Goal: Task Accomplishment & Management: Manage account settings

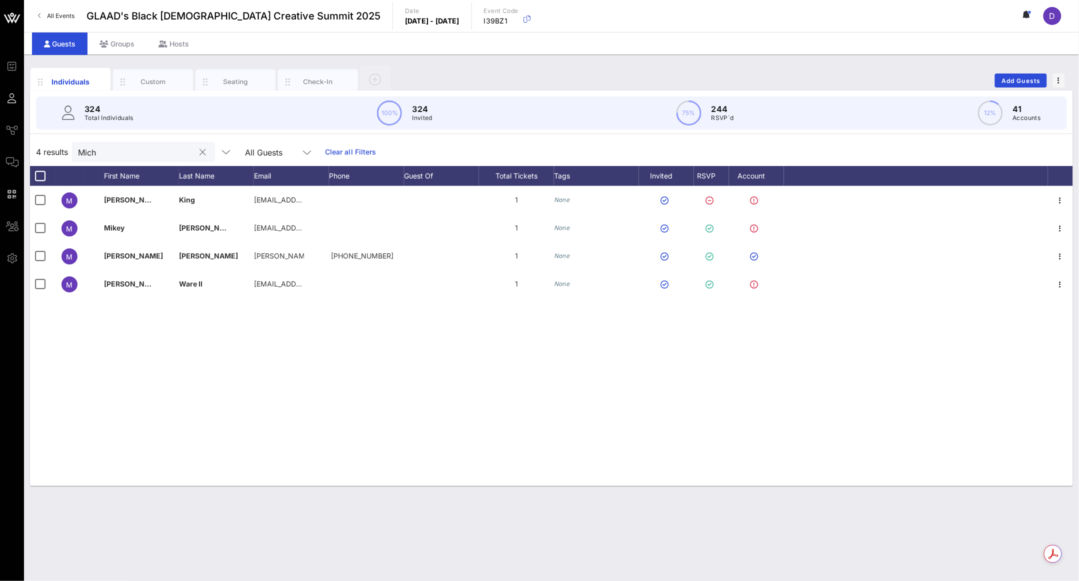
click at [122, 157] on input "Mich" at bounding box center [136, 152] width 117 height 13
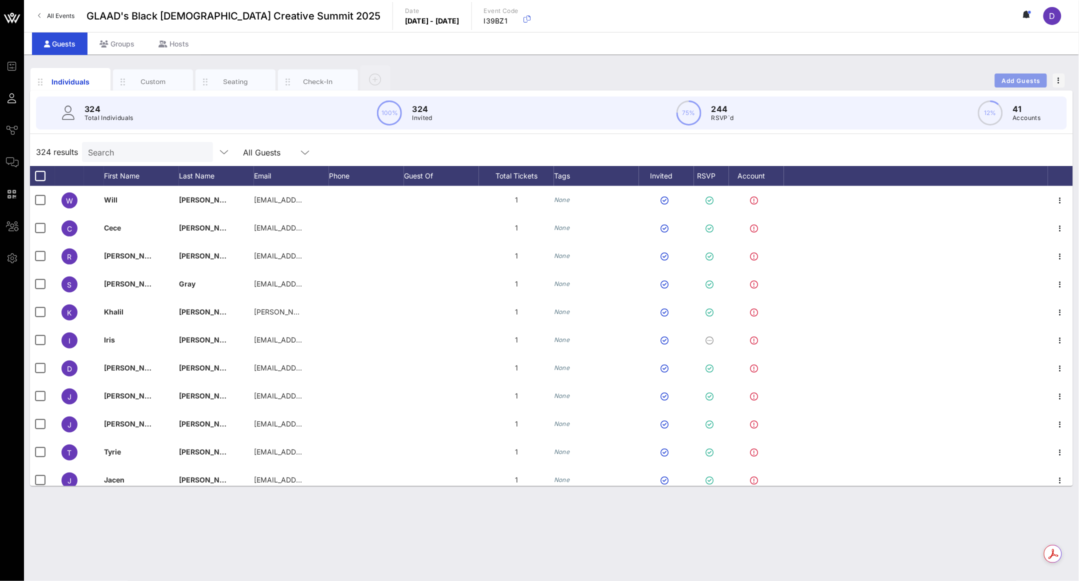
click at [1015, 74] on button "Add Guests" at bounding box center [1021, 81] width 52 height 14
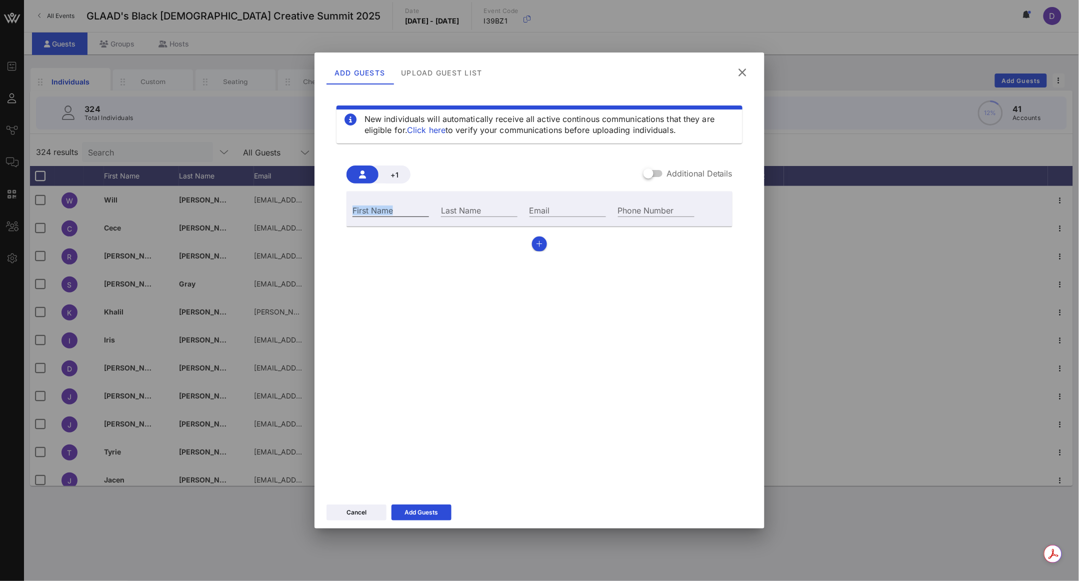
click at [402, 203] on div "First Name" at bounding box center [391, 209] width 89 height 27
click at [400, 213] on input "First Name" at bounding box center [391, 210] width 77 height 13
paste input "[PERSON_NAME]"
type input "[PERSON_NAME]"
click at [486, 204] on input "Last Name" at bounding box center [479, 210] width 77 height 13
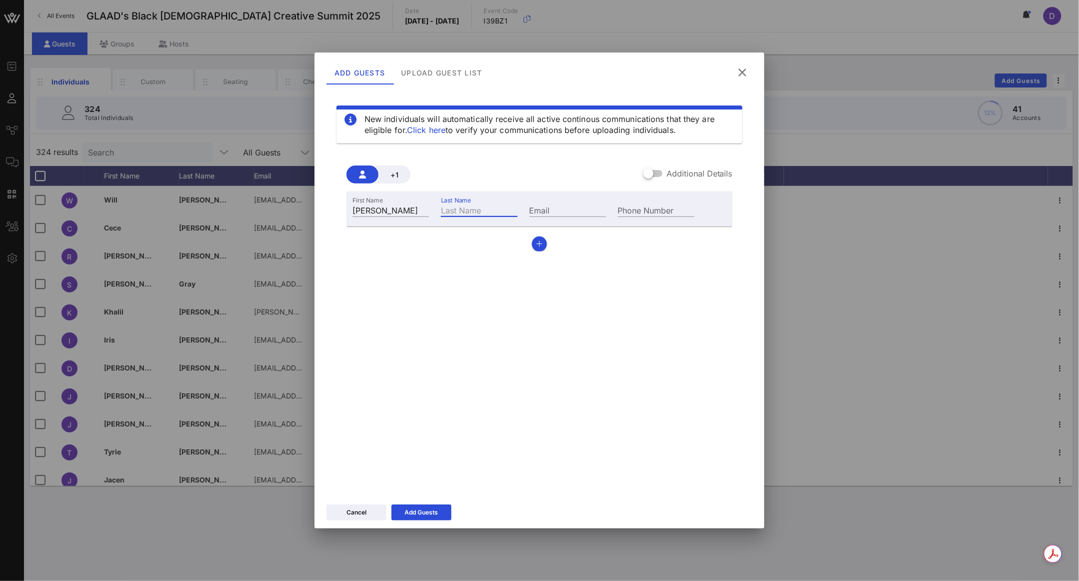
paste input "[PERSON_NAME]"
type input "[PERSON_NAME]"
click at [575, 210] on input "Email" at bounding box center [568, 210] width 77 height 13
paste input "[PERSON_NAME][EMAIL_ADDRESS][PERSON_NAME][DOMAIN_NAME]"
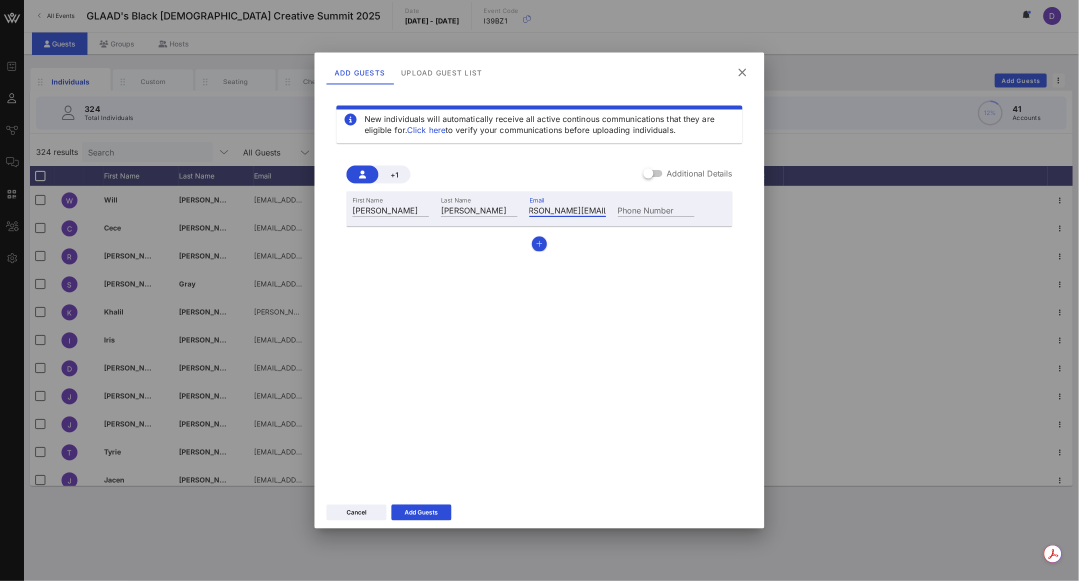
type input "[PERSON_NAME][EMAIL_ADDRESS][PERSON_NAME][DOMAIN_NAME]"
click at [413, 521] on div "Cancel Add Guests" at bounding box center [540, 514] width 450 height 29
click at [413, 514] on div "Add Guests" at bounding box center [422, 513] width 34 height 10
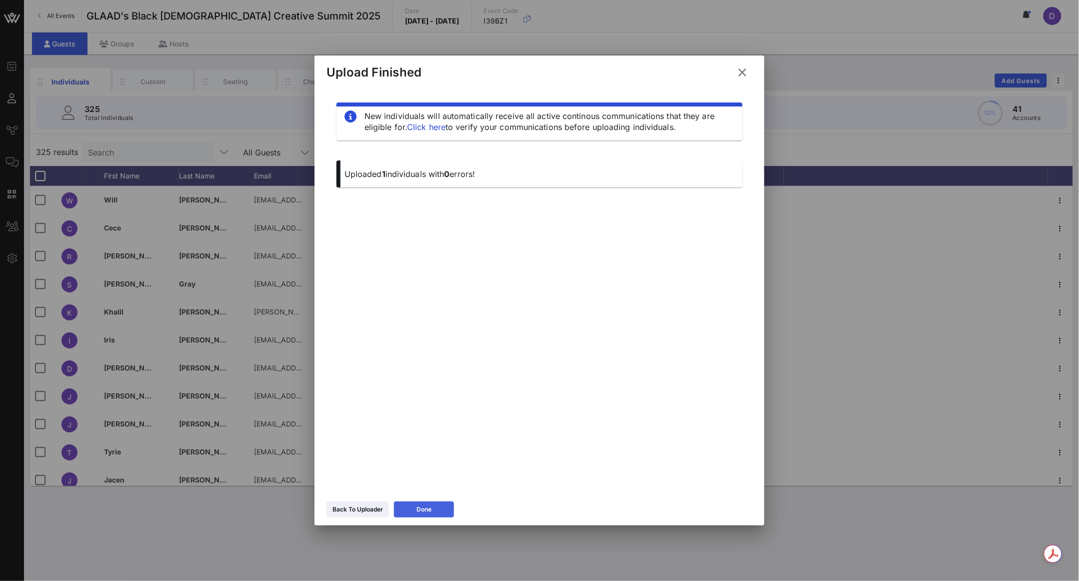
click at [424, 507] on icon at bounding box center [424, 510] width 7 height 6
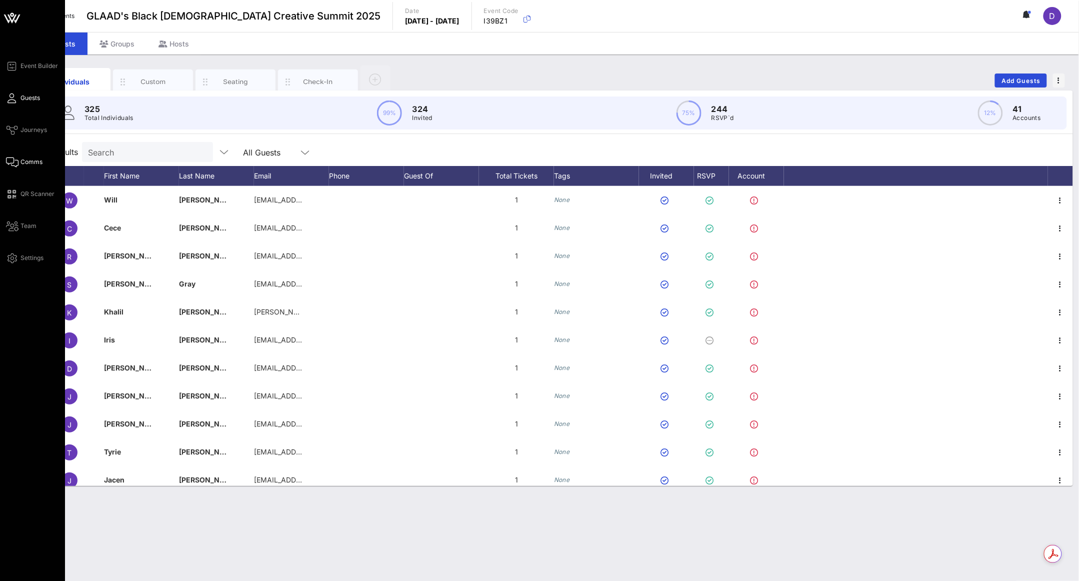
click at [21, 159] on span "Comms" at bounding box center [32, 162] width 22 height 9
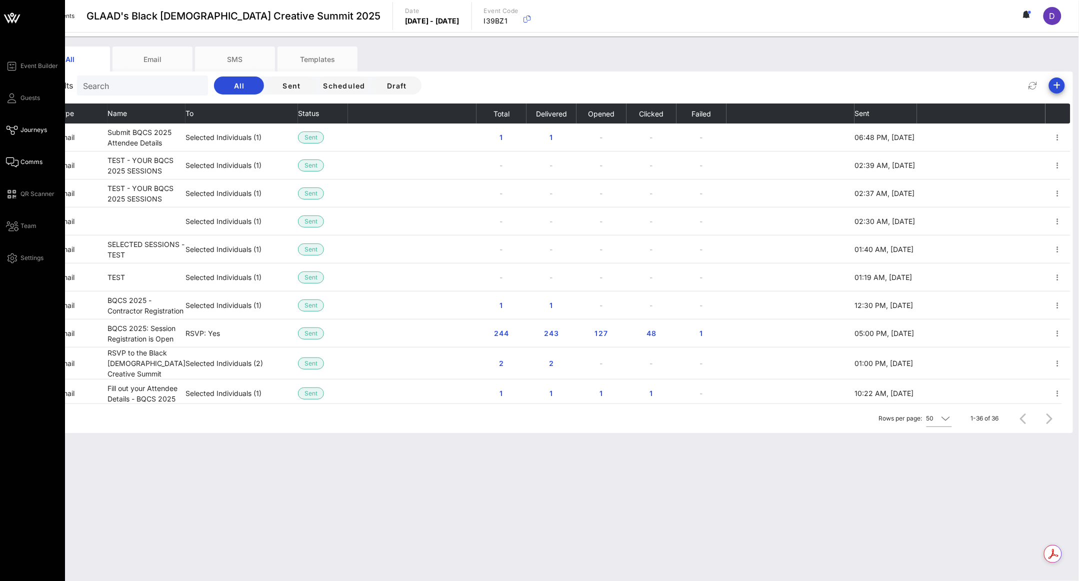
click at [19, 134] on link "Journeys" at bounding box center [26, 130] width 41 height 12
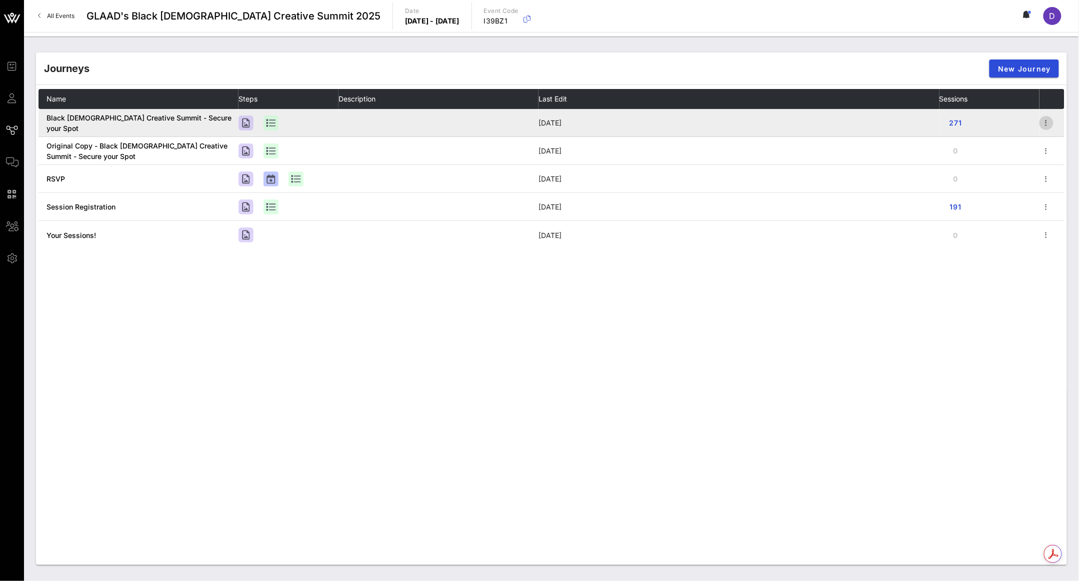
click at [1052, 122] on icon "button" at bounding box center [1047, 123] width 12 height 12
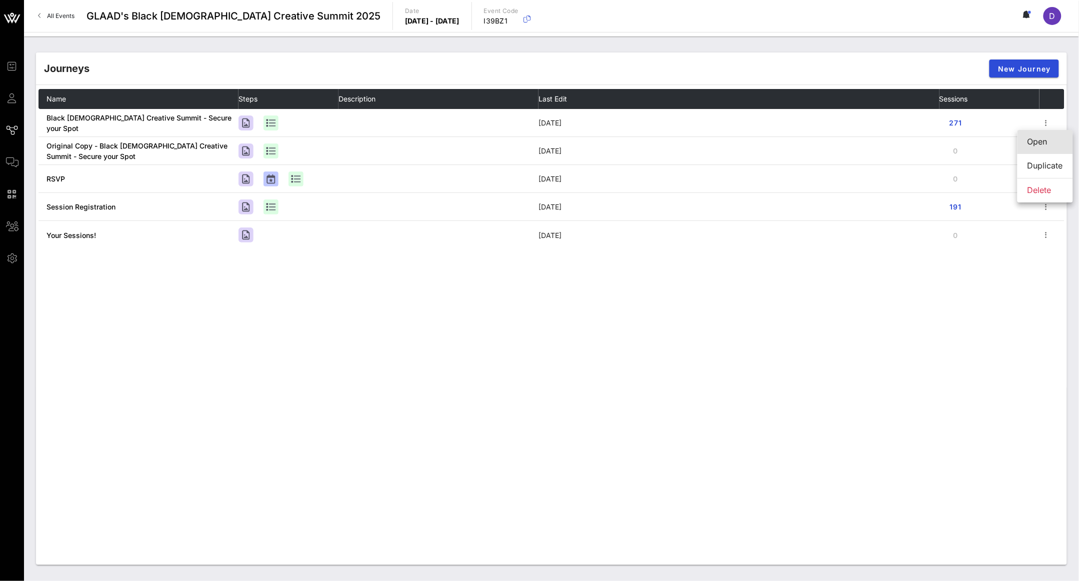
click at [1037, 144] on div "Open" at bounding box center [1046, 142] width 36 height 10
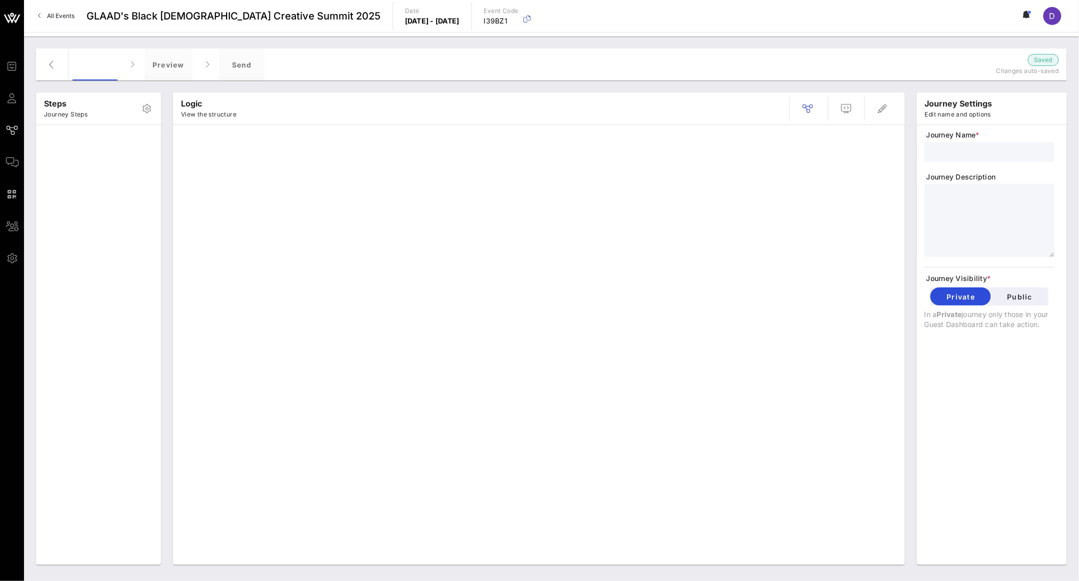
type input "Black [DEMOGRAPHIC_DATA] Creative Summit - Secure your Spot"
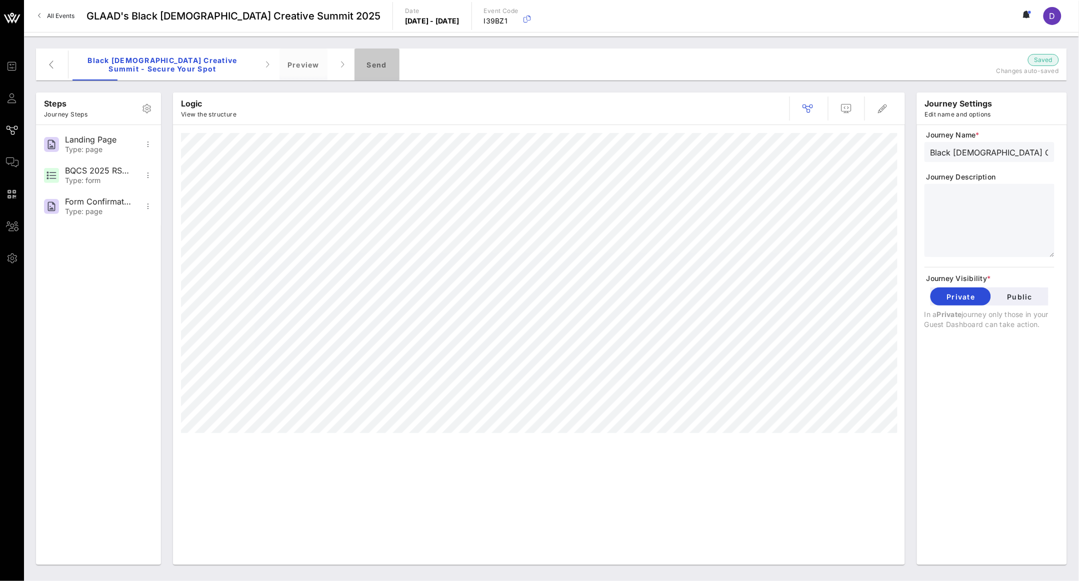
click at [380, 67] on div "Send" at bounding box center [377, 65] width 45 height 32
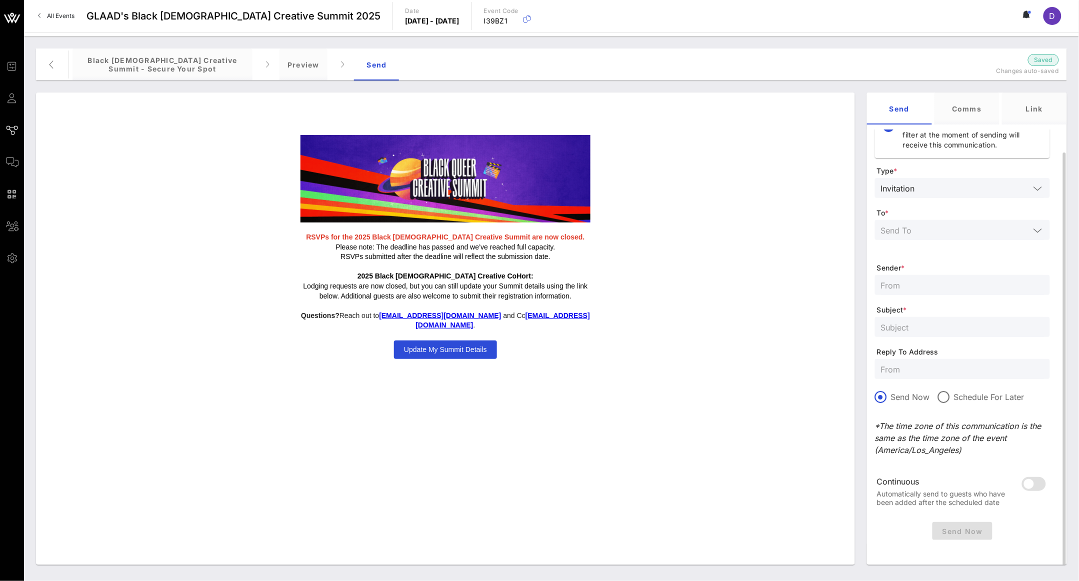
scroll to position [26, 0]
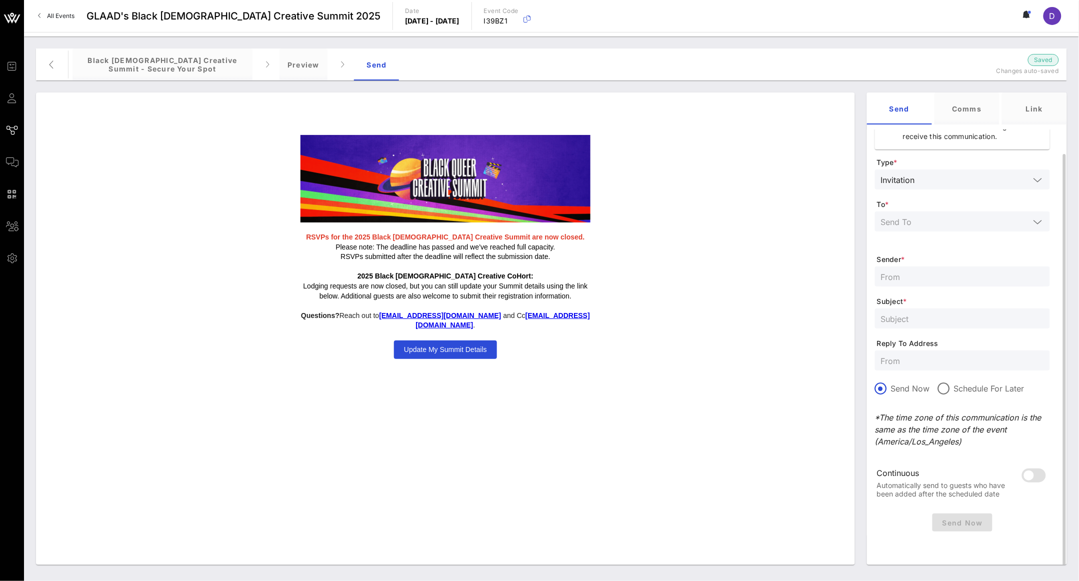
click at [919, 322] on input "text" at bounding box center [962, 318] width 163 height 13
paste input "RSVP to the Black [DEMOGRAPHIC_DATA] Creative Summit"
type input "RSVP to the Black [DEMOGRAPHIC_DATA] Creative Summit"
click at [920, 270] on input "text" at bounding box center [962, 276] width 163 height 13
type input "[EMAIL_ADDRESS][DOMAIN_NAME]"
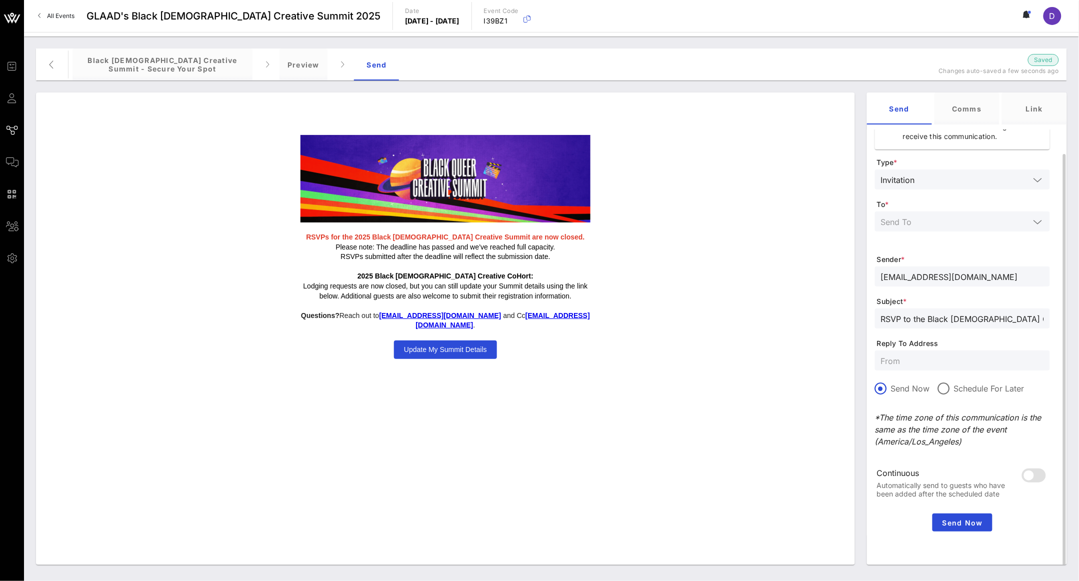
click at [947, 220] on input "text" at bounding box center [955, 221] width 149 height 13
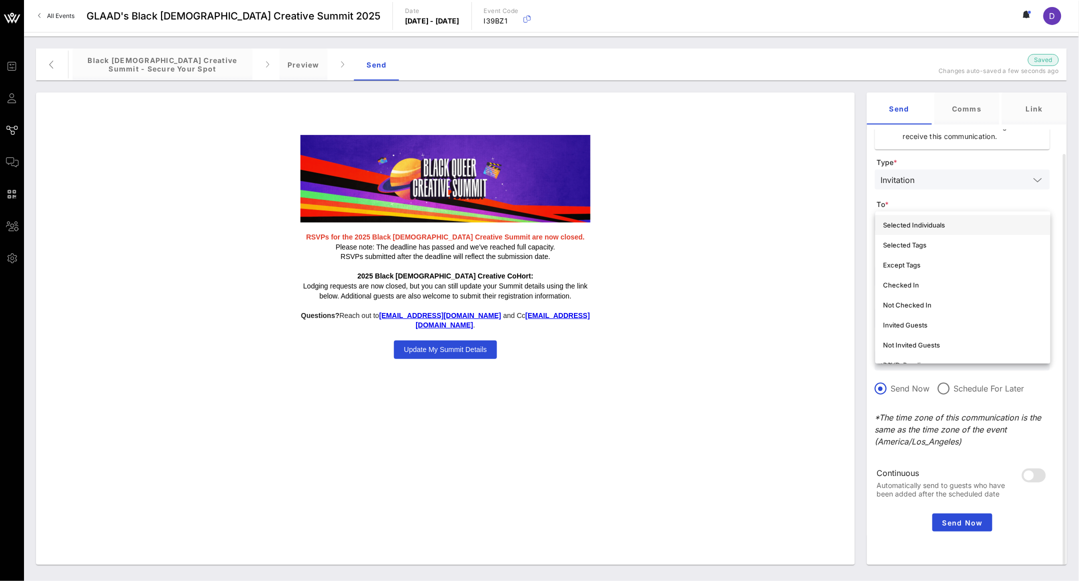
scroll to position [59, 0]
click at [938, 228] on div "Selected Individuals" at bounding box center [963, 227] width 159 height 8
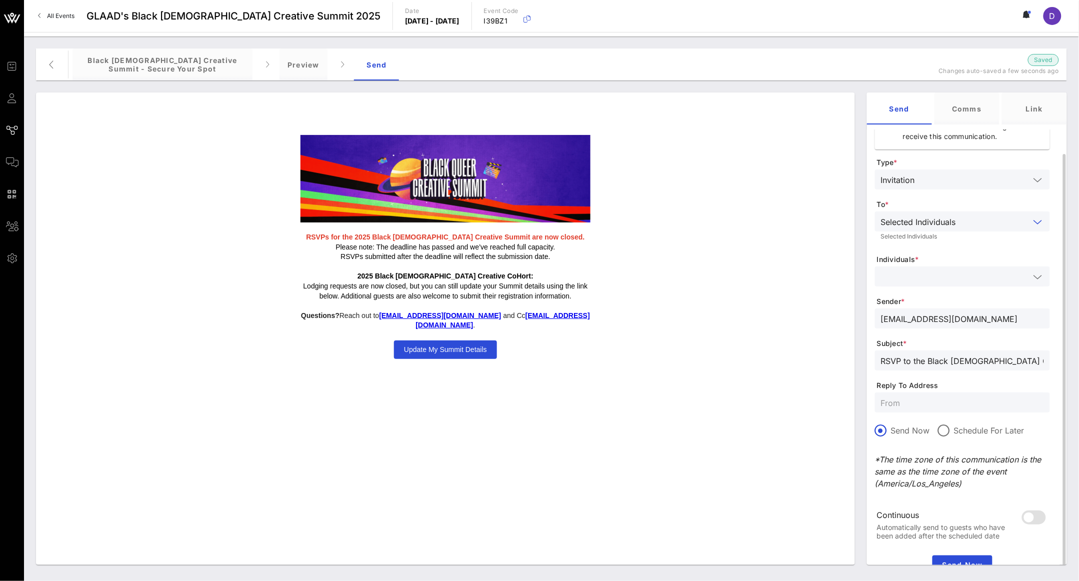
click at [933, 271] on input "text" at bounding box center [955, 276] width 149 height 13
type input ","
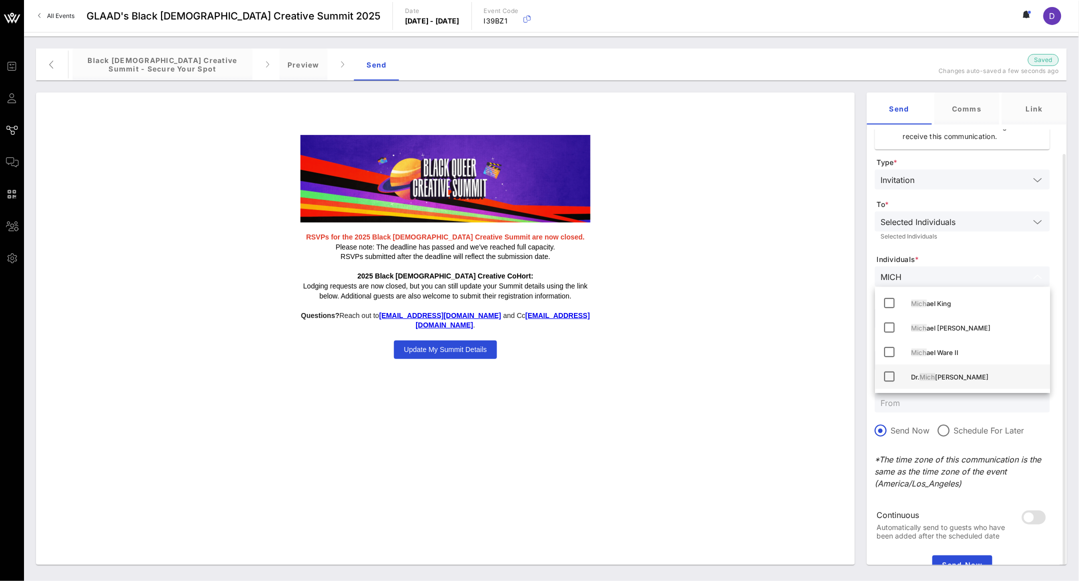
click at [948, 381] on div "Dr. Mich ael [PERSON_NAME]" at bounding box center [977, 377] width 131 height 16
type input "MICH"
click at [972, 257] on span "Individuals *" at bounding box center [963, 260] width 173 height 10
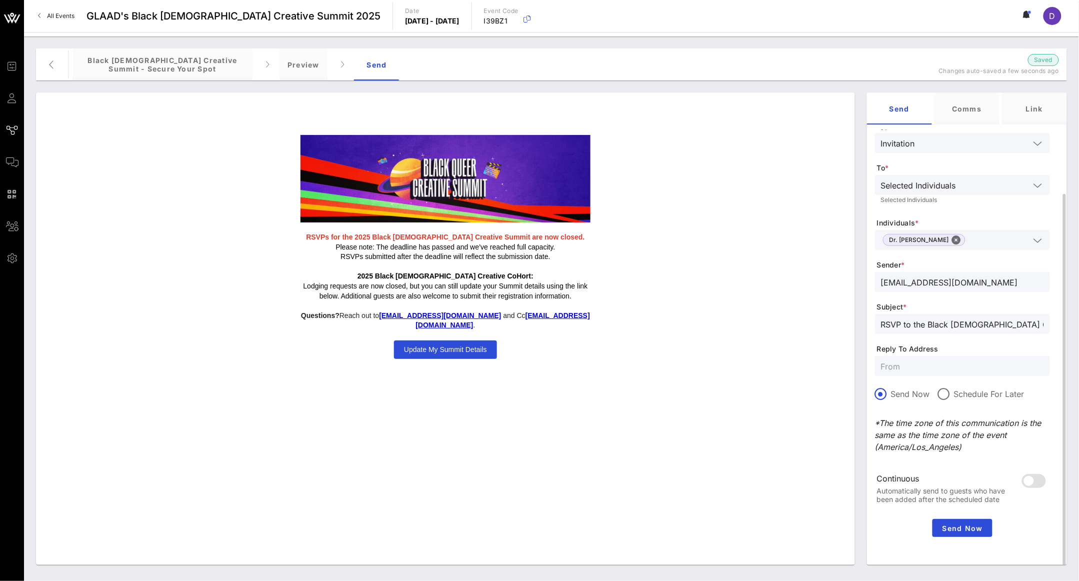
scroll to position [68, 0]
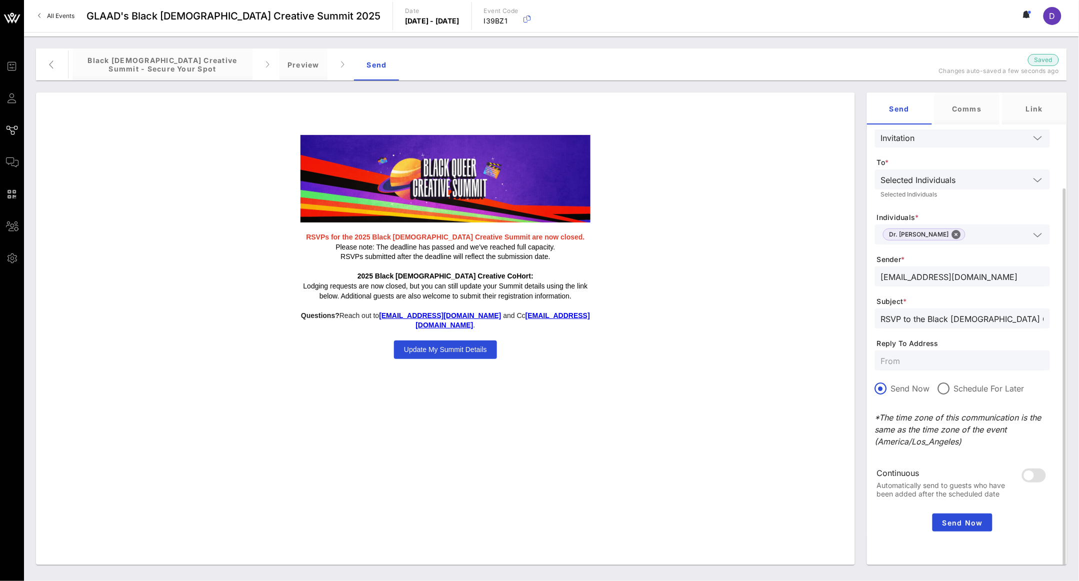
click at [981, 510] on div "Send Now" at bounding box center [962, 523] width 175 height 26
click at [980, 522] on span "Send Now" at bounding box center [963, 523] width 52 height 9
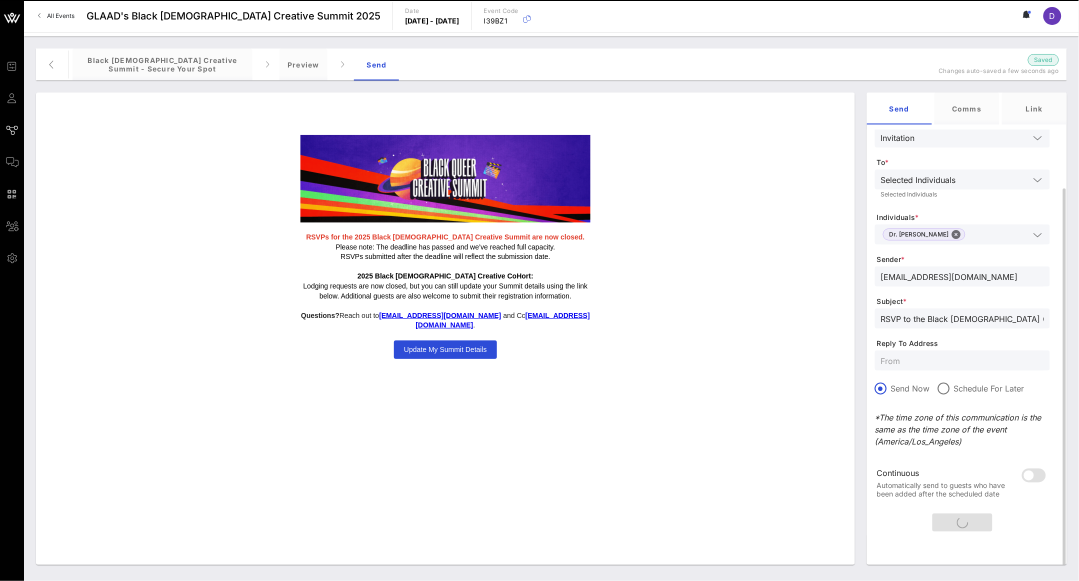
scroll to position [0, 0]
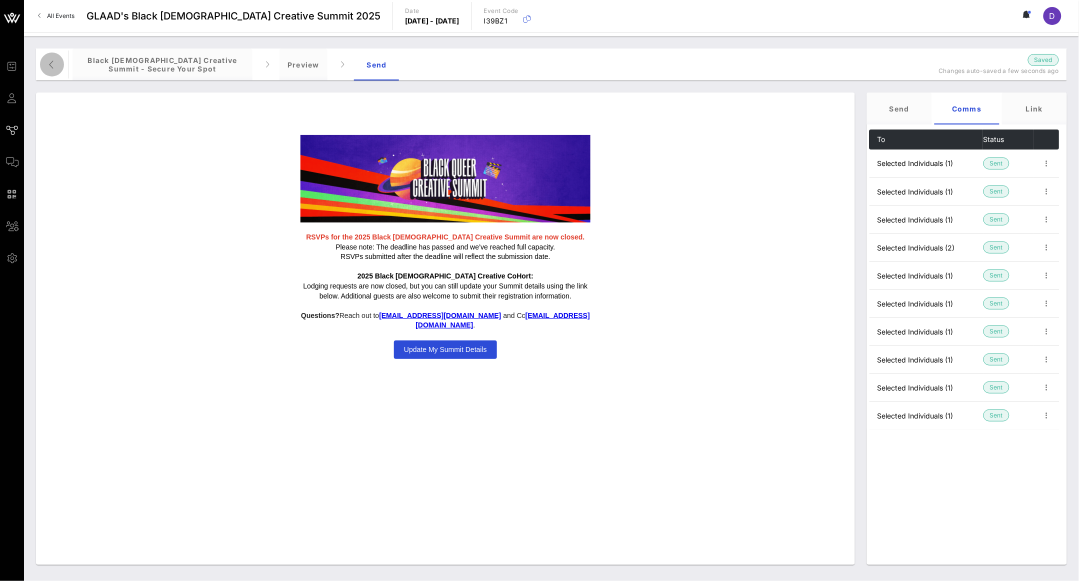
click at [55, 65] on icon "button" at bounding box center [52, 65] width 12 height 12
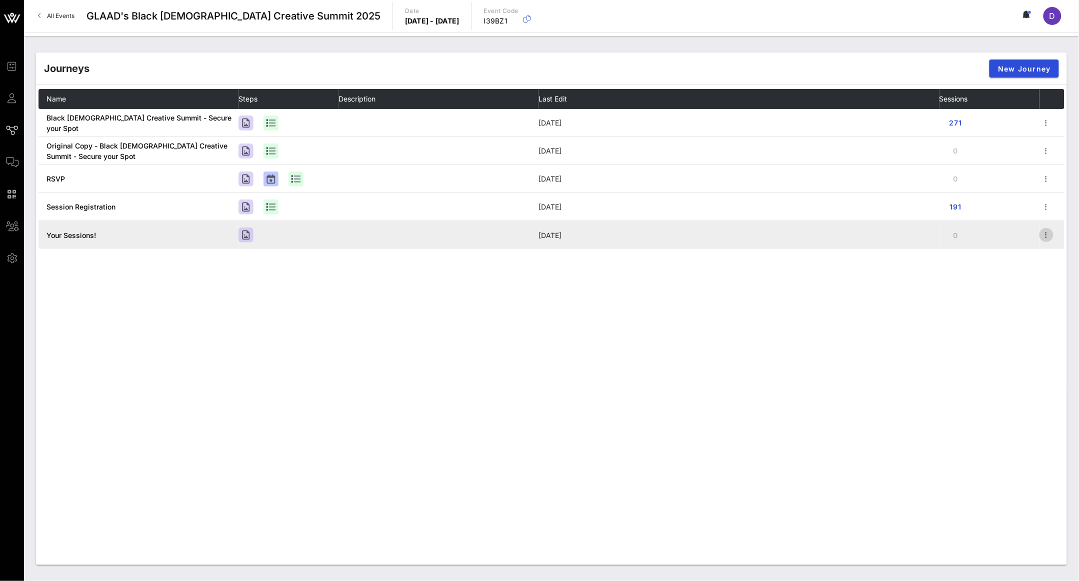
click at [1050, 237] on icon "button" at bounding box center [1047, 235] width 12 height 12
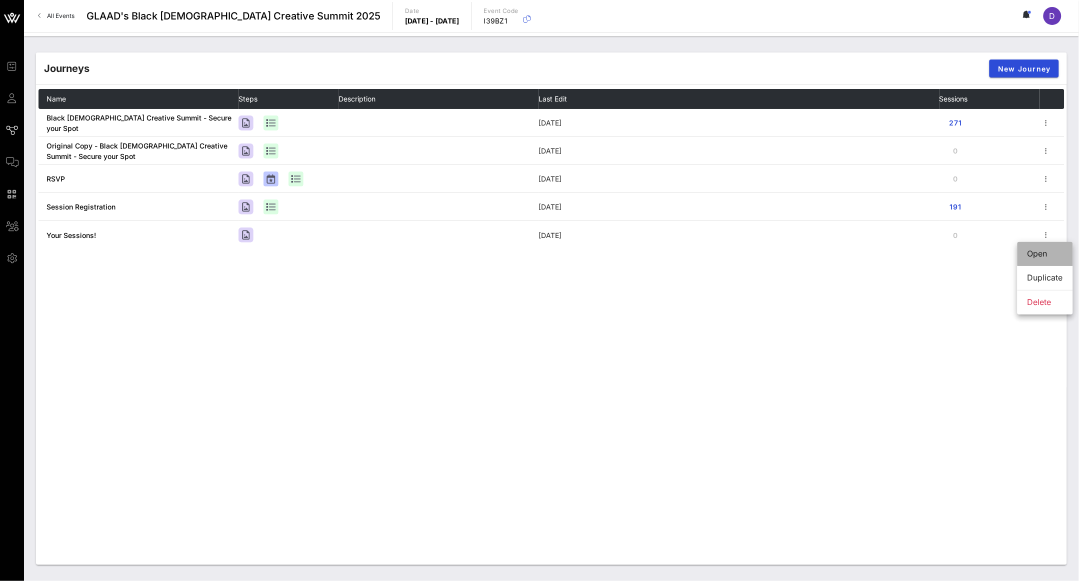
click at [1047, 251] on div "Open" at bounding box center [1046, 254] width 36 height 10
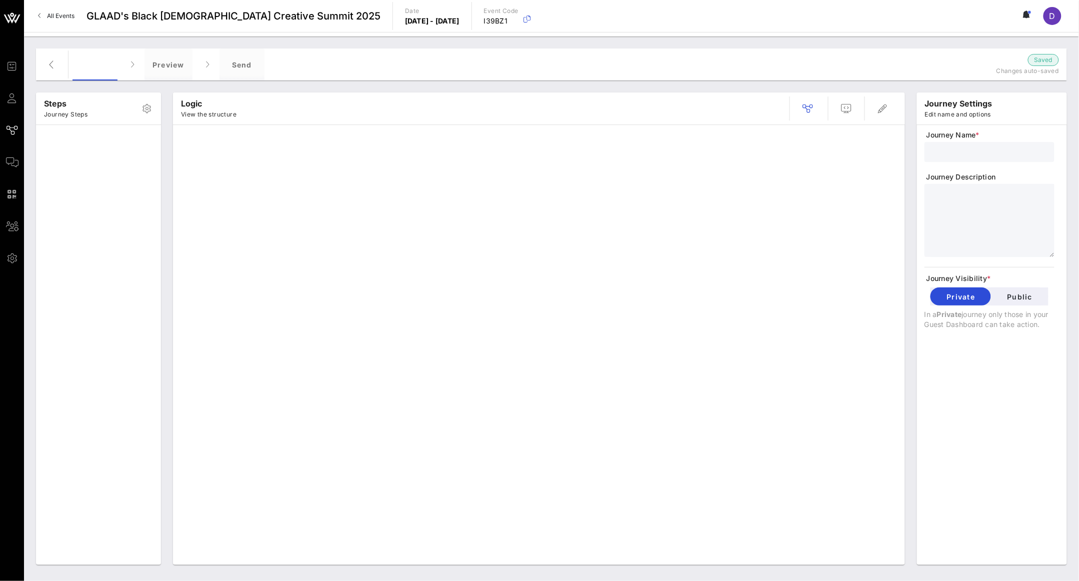
type input "Your Sessions!"
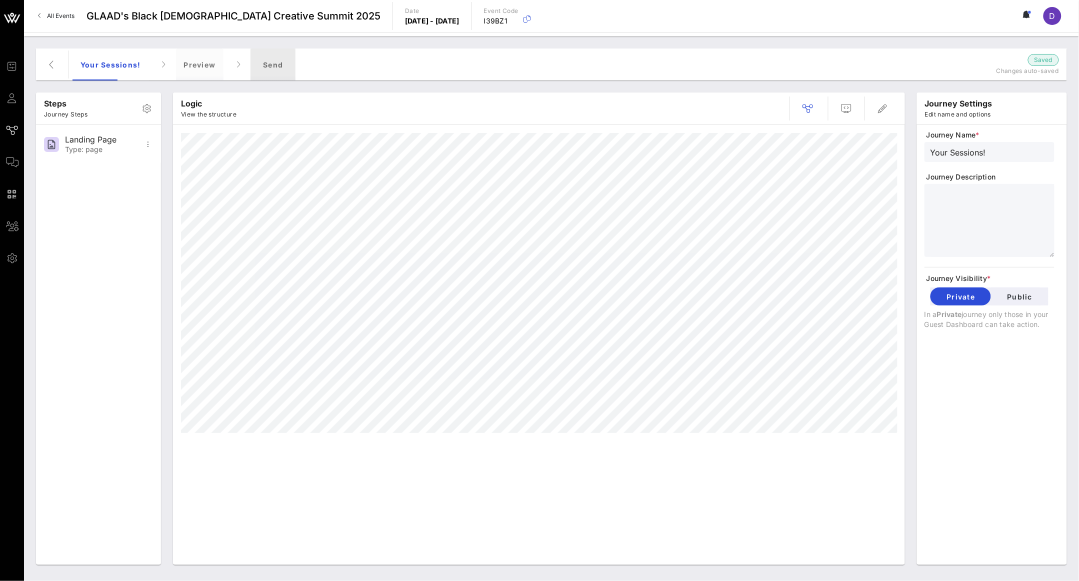
click at [272, 61] on div "Send" at bounding box center [273, 65] width 45 height 32
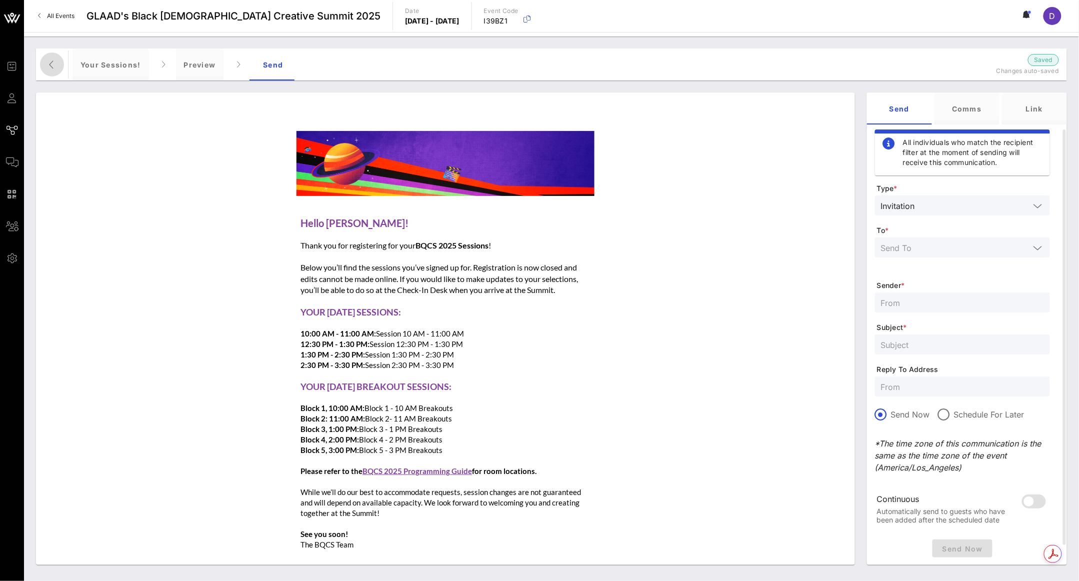
click at [51, 56] on button "button" at bounding box center [52, 65] width 24 height 24
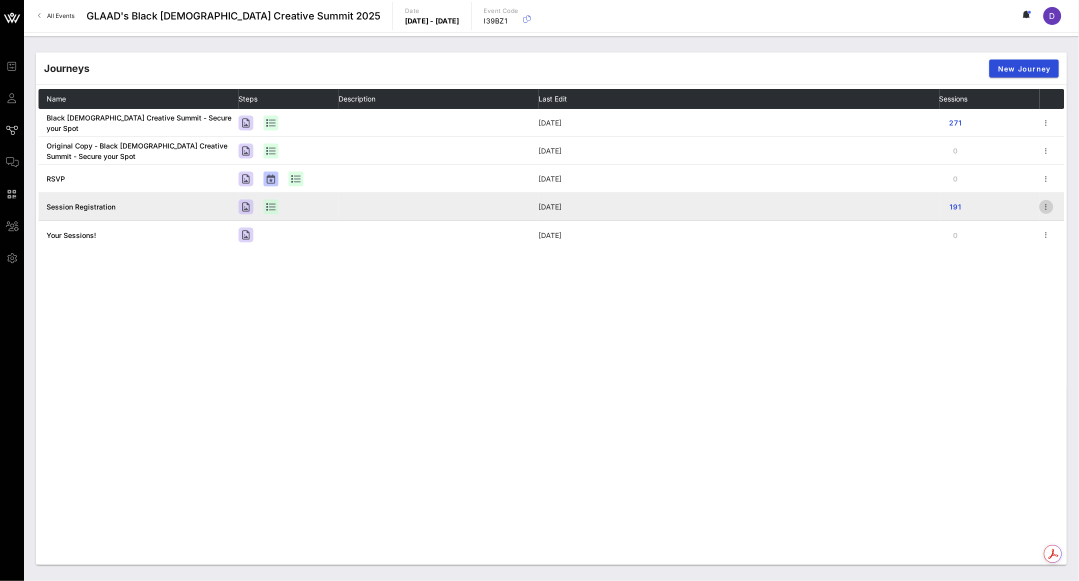
click at [1045, 204] on icon "button" at bounding box center [1047, 207] width 12 height 12
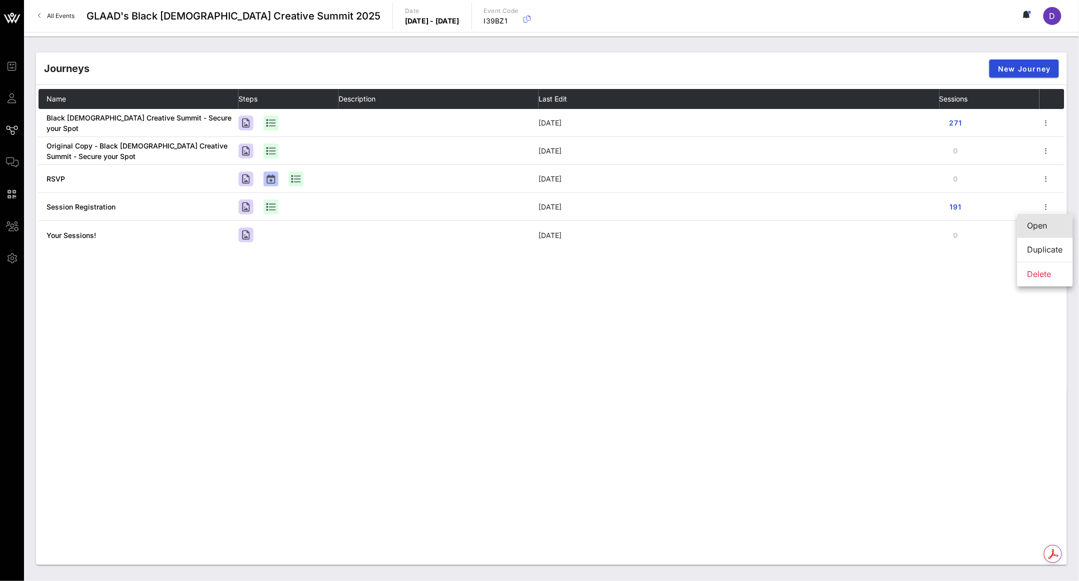
click at [1048, 225] on div "Open" at bounding box center [1046, 226] width 36 height 10
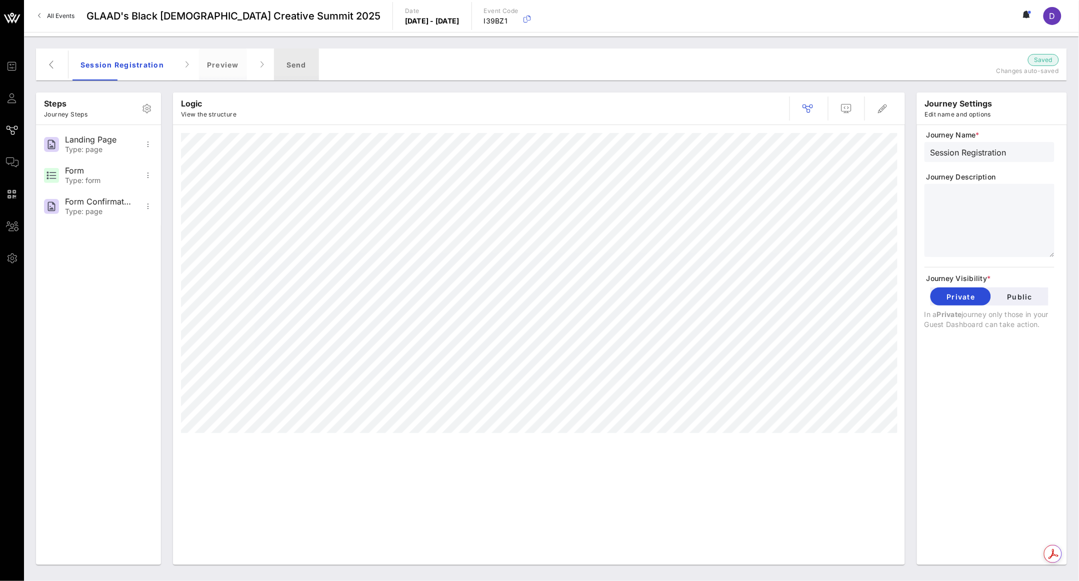
click at [278, 76] on div "Send" at bounding box center [296, 65] width 45 height 32
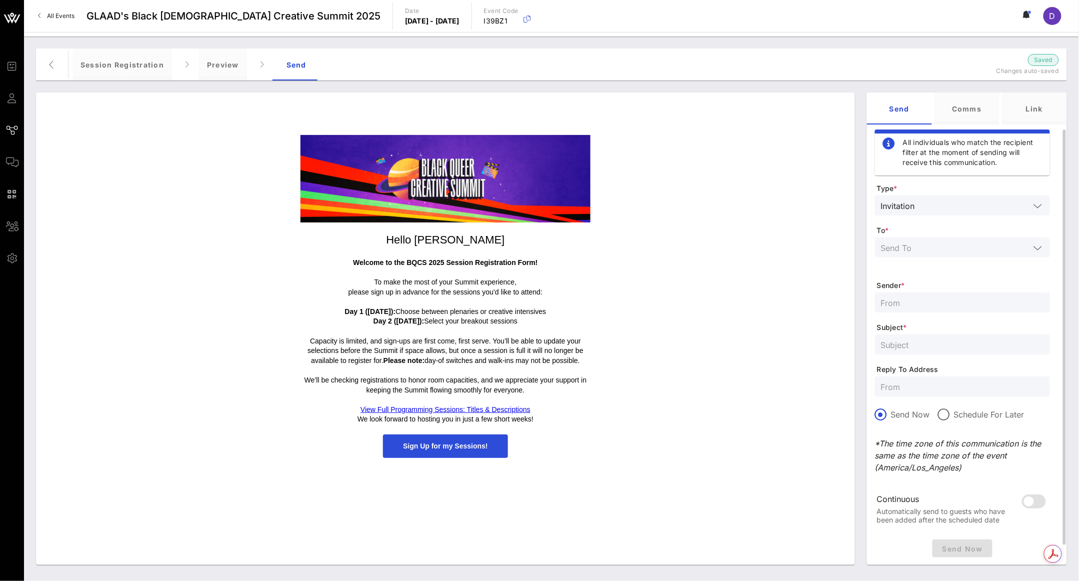
click at [957, 209] on input "text" at bounding box center [974, 205] width 111 height 13
click at [1008, 272] on form "Type * Invitation To * Sender * Subject * Reply To Address Send Now Schedule Fo…" at bounding box center [962, 360] width 175 height 352
click at [987, 245] on input "text" at bounding box center [955, 247] width 149 height 13
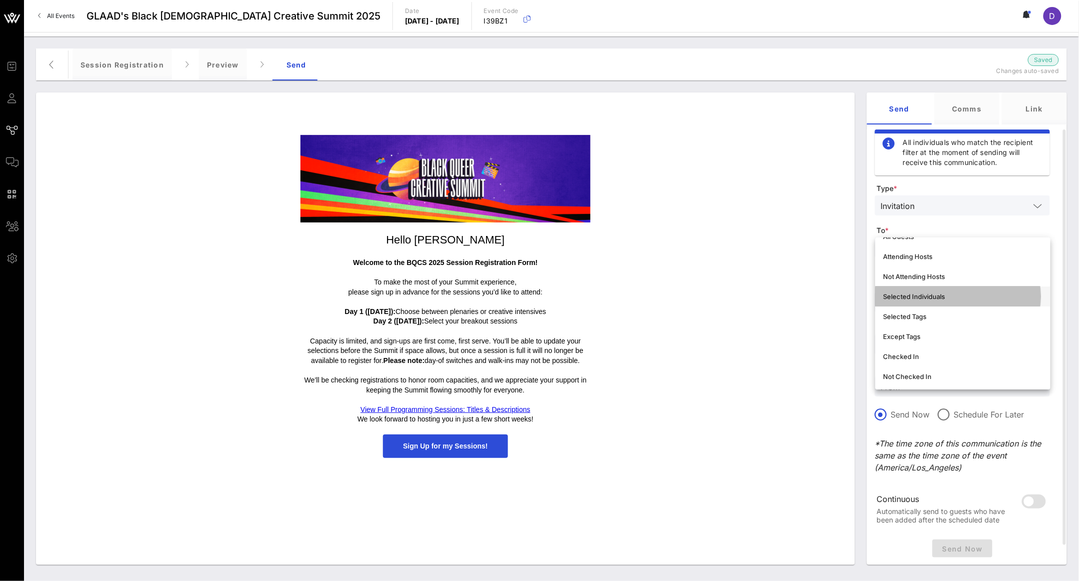
click at [952, 294] on div "Selected Individuals" at bounding box center [963, 297] width 159 height 8
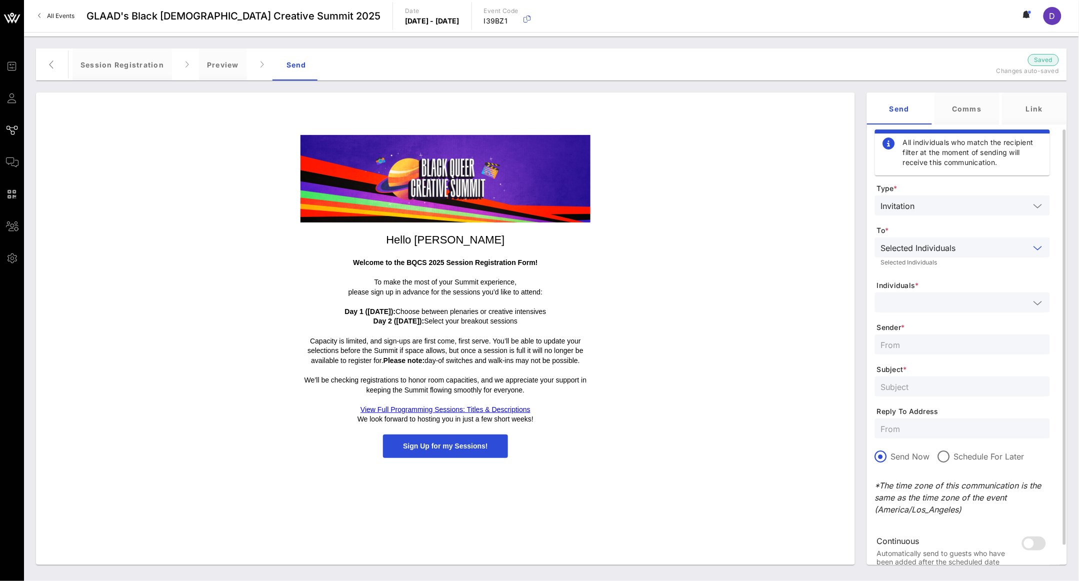
click at [952, 299] on input "text" at bounding box center [955, 302] width 149 height 13
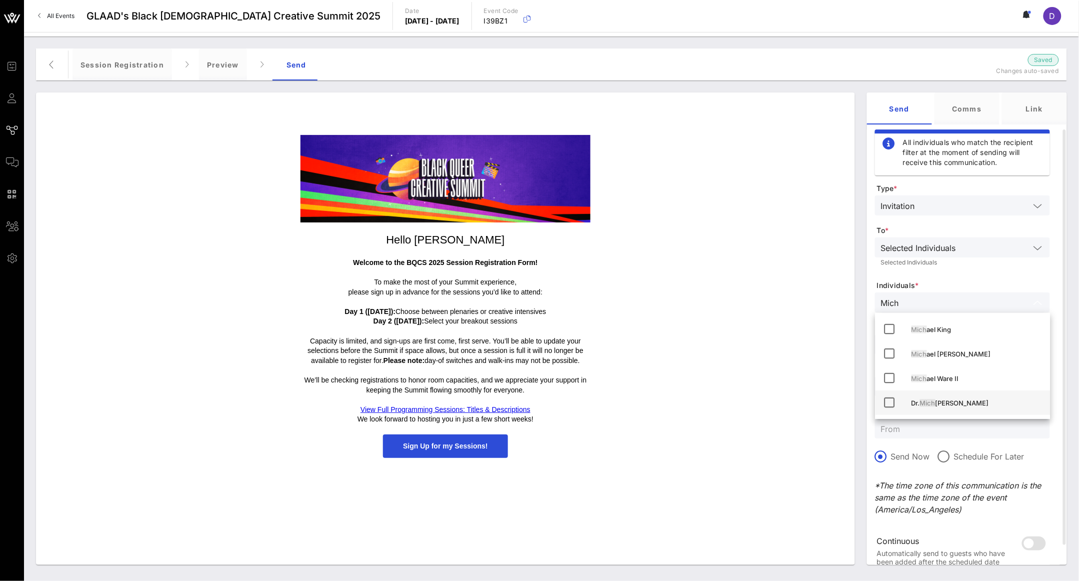
click at [963, 400] on div "Dr. Mich ael [PERSON_NAME]" at bounding box center [977, 403] width 131 height 8
type input "Mich"
click at [985, 277] on form "Type * Invitation To * Selected Individuals Selected Individuals Individuals * …" at bounding box center [962, 381] width 175 height 394
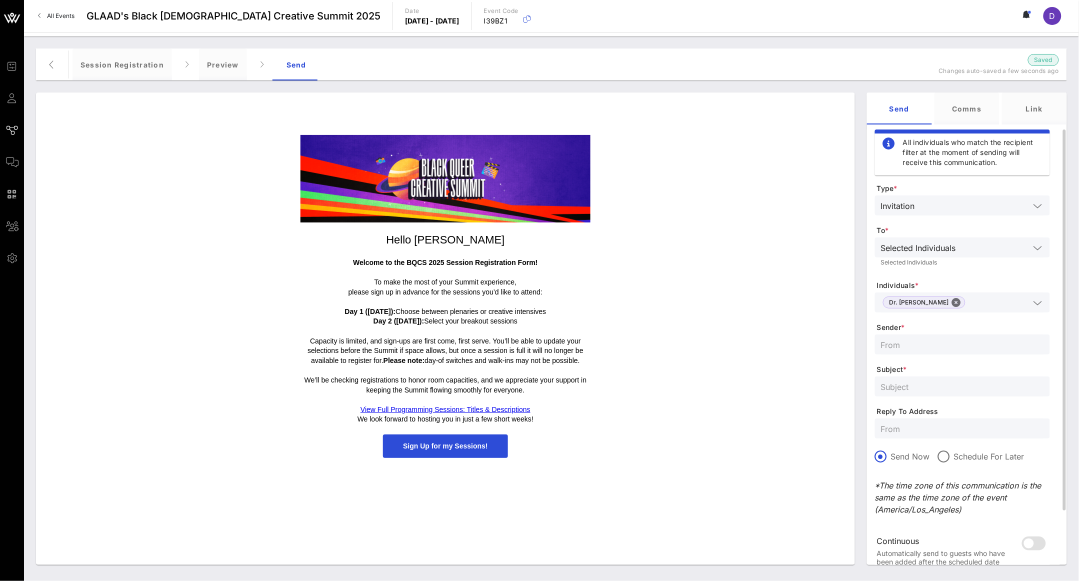
click at [950, 349] on input "text" at bounding box center [962, 344] width 163 height 13
type input "[EMAIL_ADDRESS][DOMAIN_NAME]"
paste input "BQCS 2025 Registration is Now Open!"
click at [932, 388] on input "BQCS 2025 Registration is Now Open!" at bounding box center [962, 386] width 163 height 13
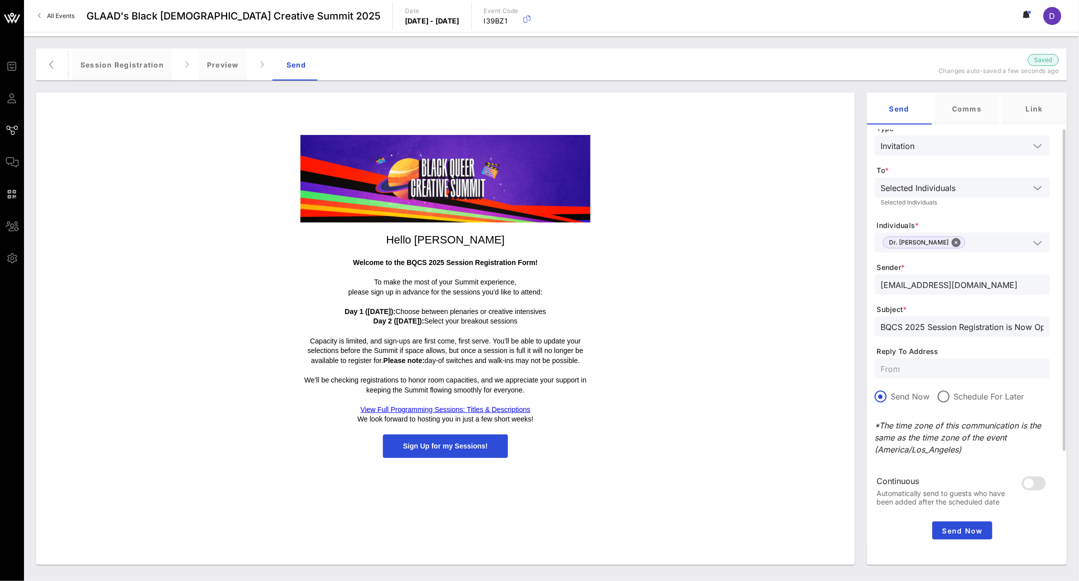
scroll to position [68, 0]
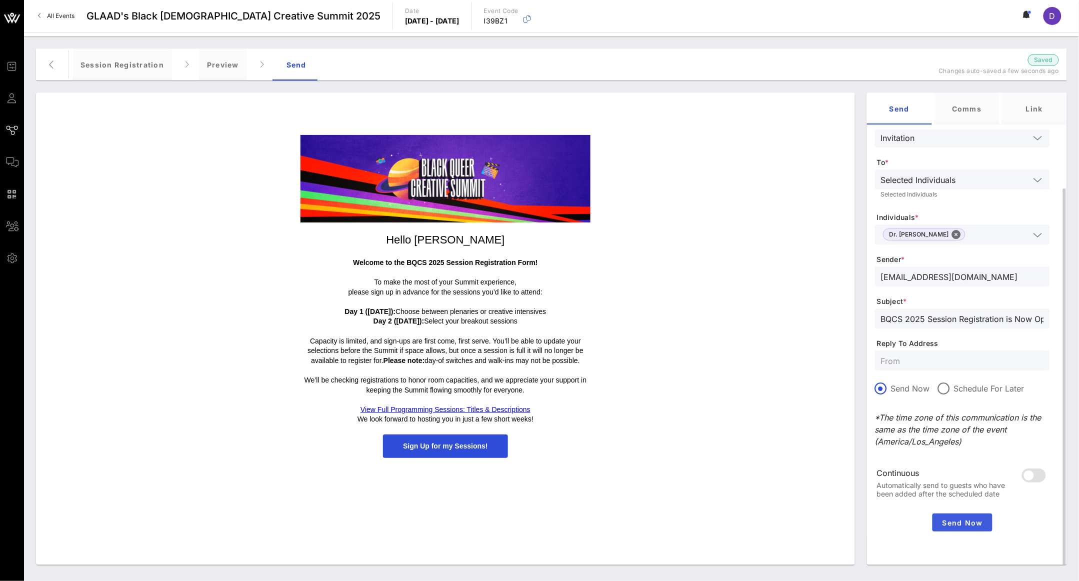
type input "BQCS 2025 Session Registration is Now Open!"
click at [945, 519] on span "Send Now" at bounding box center [963, 523] width 52 height 9
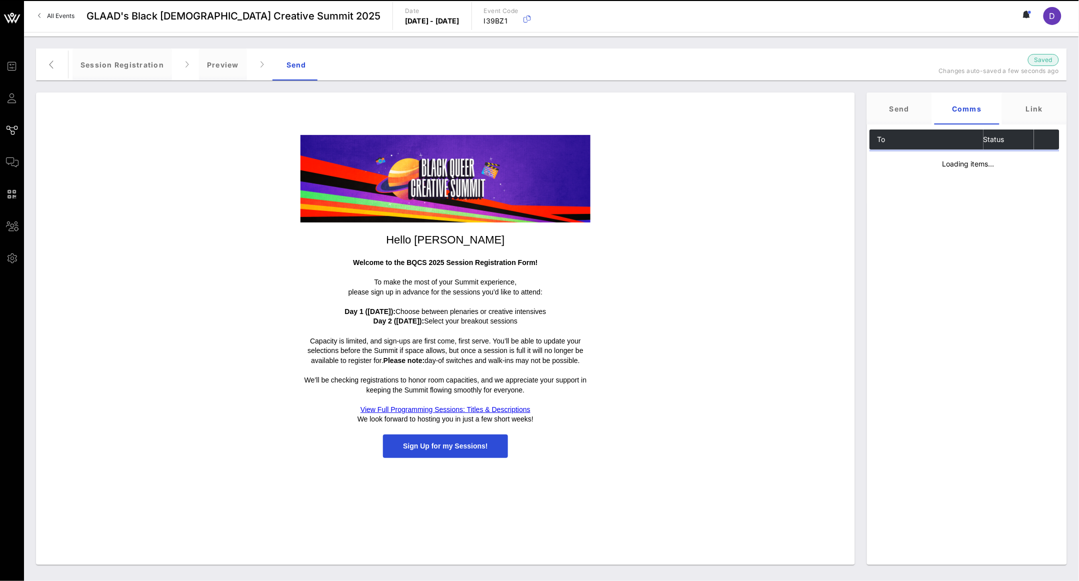
scroll to position [0, 0]
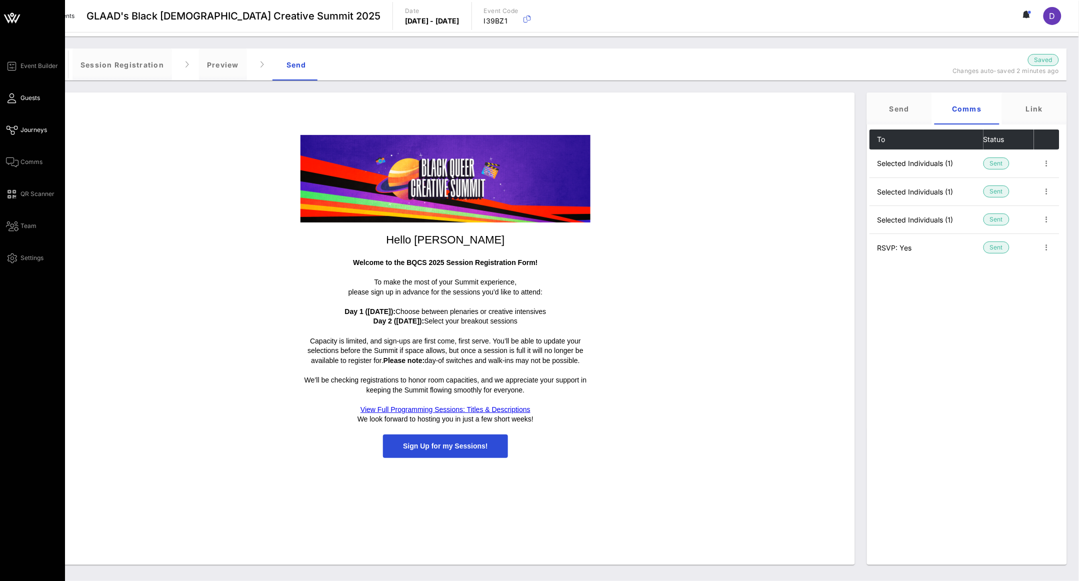
click at [18, 103] on link "Guests" at bounding box center [23, 98] width 34 height 12
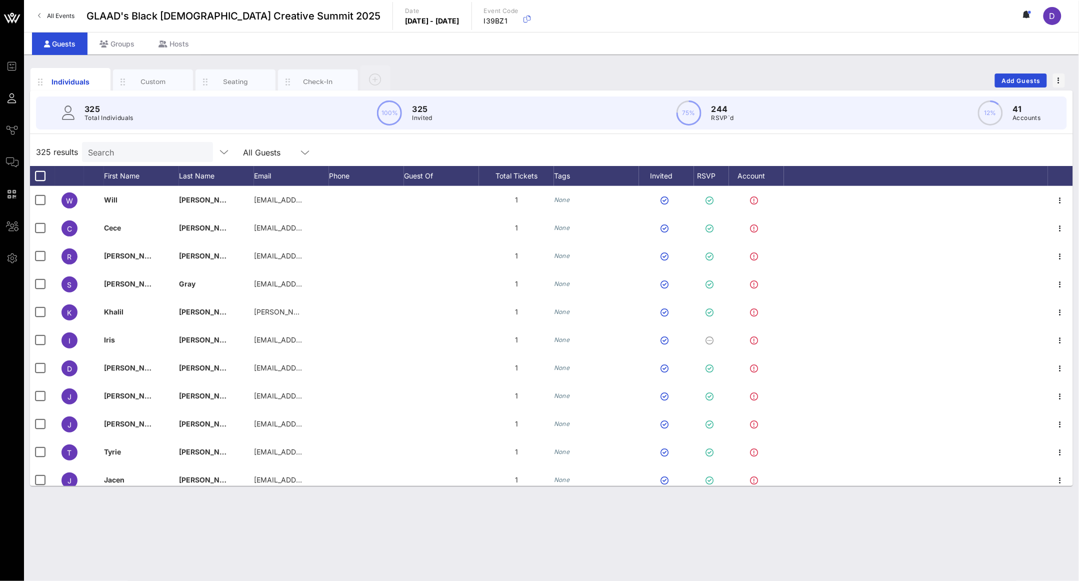
click at [144, 124] on div "325 Total Individuals 100% 325 Invited 75% 244 RSVP`d 12% 41 Accounts" at bounding box center [551, 113] width 1031 height 33
click at [144, 160] on div "Search" at bounding box center [146, 152] width 117 height 20
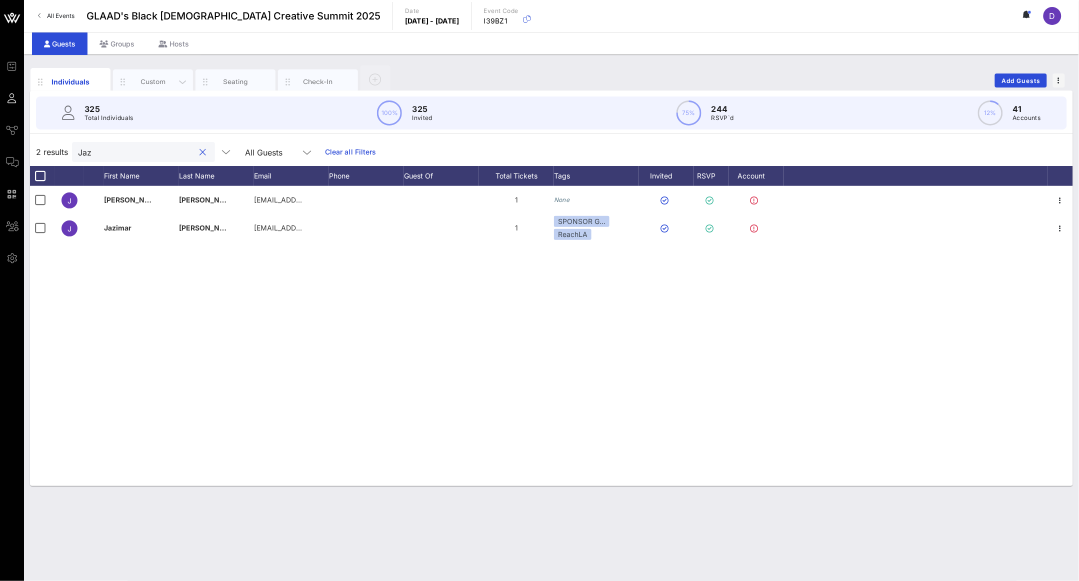
type input "Jaz"
click at [149, 78] on div "Custom" at bounding box center [153, 82] width 45 height 10
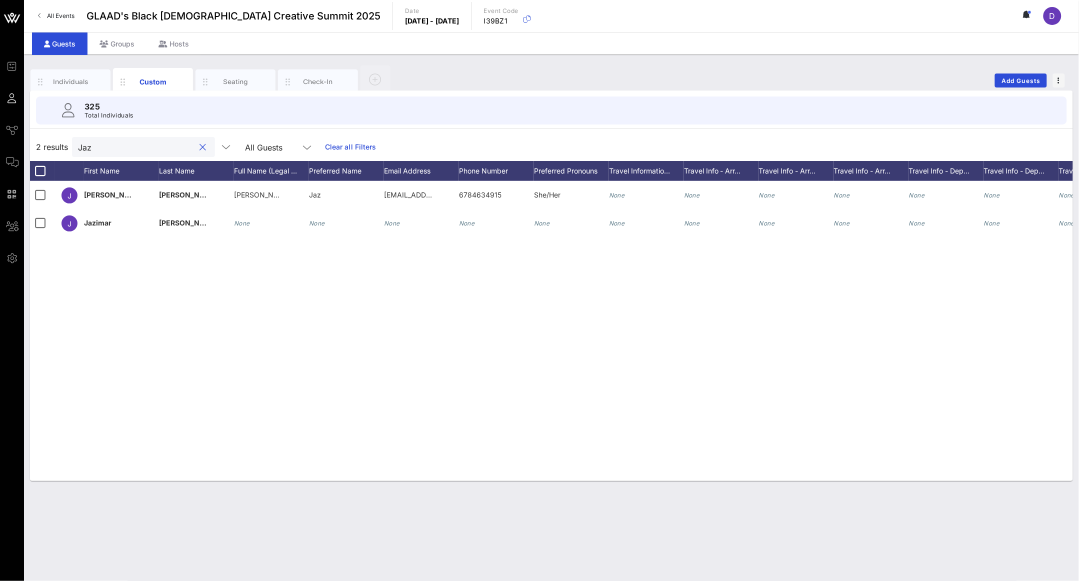
click at [136, 142] on input "Jaz" at bounding box center [136, 147] width 117 height 13
click at [1018, 78] on span "Add Guests" at bounding box center [1022, 81] width 40 height 8
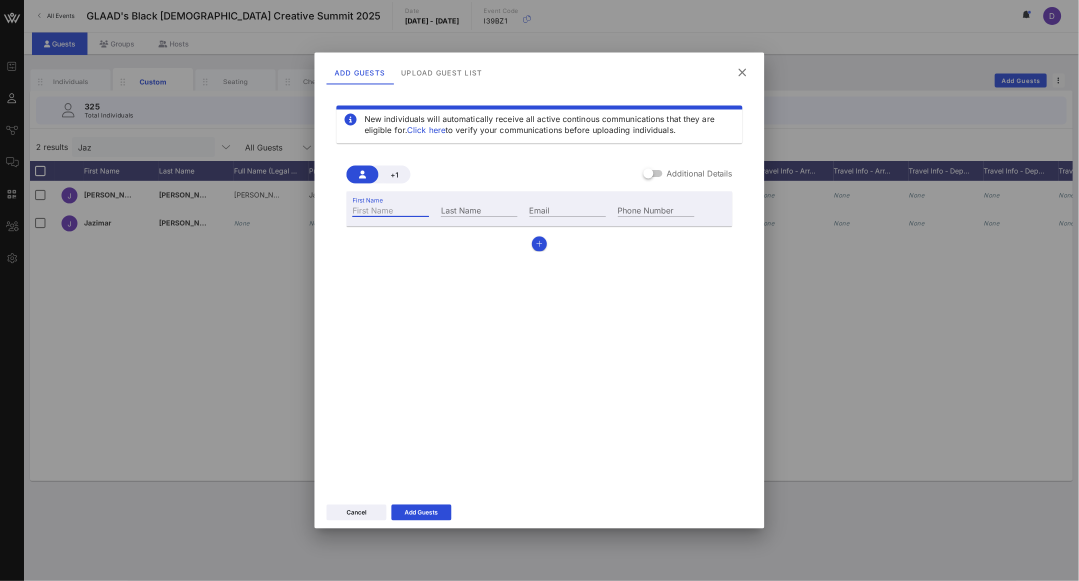
click at [384, 210] on input "First Name" at bounding box center [391, 210] width 77 height 13
paste input "[PERSON_NAME],"
drag, startPoint x: 383, startPoint y: 208, endPoint x: 426, endPoint y: 209, distance: 43.0
click at [426, 210] on div "First Name [PERSON_NAME]," at bounding box center [391, 210] width 77 height 13
type input "Crystal"
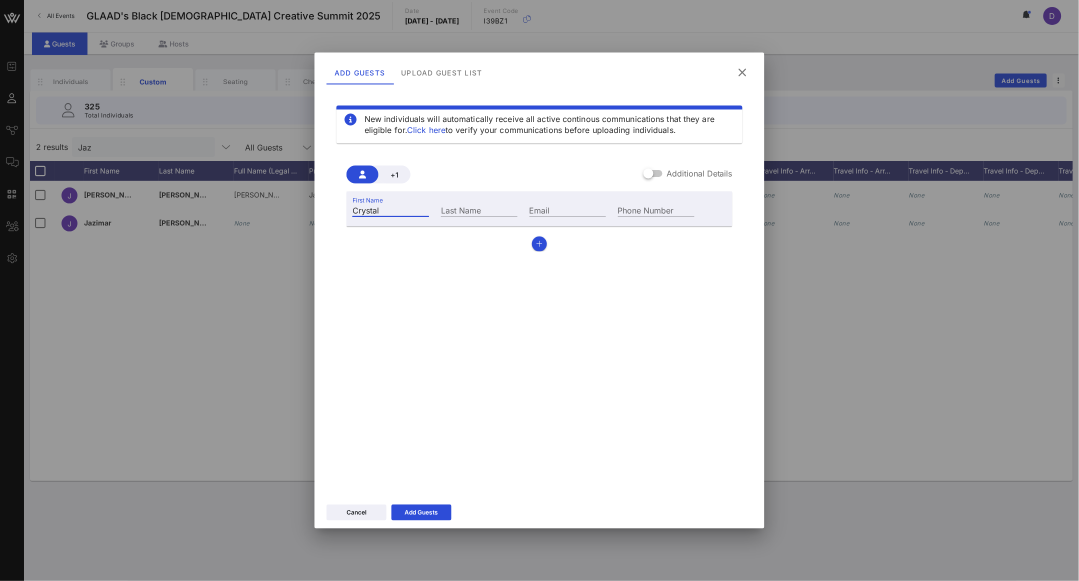
click at [461, 203] on div "Last Name" at bounding box center [479, 209] width 89 height 27
click at [461, 210] on input "Last Name" at bounding box center [479, 210] width 77 height 13
paste input "[PERSON_NAME],"
type input "[PERSON_NAME]"
click at [555, 208] on input "Email" at bounding box center [568, 210] width 77 height 13
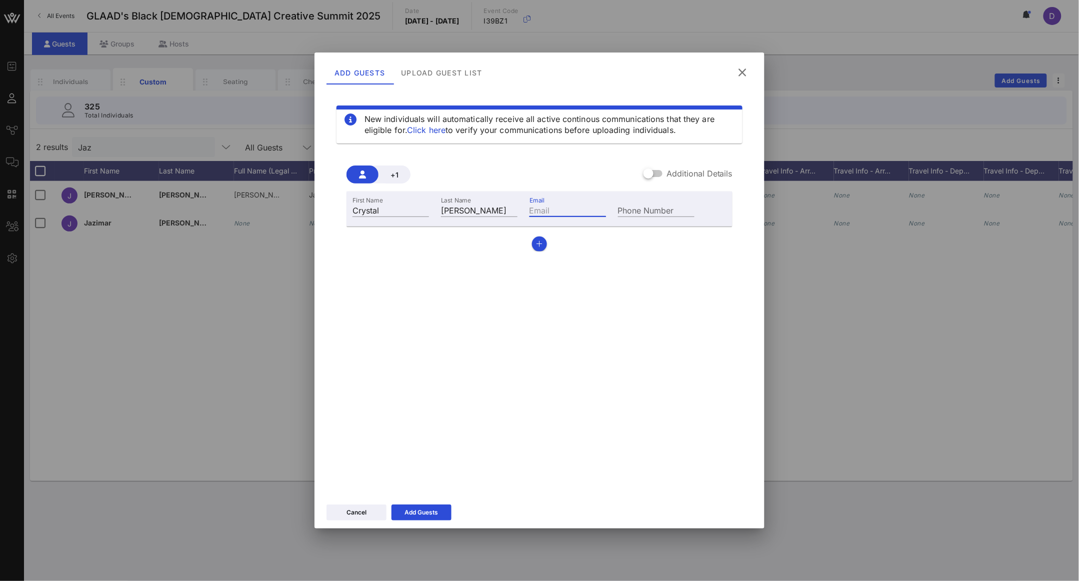
paste input "[PERSON_NAME][DOMAIN_NAME][EMAIL_ADDRESS][DOMAIN_NAME]"
type input "[PERSON_NAME][DOMAIN_NAME][EMAIL_ADDRESS][DOMAIN_NAME]"
click at [432, 515] on div "Add Guests" at bounding box center [422, 513] width 34 height 10
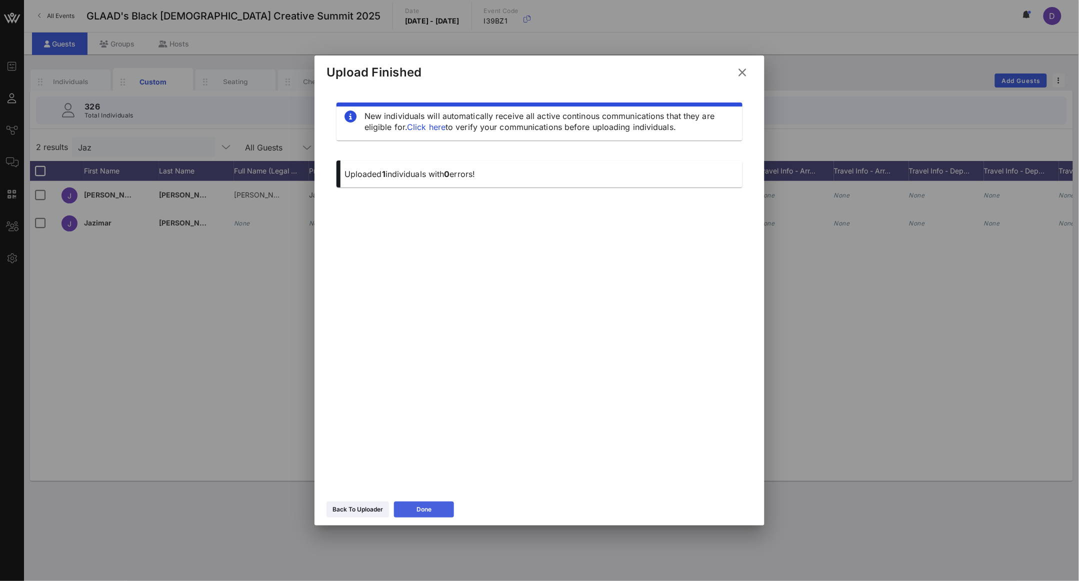
click at [423, 508] on icon at bounding box center [424, 510] width 7 height 6
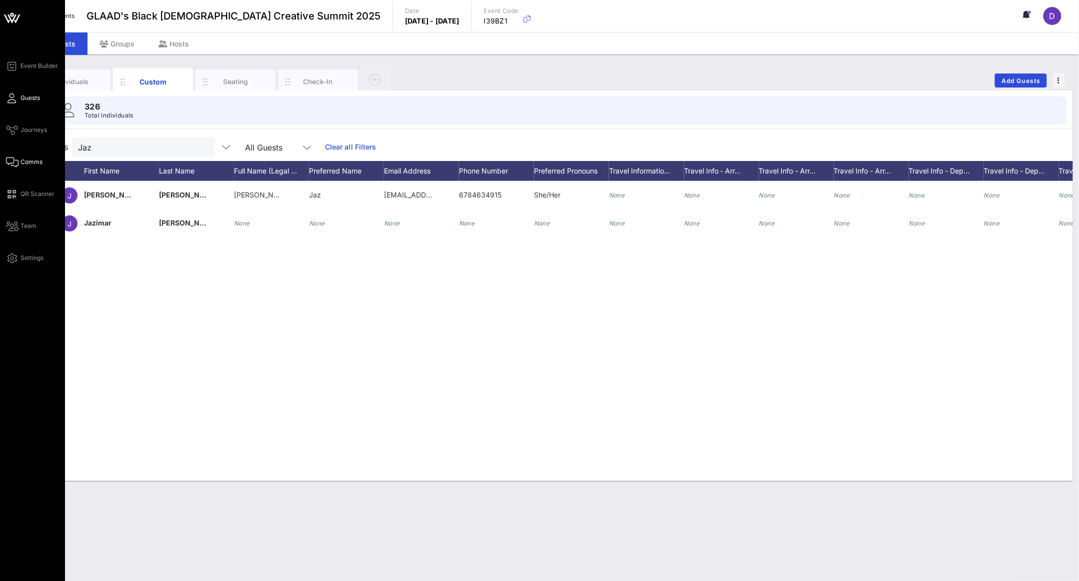
click at [19, 159] on link "Comms" at bounding box center [24, 162] width 37 height 12
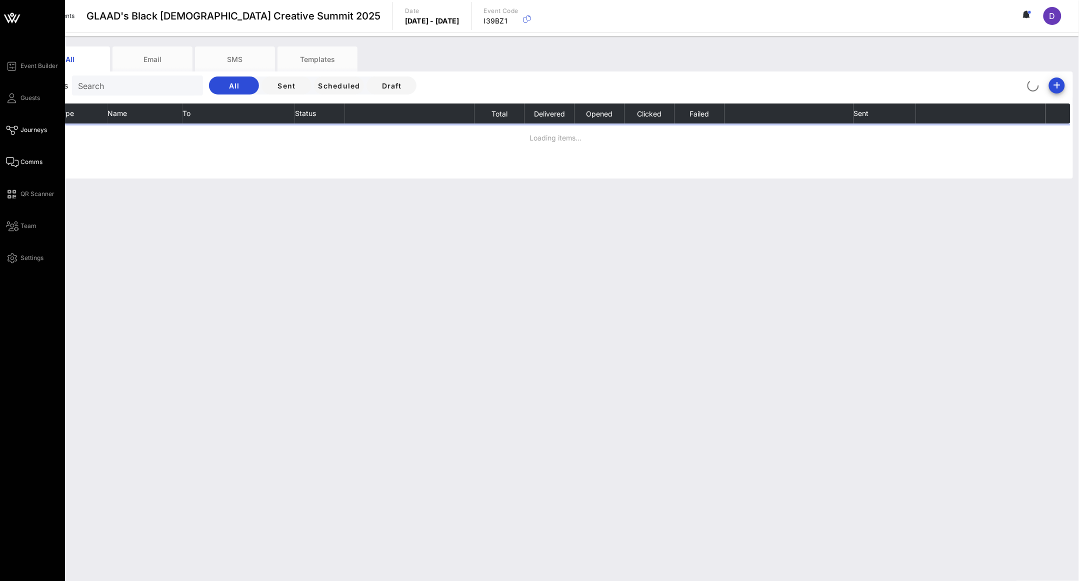
click at [22, 132] on span "Journeys" at bounding box center [34, 130] width 27 height 9
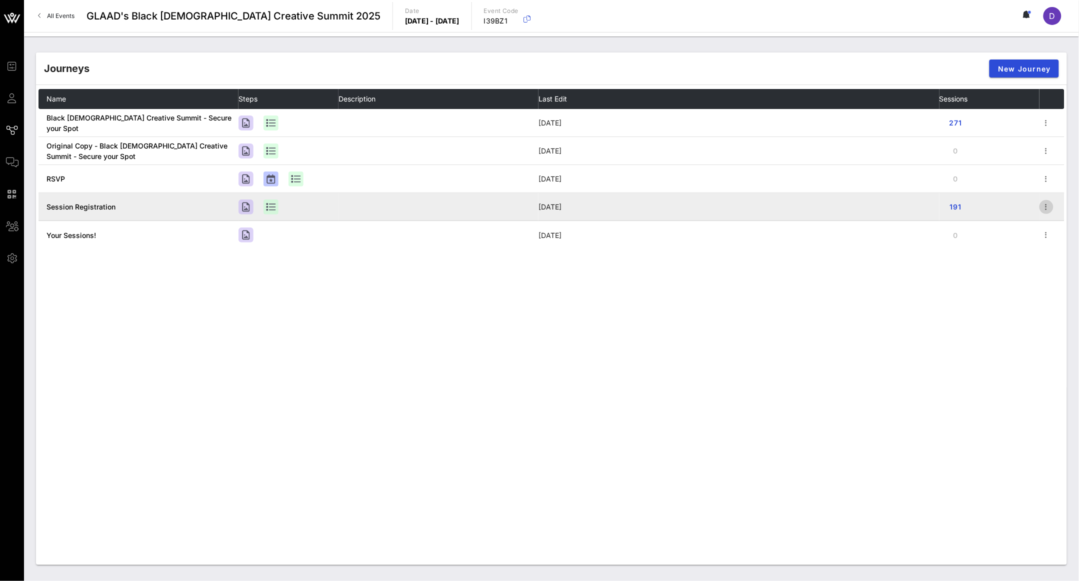
click at [1047, 207] on icon "button" at bounding box center [1047, 207] width 12 height 12
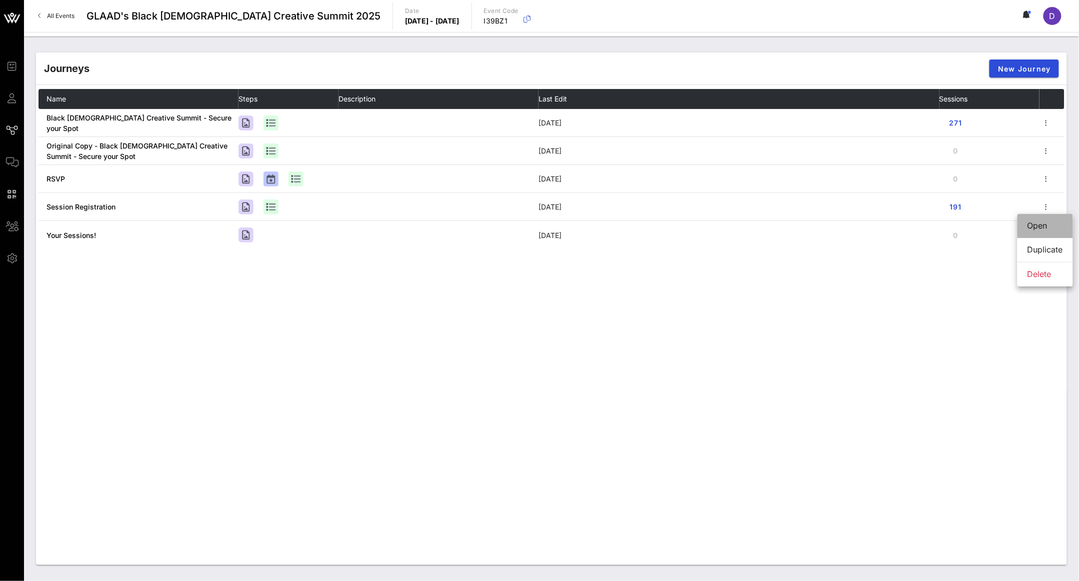
click at [1047, 227] on div "Open" at bounding box center [1046, 226] width 36 height 10
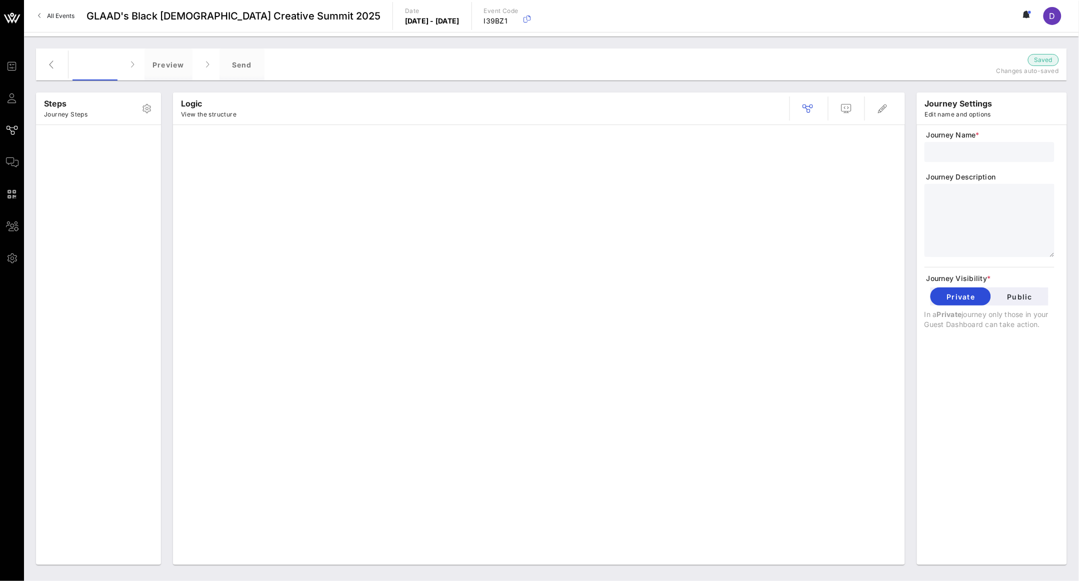
type input "Session Registration"
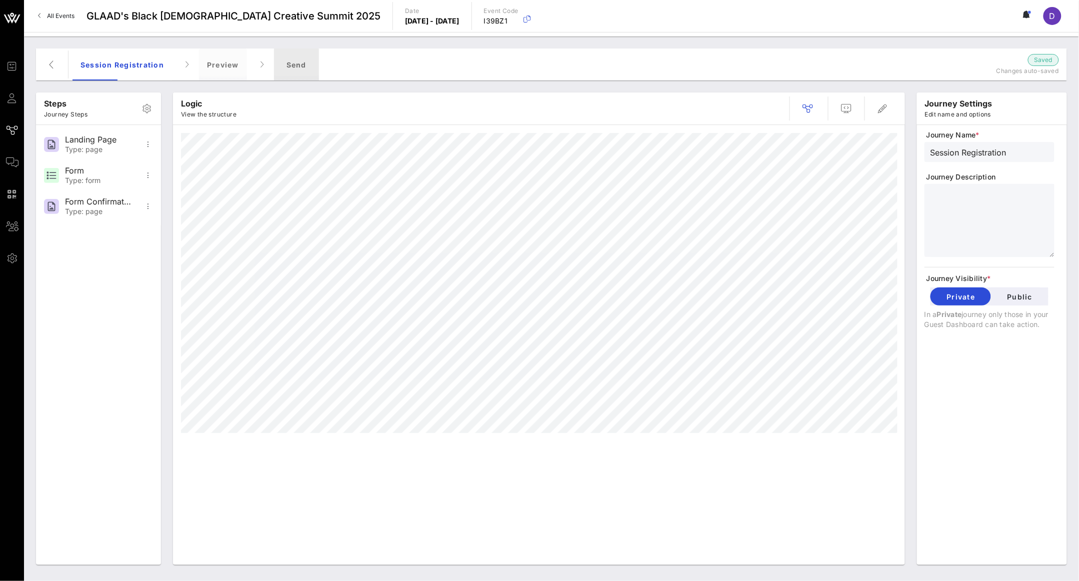
click at [282, 67] on div "Send" at bounding box center [296, 65] width 45 height 32
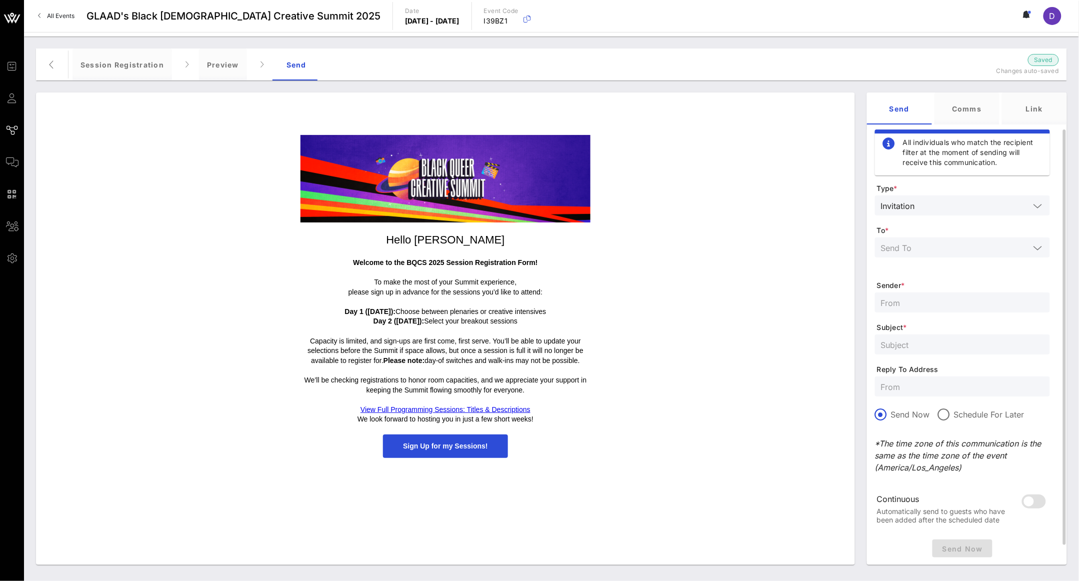
click at [931, 240] on div at bounding box center [962, 248] width 163 height 20
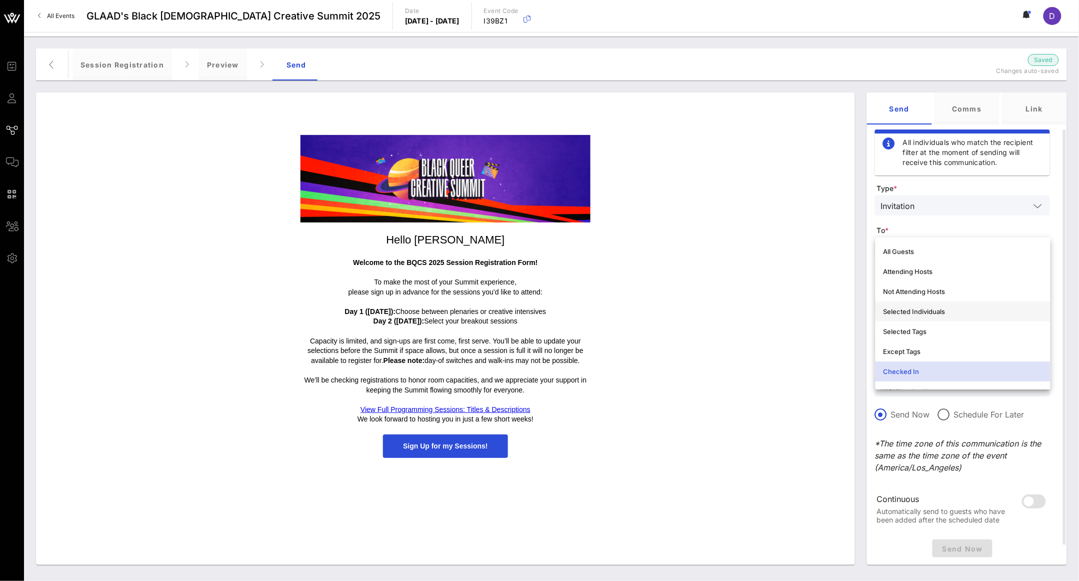
click at [930, 312] on div "Selected Individuals" at bounding box center [963, 312] width 159 height 8
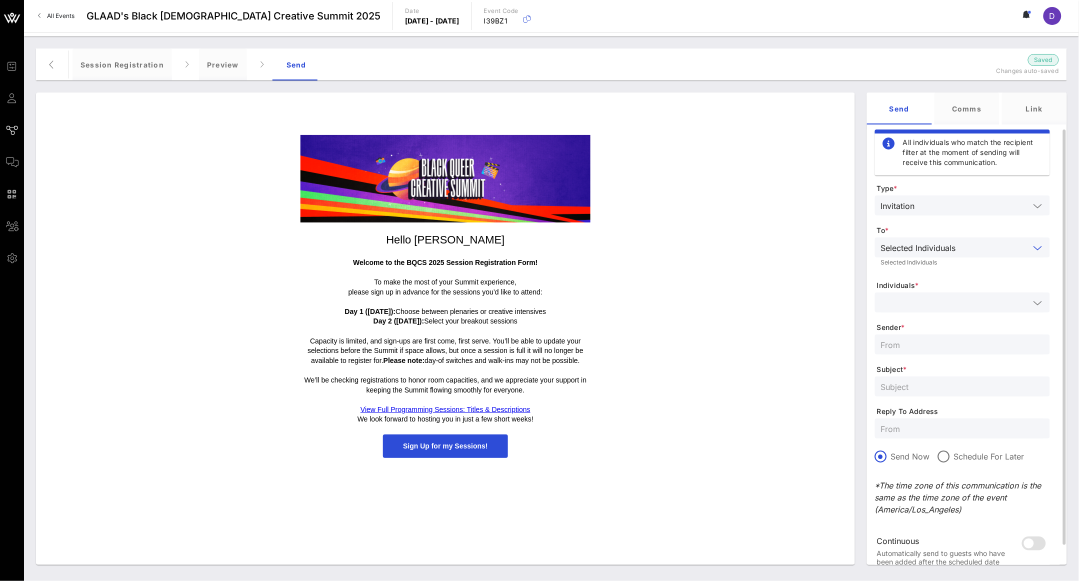
click at [930, 315] on form "Type * Invitation To * Selected Individuals Selected Individuals Individuals * …" at bounding box center [962, 381] width 175 height 394
click at [927, 303] on input "text" at bounding box center [955, 302] width 149 height 13
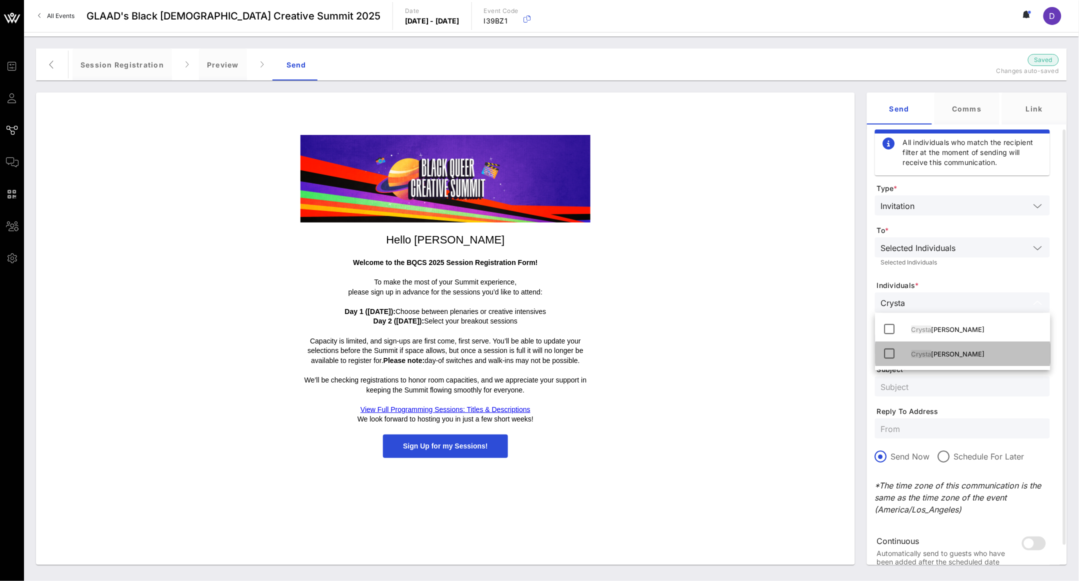
click at [969, 355] on div "[PERSON_NAME]" at bounding box center [977, 354] width 131 height 8
type input "Crysta"
click at [965, 383] on input "text" at bounding box center [962, 386] width 163 height 13
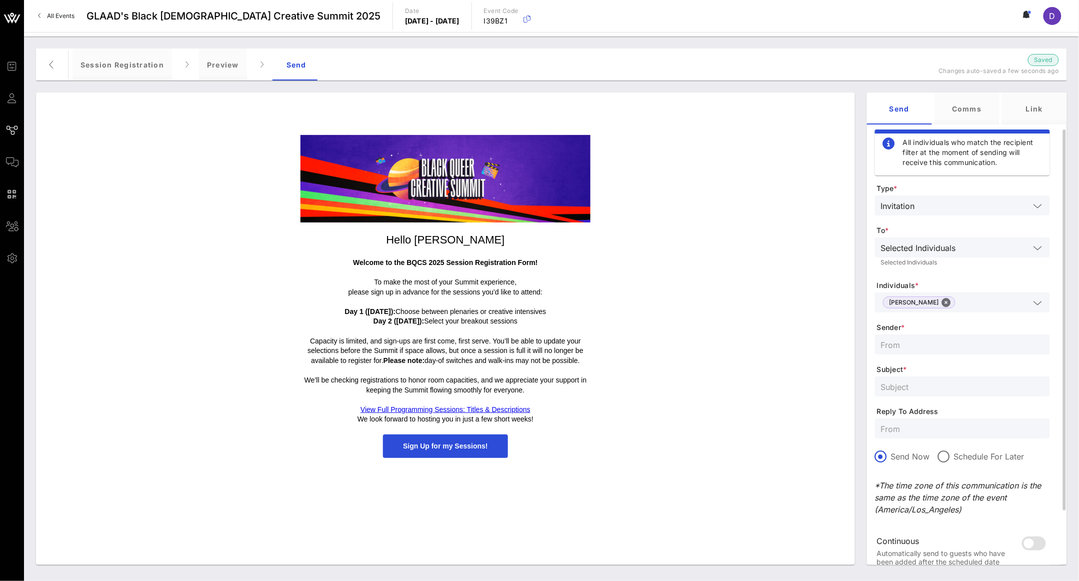
click at [940, 333] on form "Type * Invitation To * Selected Individuals Selected Individuals Individuals * …" at bounding box center [962, 381] width 175 height 394
click at [940, 345] on input "text" at bounding box center [962, 344] width 163 height 13
type input "[EMAIL_ADDRESS][DOMAIN_NAME]"
type input "R"
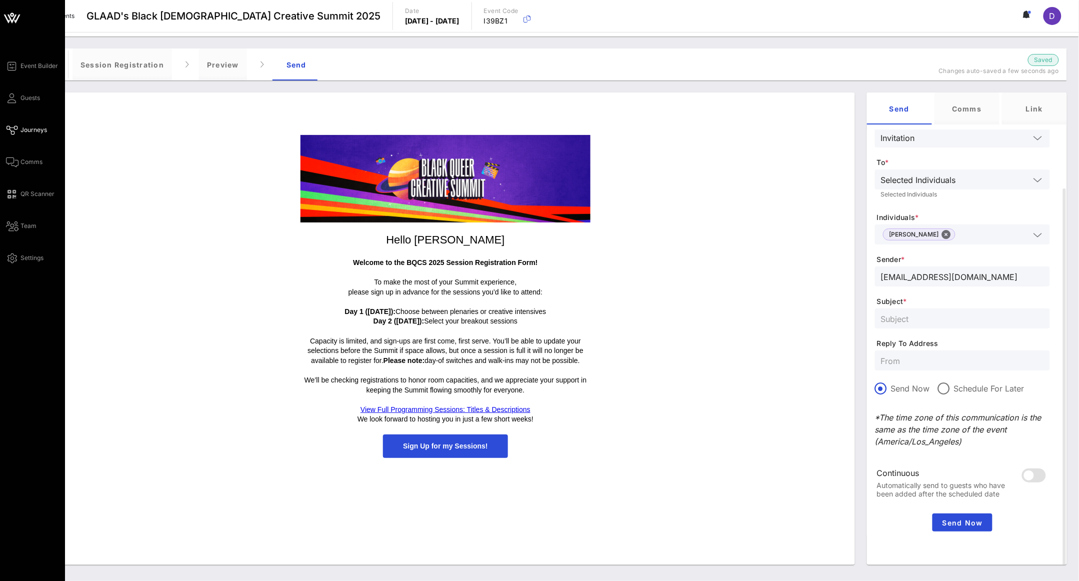
click at [21, 136] on div "Event Builder Guests Journeys Comms QR Scanner Team Settings" at bounding box center [35, 162] width 59 height 204
click at [21, 130] on span "Journeys" at bounding box center [34, 130] width 27 height 9
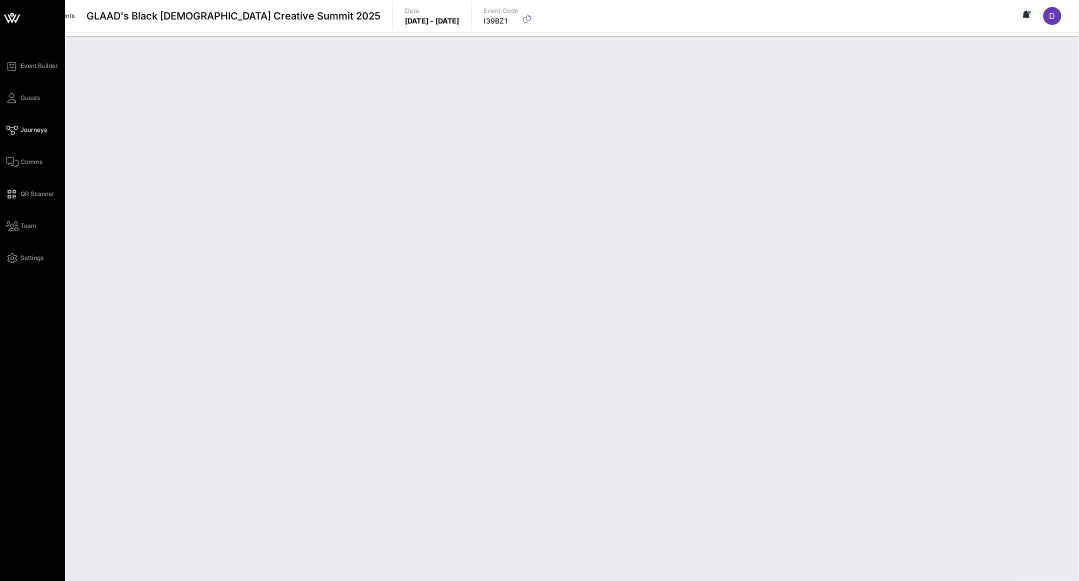
scroll to position [78, 0]
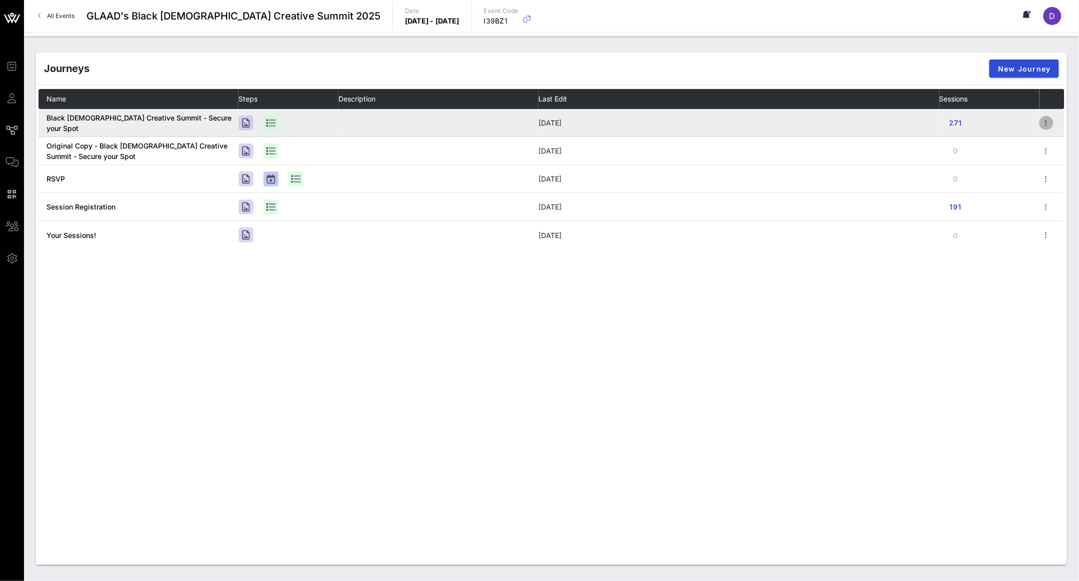
click at [1052, 128] on icon "button" at bounding box center [1047, 123] width 12 height 12
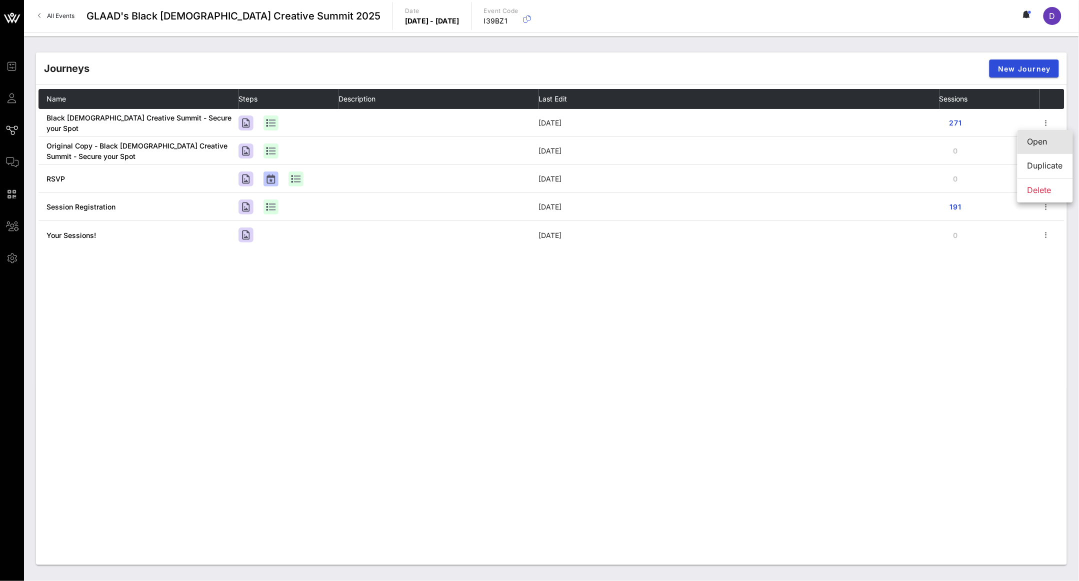
click at [1047, 145] on div "Open" at bounding box center [1046, 142] width 36 height 10
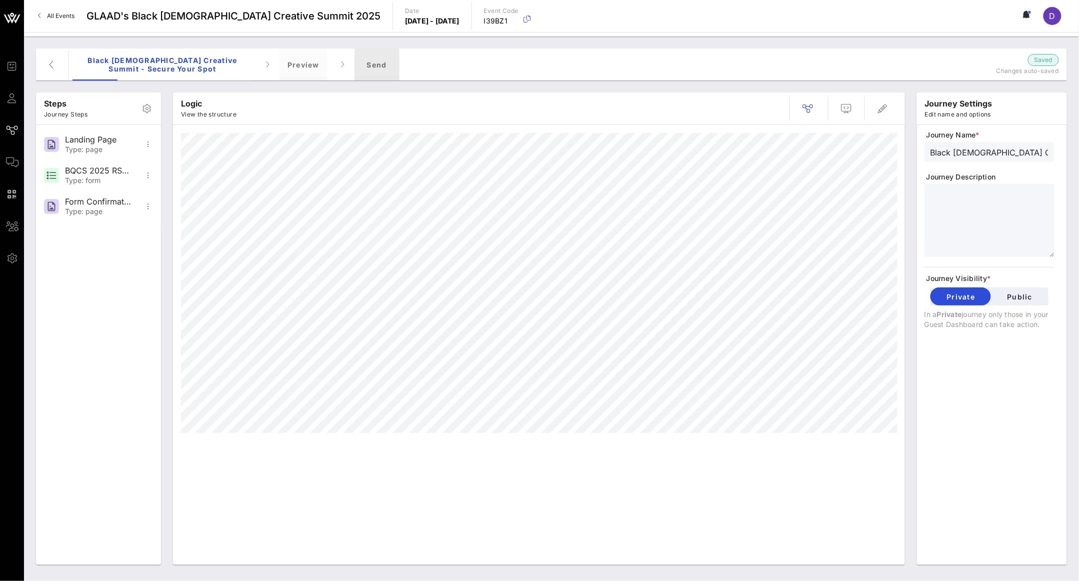
click at [386, 72] on div "Send" at bounding box center [377, 65] width 45 height 32
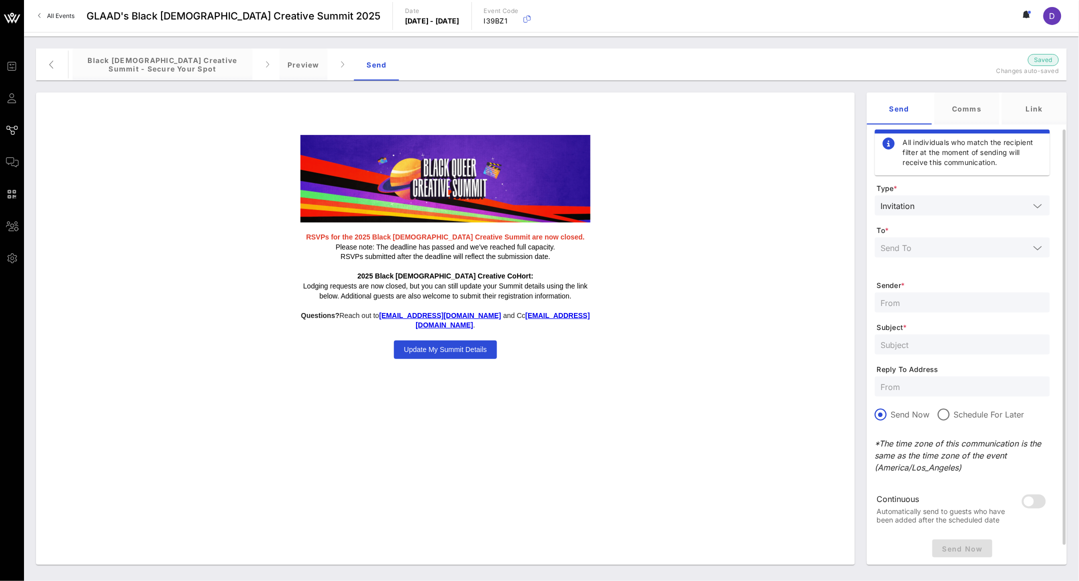
click at [961, 259] on div at bounding box center [962, 254] width 175 height 33
click at [961, 252] on input "text" at bounding box center [955, 247] width 149 height 13
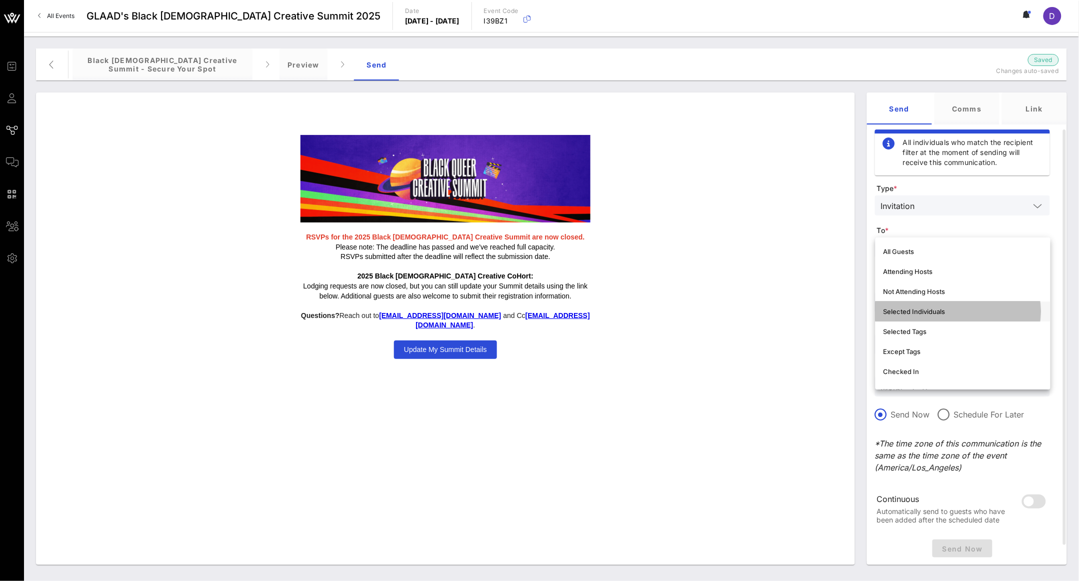
click at [951, 313] on div "Selected Individuals" at bounding box center [963, 312] width 159 height 8
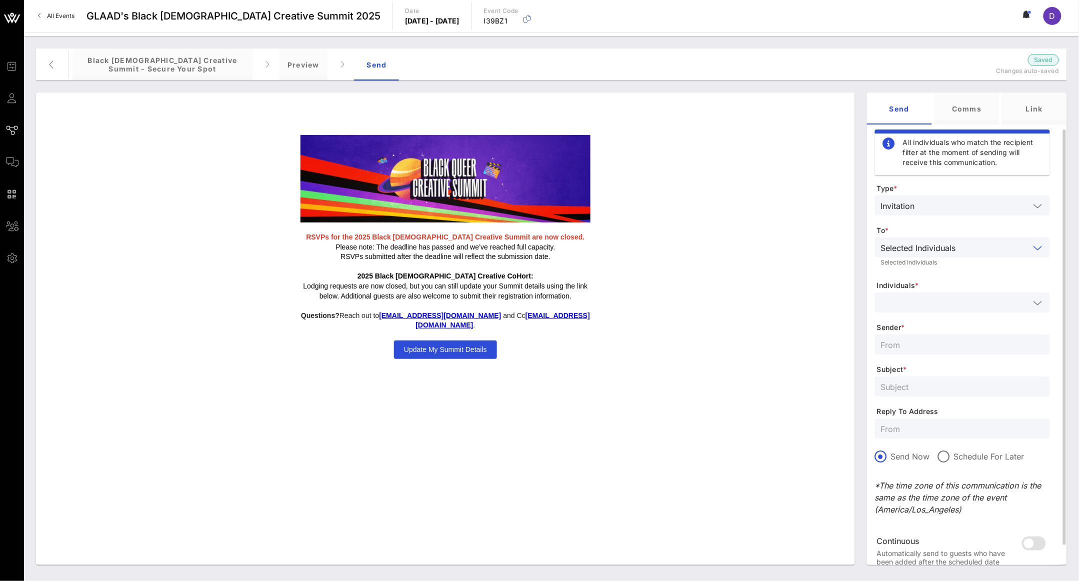
click at [951, 309] on div at bounding box center [962, 303] width 163 height 20
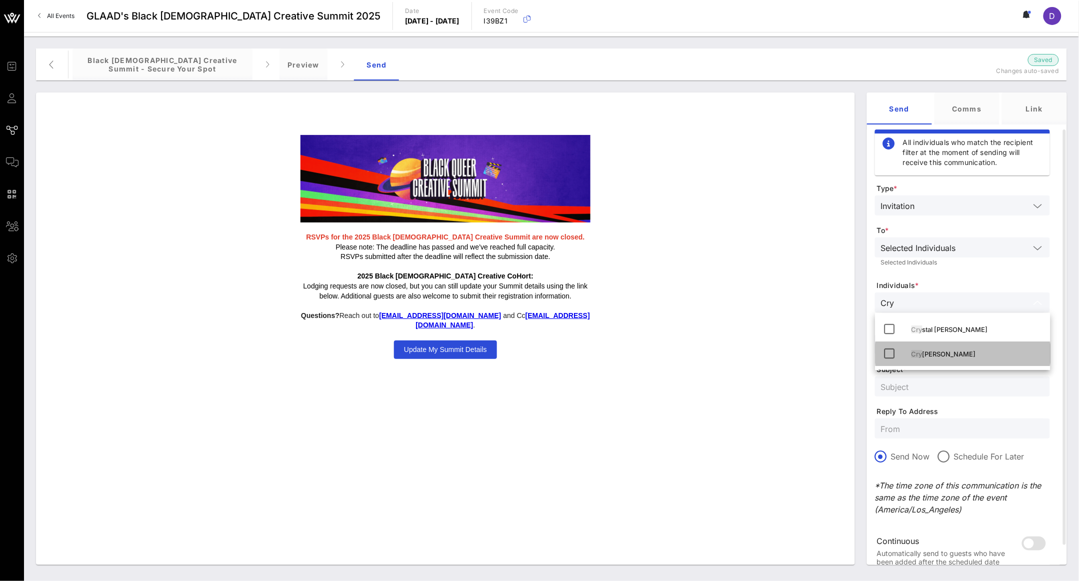
click at [962, 351] on div "Cry [PERSON_NAME]" at bounding box center [977, 354] width 131 height 8
type input "Cry"
click at [961, 385] on input "text" at bounding box center [962, 386] width 163 height 13
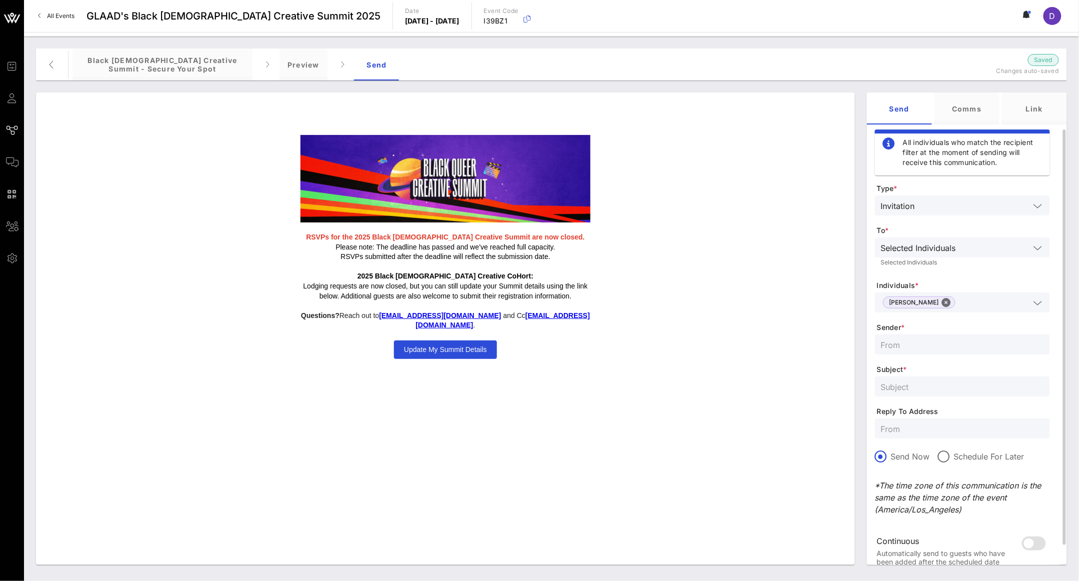
click at [949, 348] on input "text" at bounding box center [962, 344] width 163 height 13
type input "[EMAIL_ADDRESS][DOMAIN_NAME]"
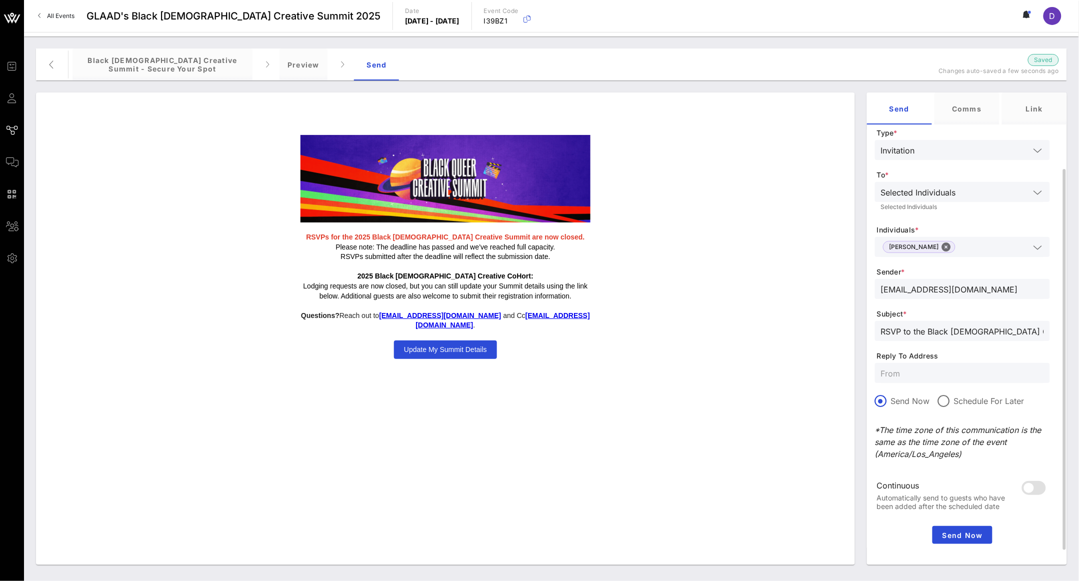
scroll to position [68, 0]
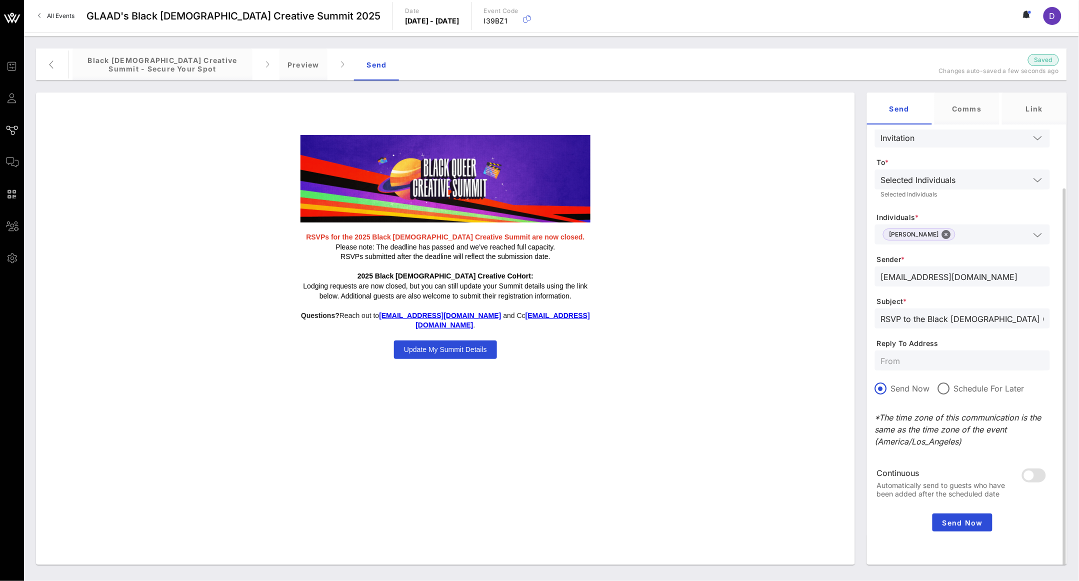
type input "RSVP to the Black [DEMOGRAPHIC_DATA] Creative Summit"
click at [959, 535] on div "All individuals who match the recipient filter at the moment of sending will re…" at bounding box center [967, 350] width 200 height 441
click at [959, 519] on span "Send Now" at bounding box center [963, 523] width 52 height 9
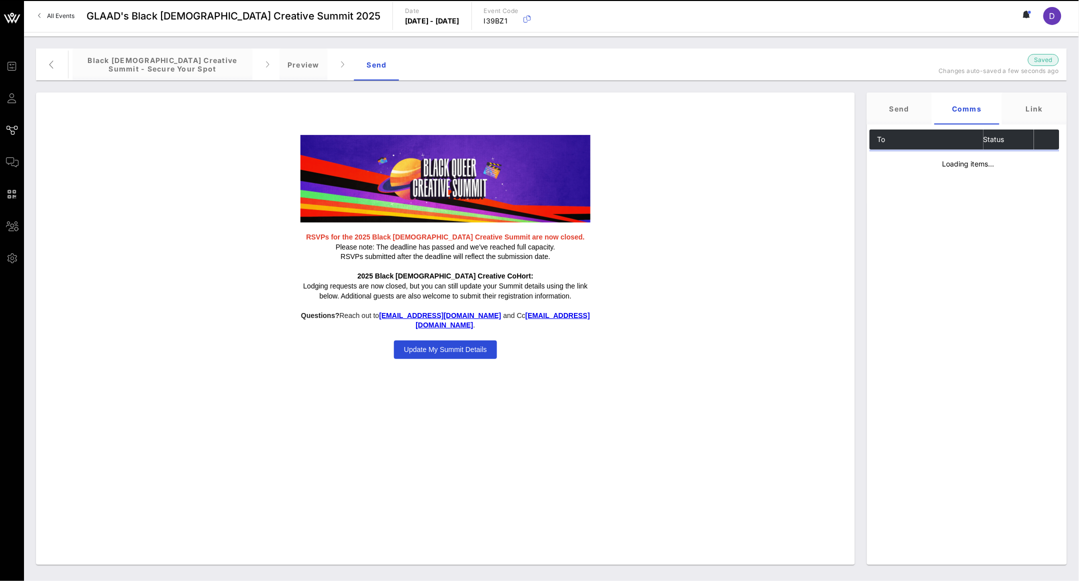
scroll to position [0, 0]
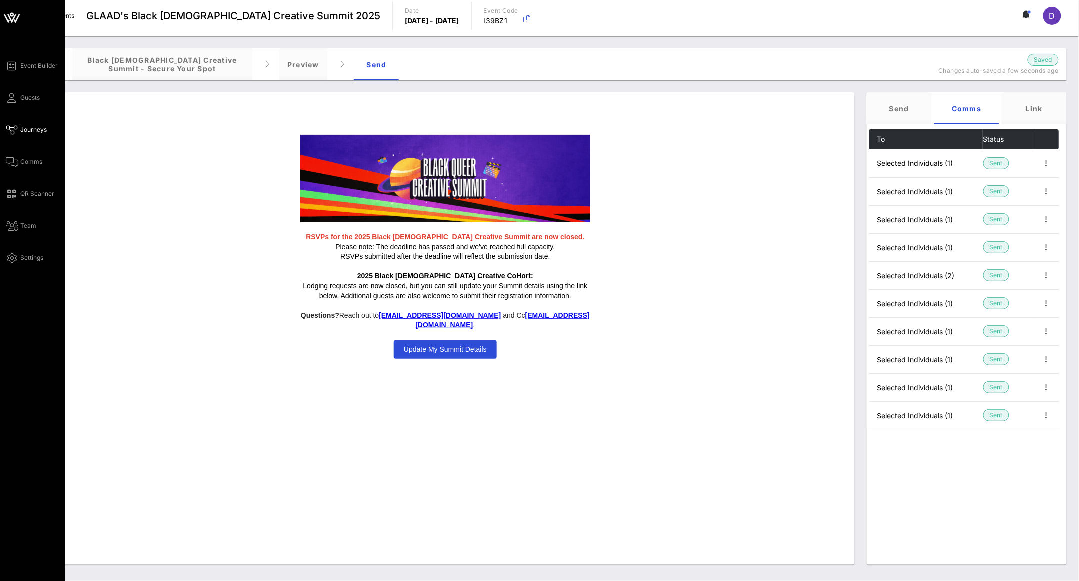
click at [24, 130] on span "Journeys" at bounding box center [34, 130] width 27 height 9
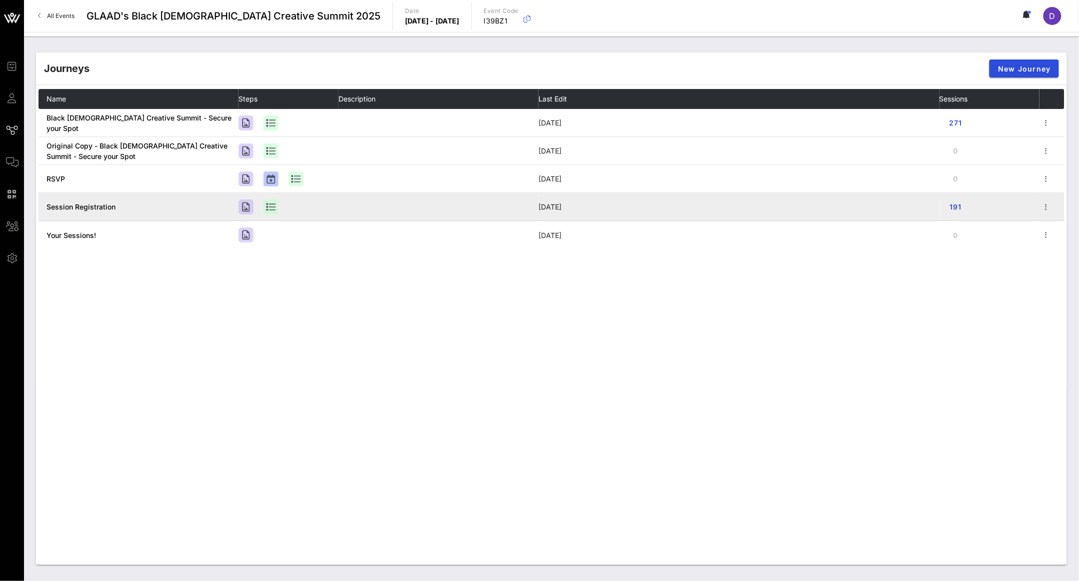
click at [1054, 205] on td at bounding box center [1052, 207] width 25 height 28
click at [1048, 207] on icon "button" at bounding box center [1047, 207] width 12 height 12
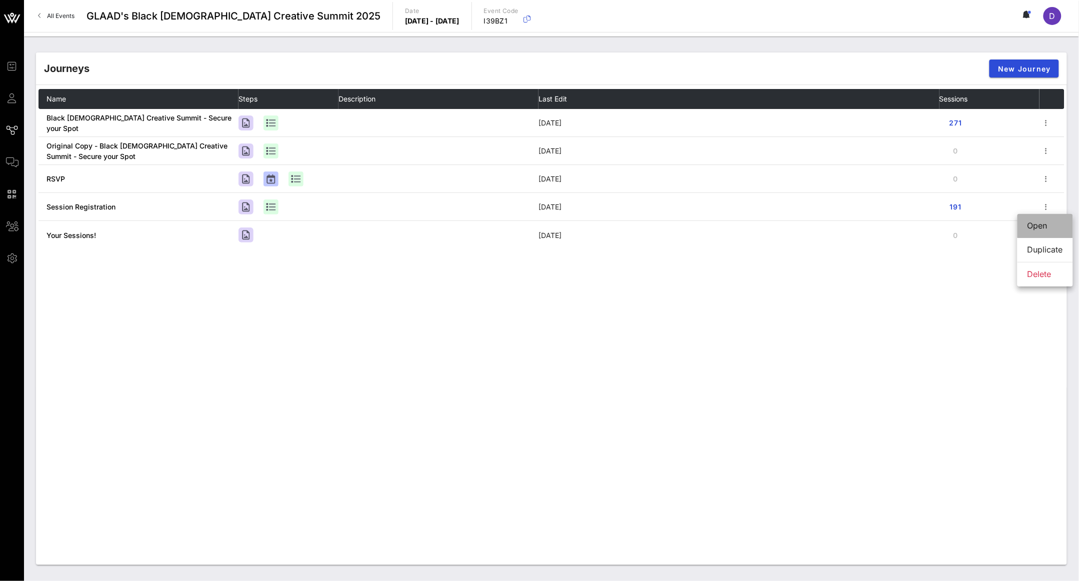
click at [1046, 220] on div "Open" at bounding box center [1046, 226] width 36 height 22
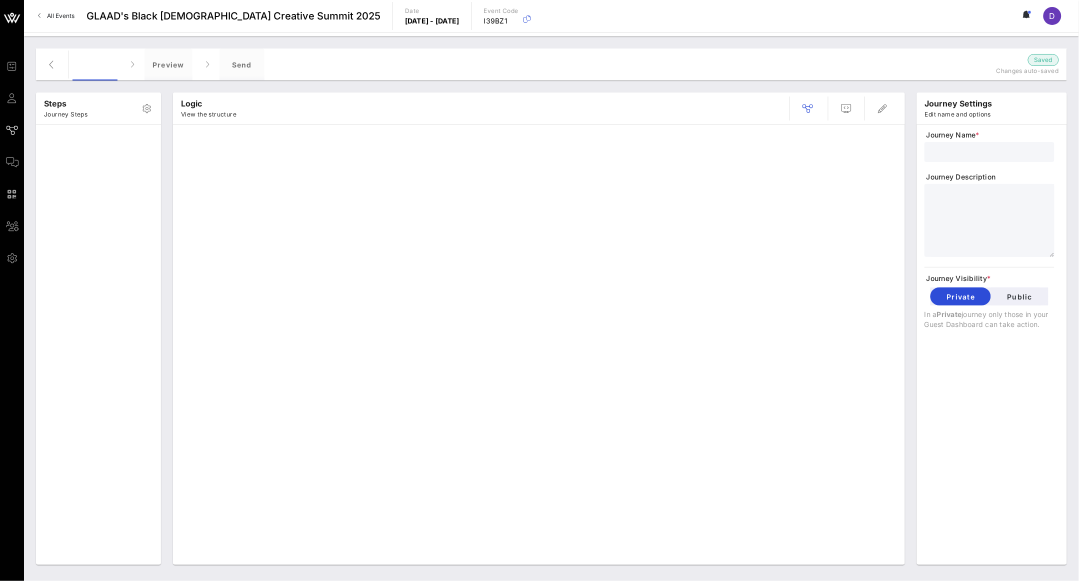
type input "Session Registration"
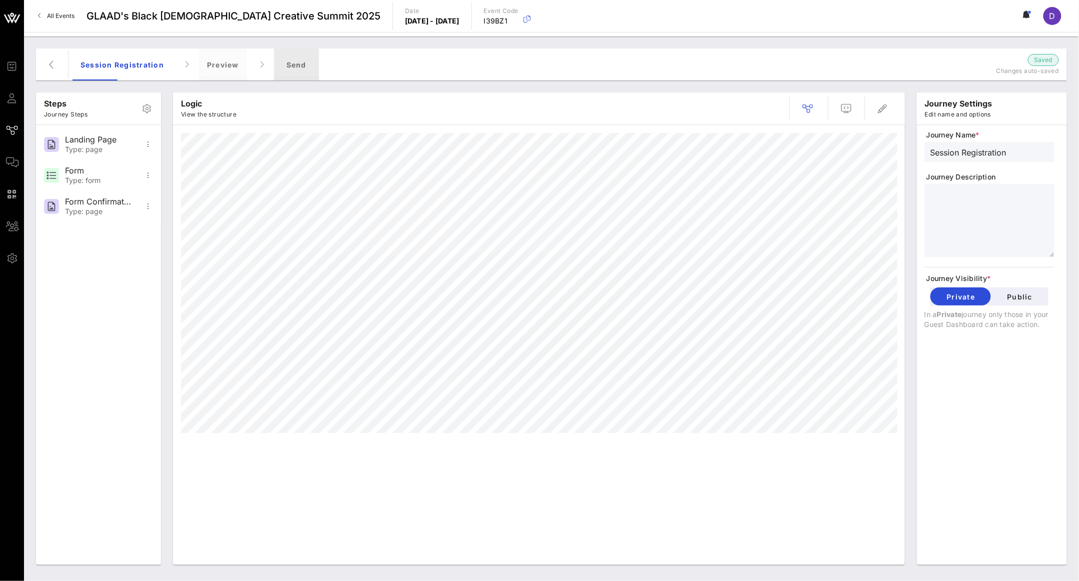
click at [297, 73] on div "Send" at bounding box center [296, 65] width 45 height 32
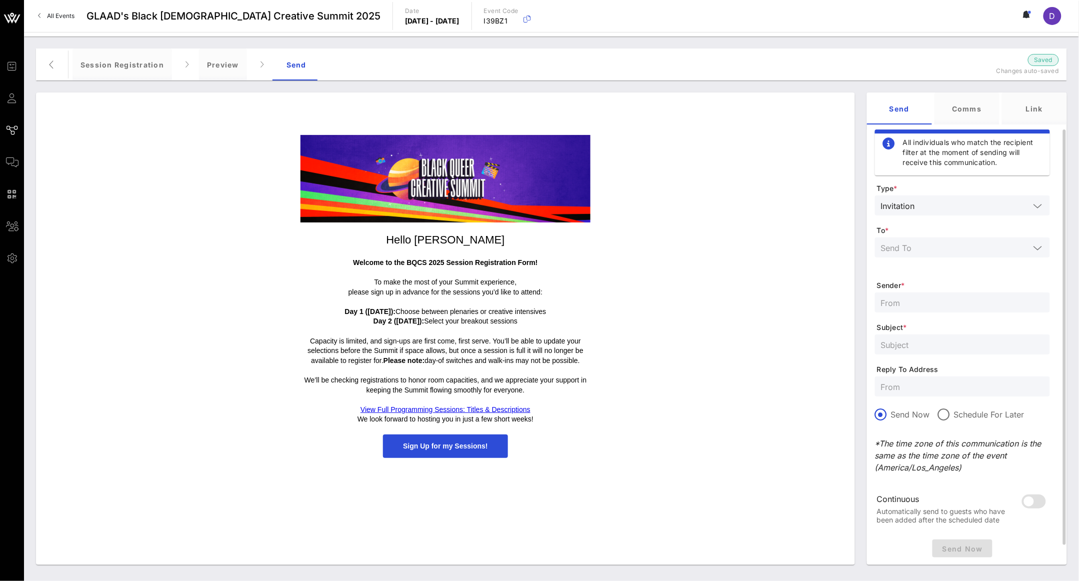
click at [954, 255] on div at bounding box center [962, 248] width 163 height 20
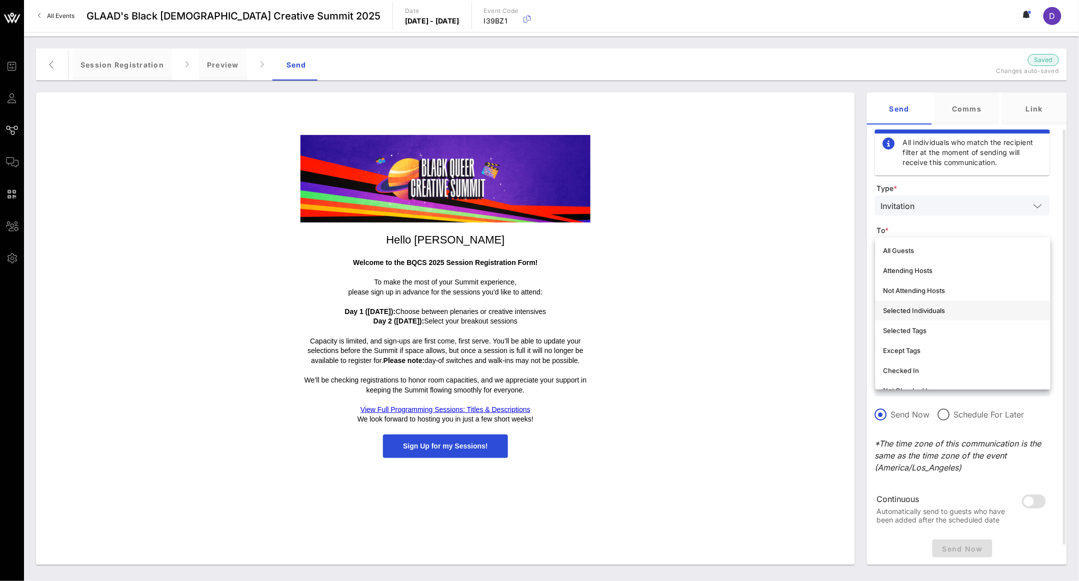
click at [950, 311] on div "Selected Individuals" at bounding box center [963, 311] width 159 height 8
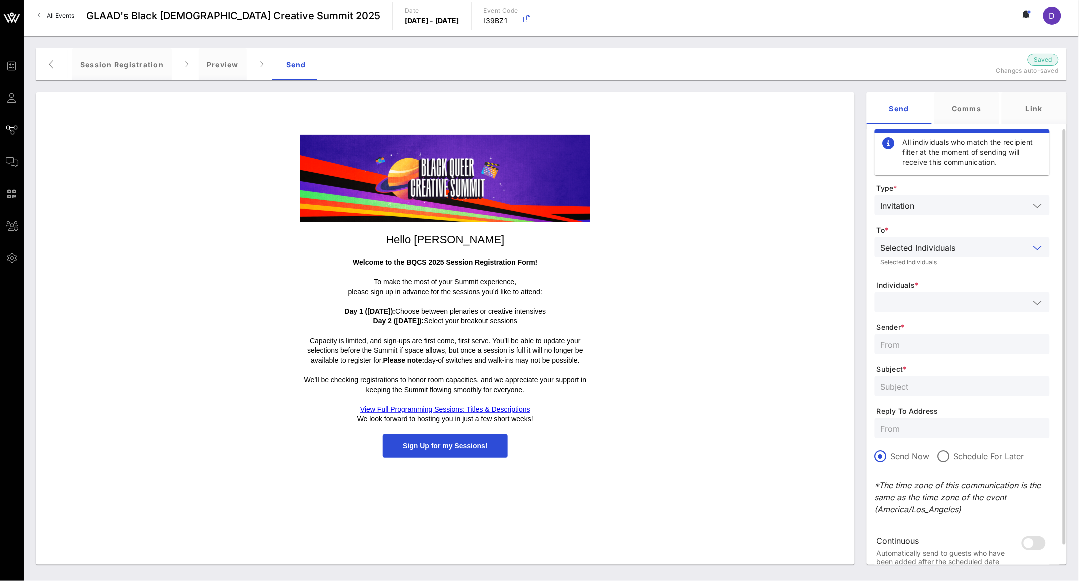
click at [950, 317] on form "Type * Invitation To * Selected Individuals Selected Individuals Individuals * …" at bounding box center [962, 381] width 175 height 394
click at [950, 302] on input "text" at bounding box center [955, 302] width 149 height 13
click at [959, 350] on div "Crys [PERSON_NAME]" at bounding box center [977, 354] width 131 height 8
type input "crys"
click at [957, 386] on input "text" at bounding box center [962, 386] width 163 height 13
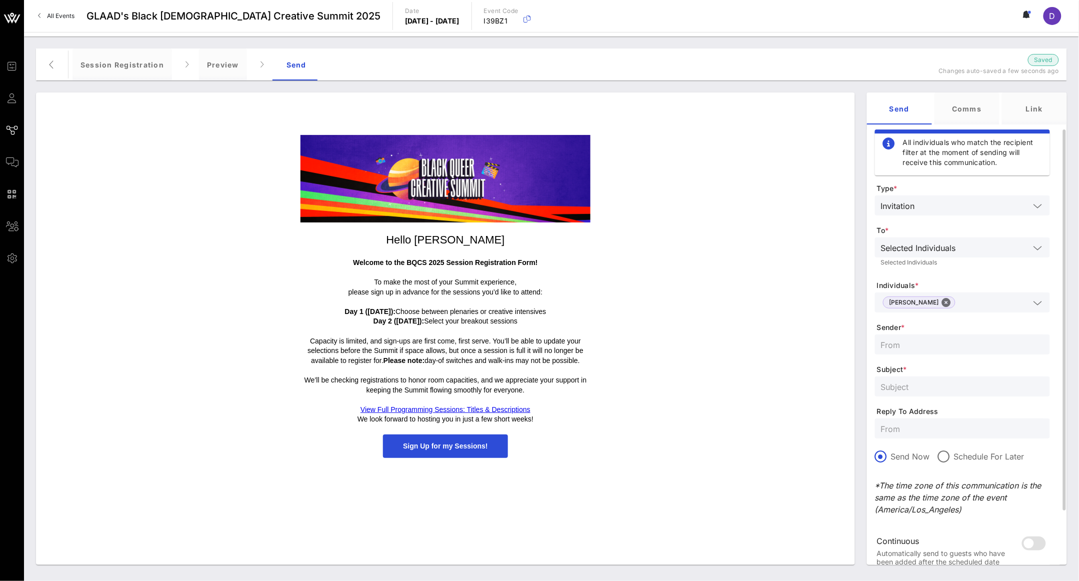
click at [943, 341] on input "text" at bounding box center [962, 344] width 163 height 13
type input "[EMAIL_ADDRESS][DOMAIN_NAME]"
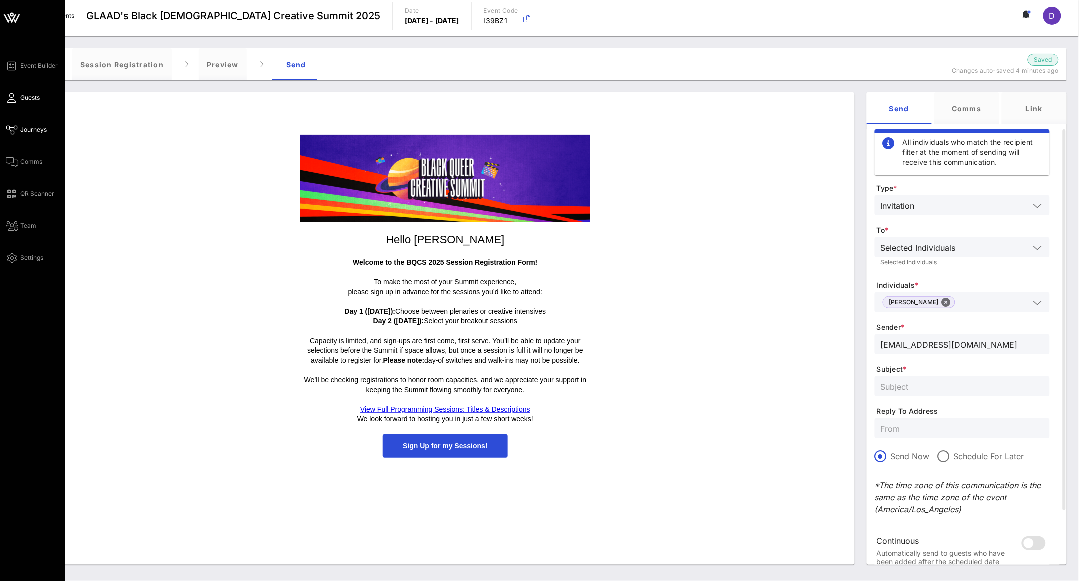
click at [20, 95] on link "Guests" at bounding box center [23, 98] width 34 height 12
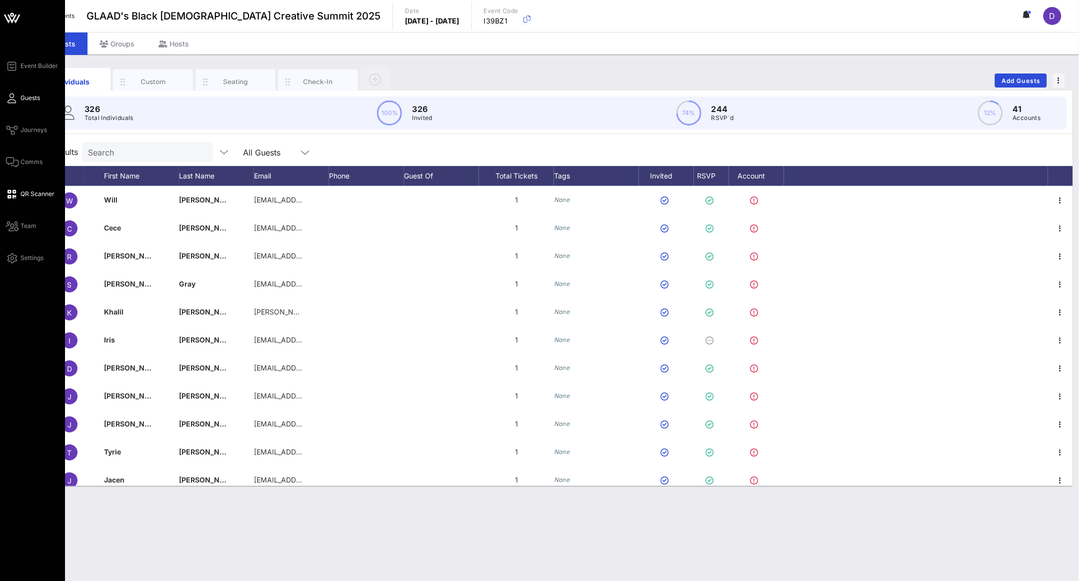
click at [10, 194] on icon at bounding box center [12, 195] width 13 height 2
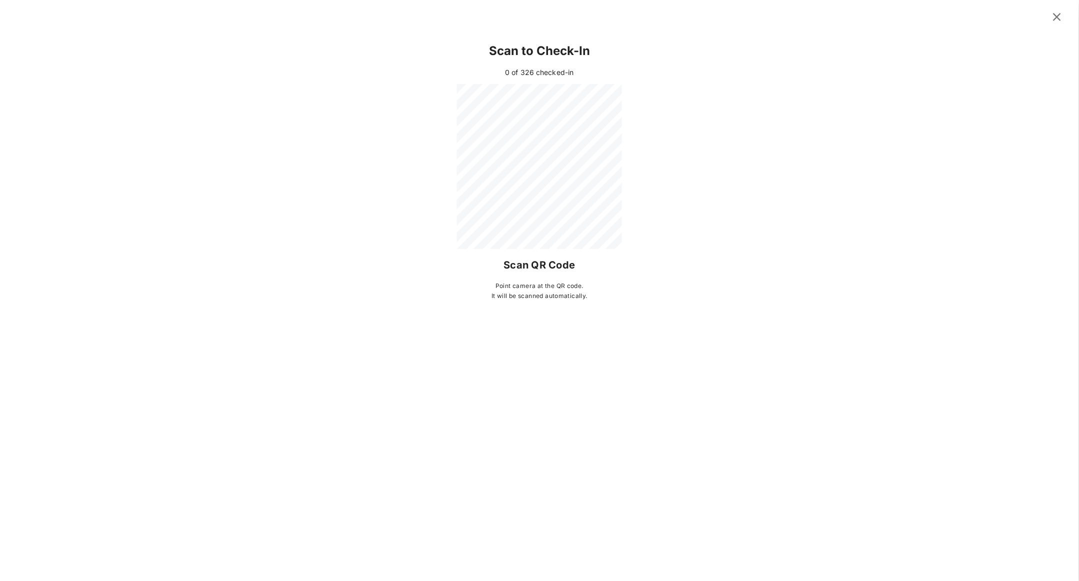
type input "Session Registration"
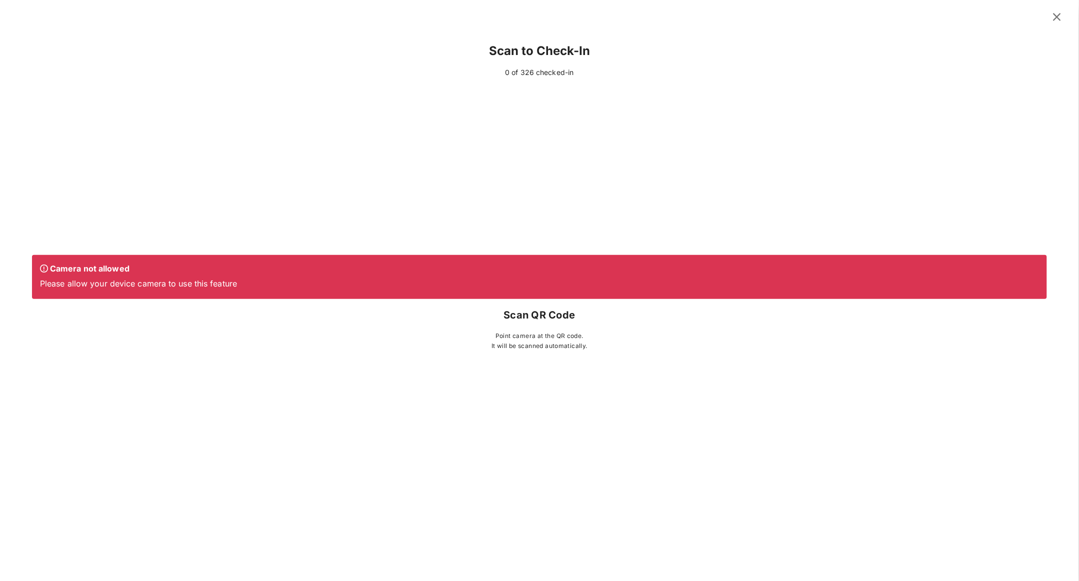
click at [541, 50] on div "Scan to Check-In" at bounding box center [539, 51] width 1015 height 32
click at [1048, 11] on button at bounding box center [1058, 17] width 20 height 18
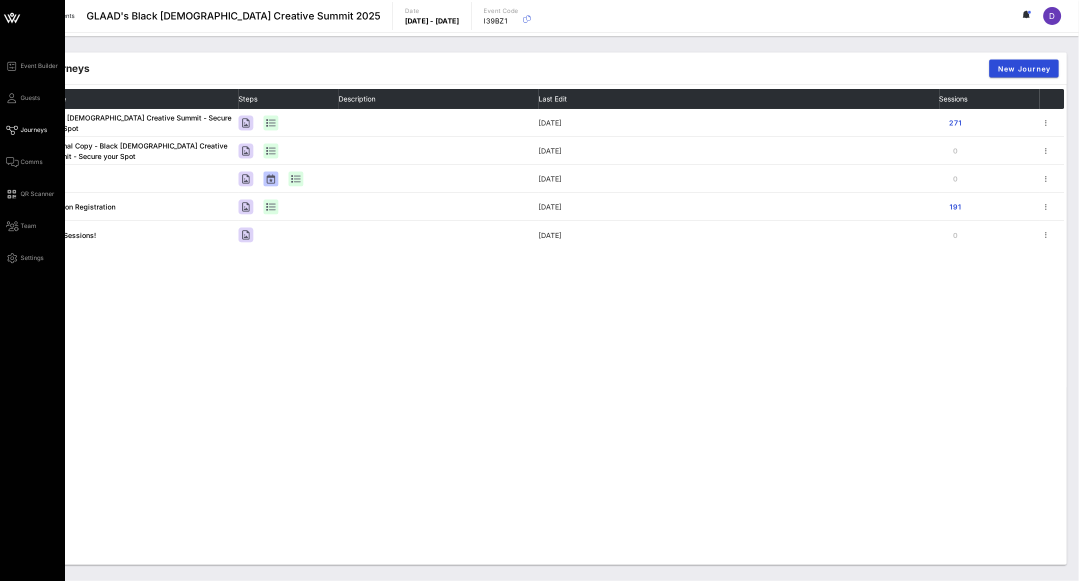
click at [20, 87] on div "Event Builder Guests Journeys Comms QR Scanner Team Settings" at bounding box center [35, 162] width 59 height 204
click at [21, 96] on span "Guests" at bounding box center [31, 98] width 20 height 9
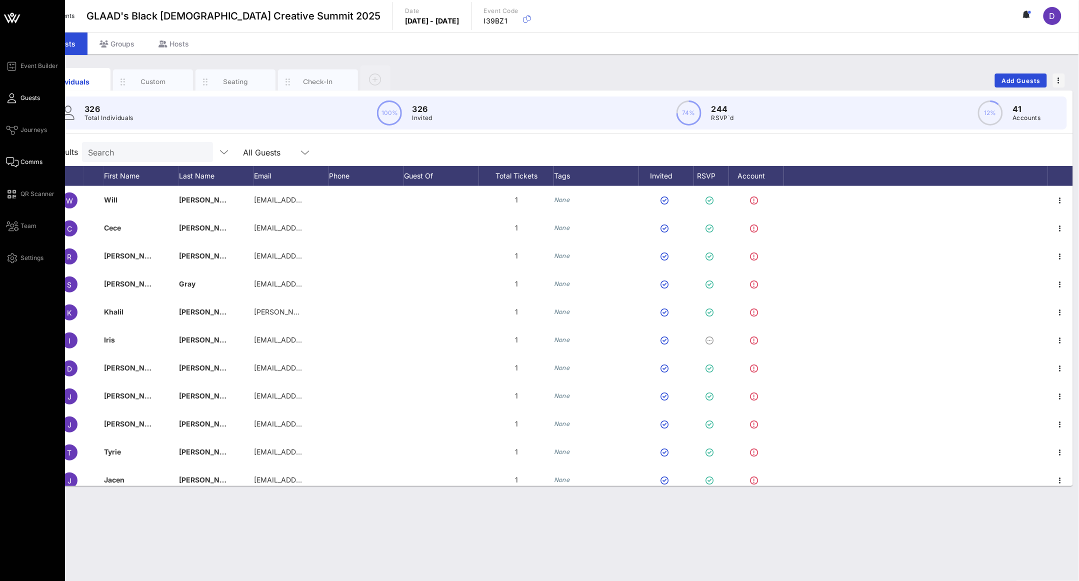
click at [24, 159] on span "Comms" at bounding box center [32, 162] width 22 height 9
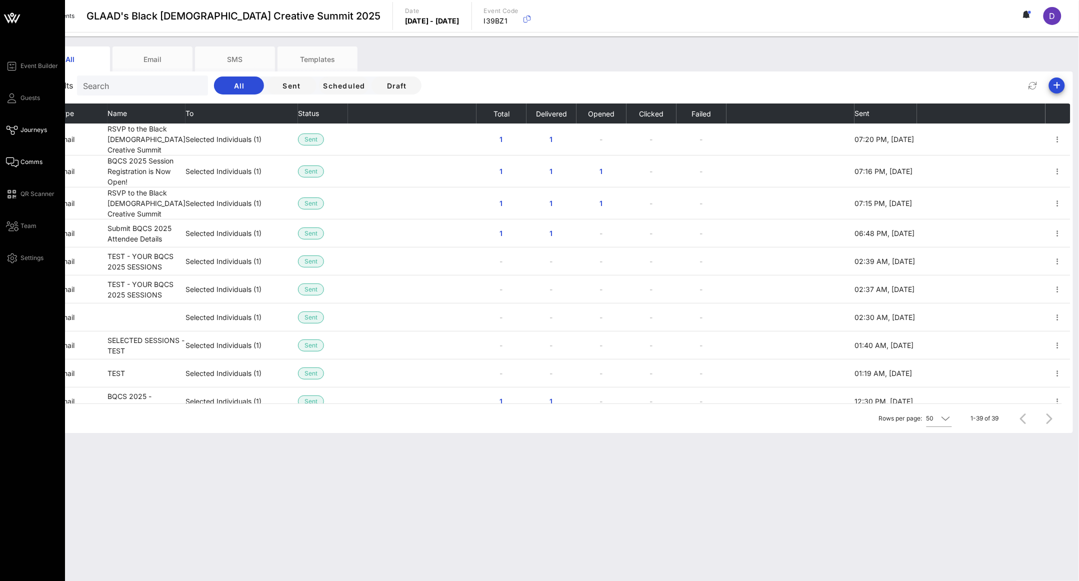
click at [42, 132] on span "Journeys" at bounding box center [34, 130] width 27 height 9
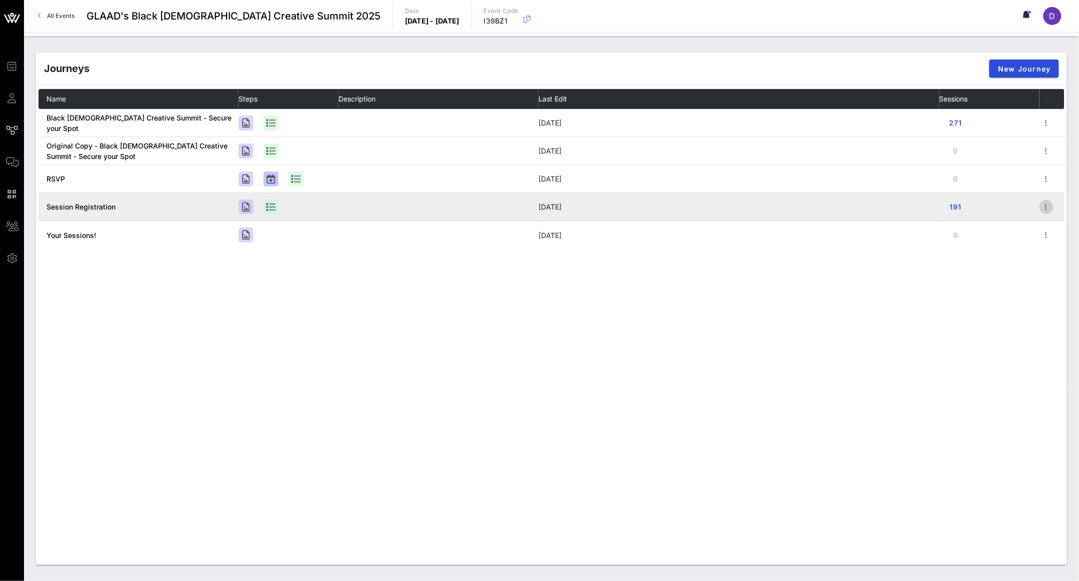
click at [1045, 209] on icon "button" at bounding box center [1047, 207] width 12 height 12
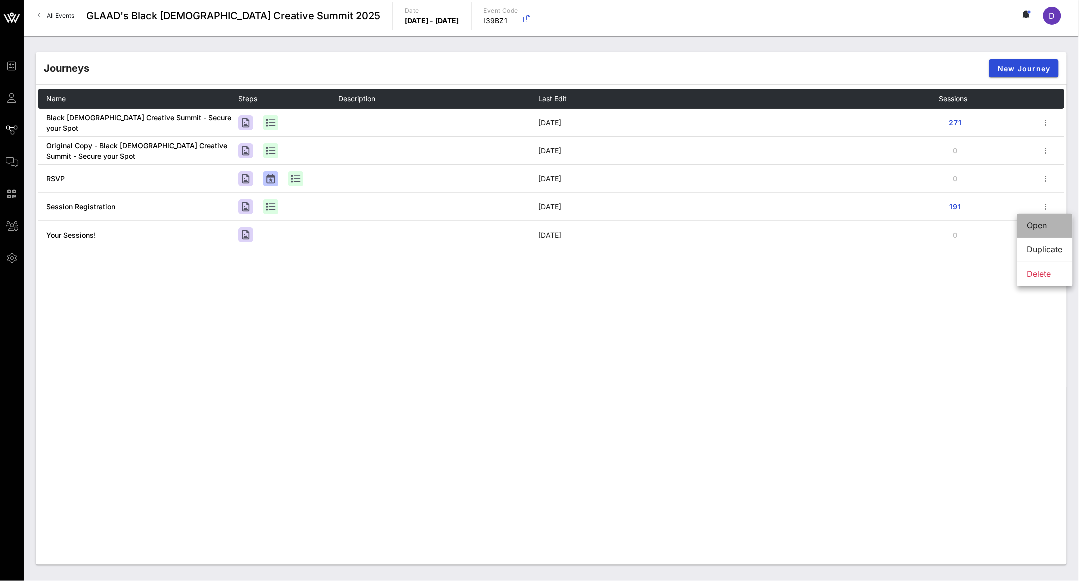
click at [1039, 224] on div "Open" at bounding box center [1046, 226] width 36 height 10
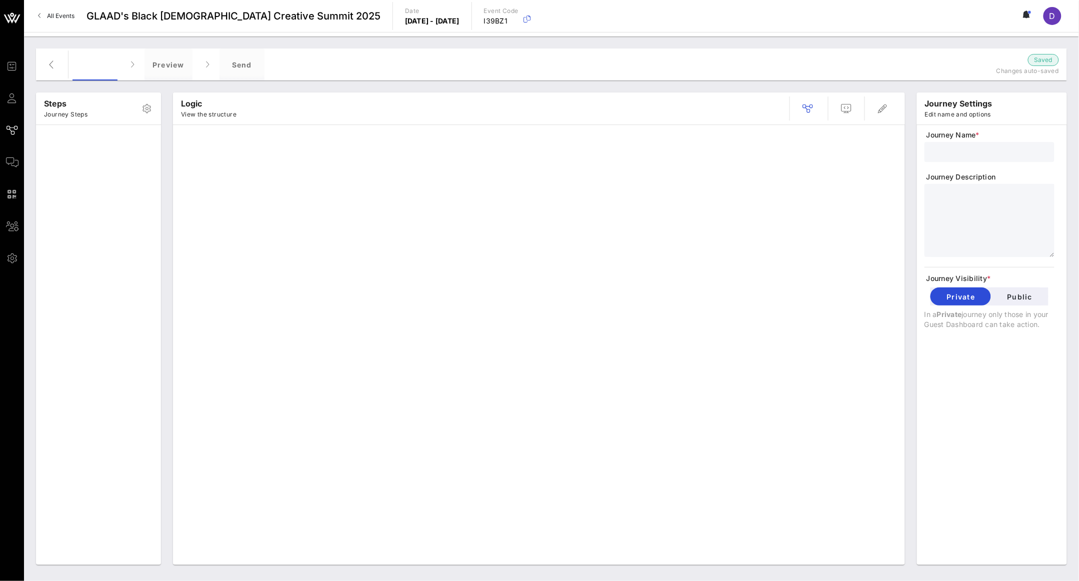
type input "Session Registration"
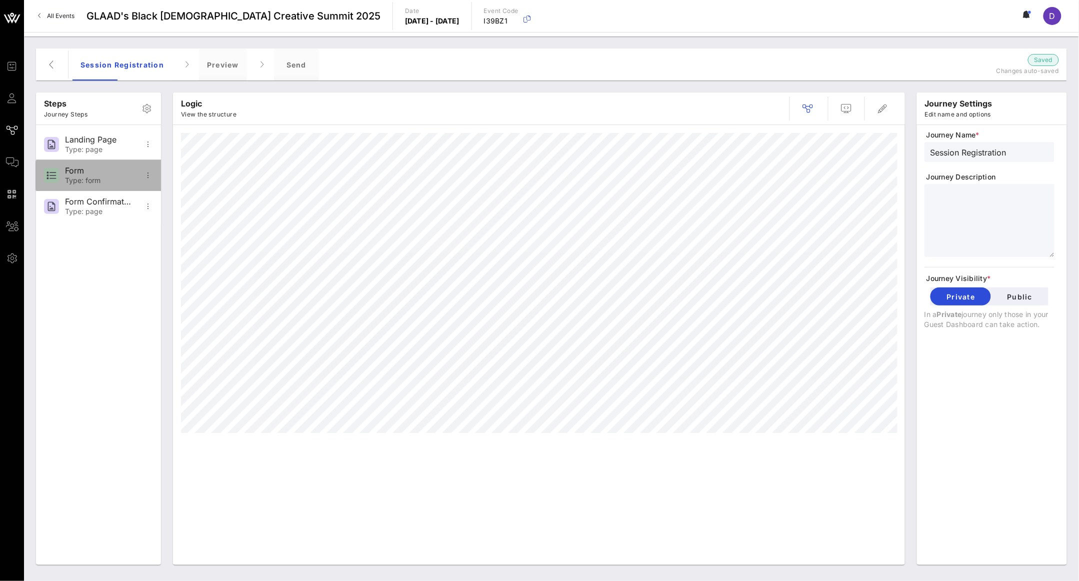
click at [84, 174] on div "Form" at bounding box center [98, 171] width 66 height 10
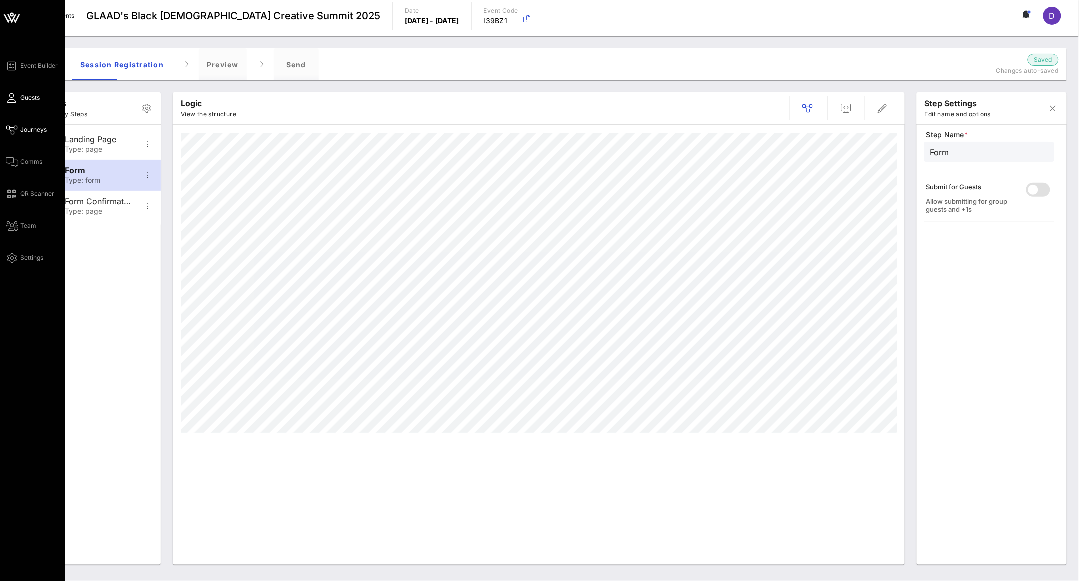
click at [16, 98] on icon at bounding box center [12, 99] width 13 height 2
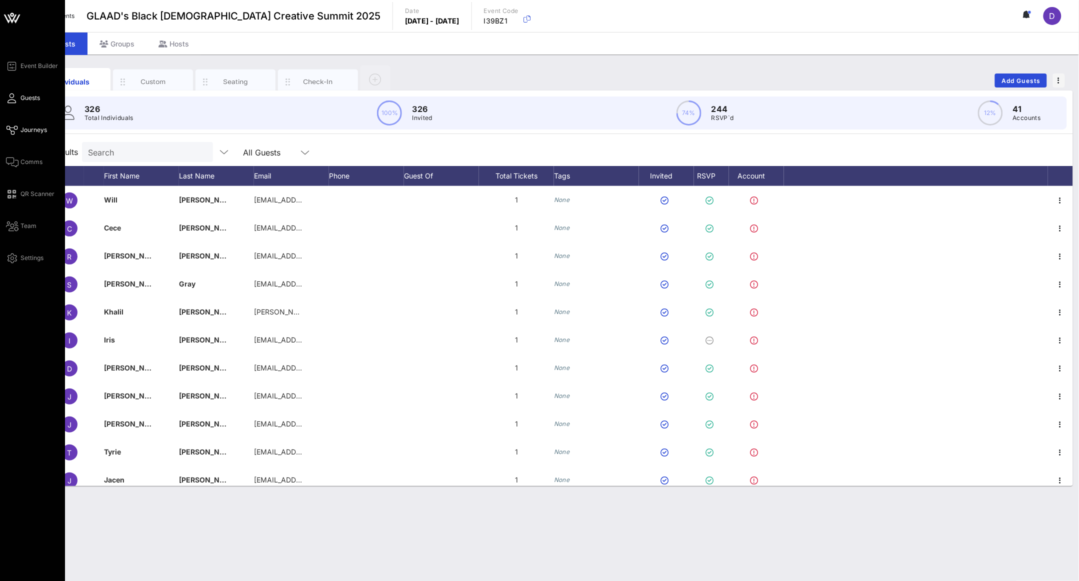
click at [36, 131] on span "Journeys" at bounding box center [34, 130] width 27 height 9
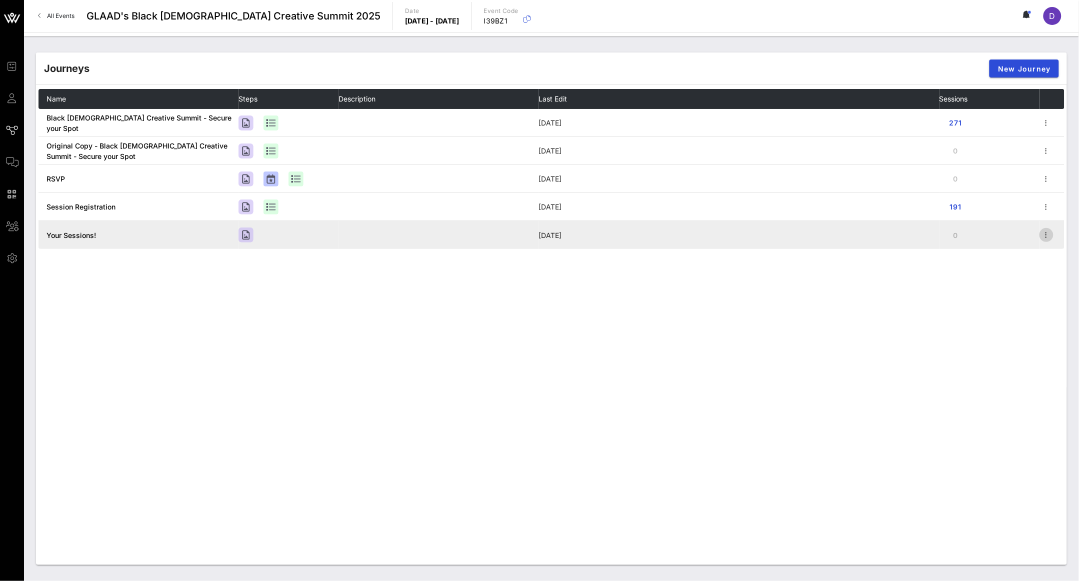
click at [1040, 235] on span "button" at bounding box center [1047, 235] width 14 height 12
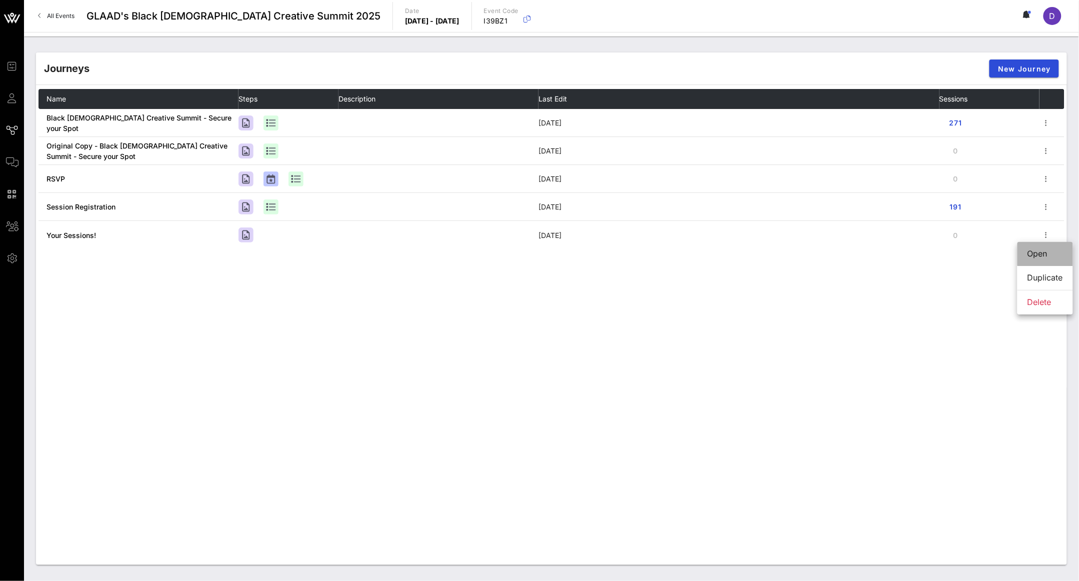
click at [1044, 253] on div "Open" at bounding box center [1046, 254] width 36 height 10
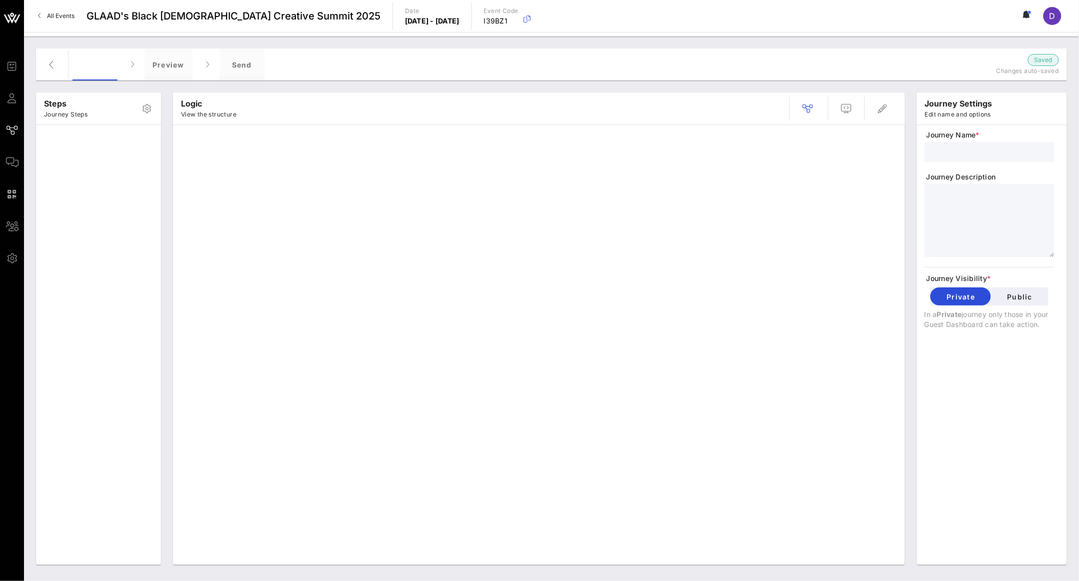
type input "Your Sessions!"
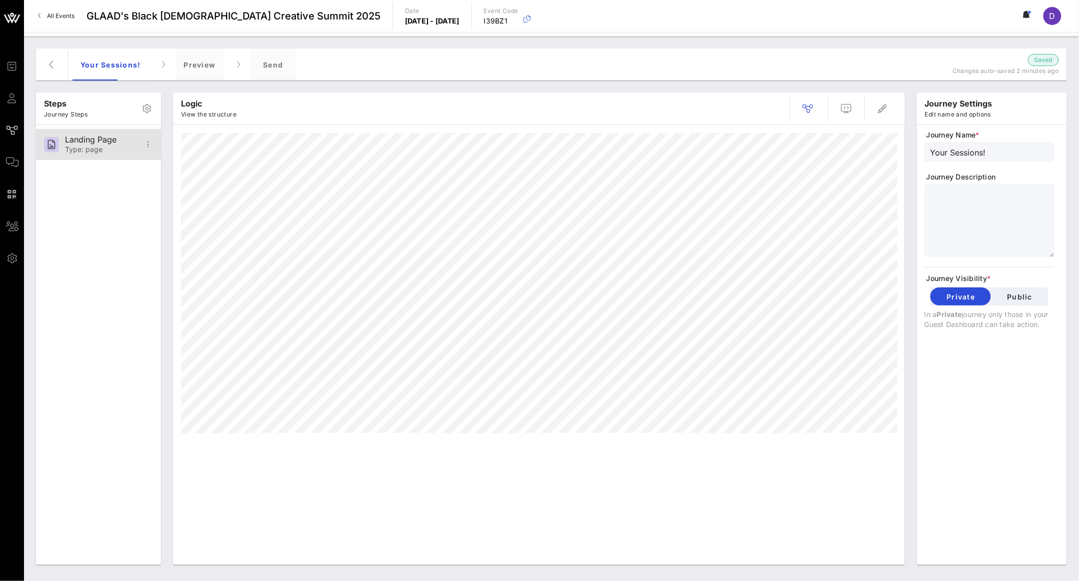
click at [76, 140] on div "Landing Page" at bounding box center [98, 140] width 66 height 10
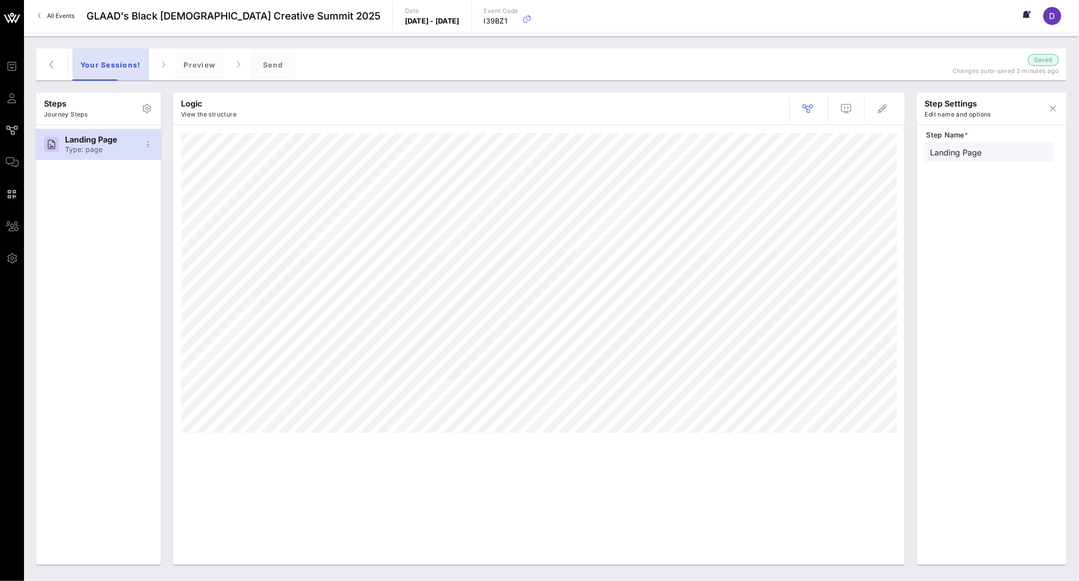
click at [110, 61] on div "Your Sessions!" at bounding box center [111, 65] width 77 height 32
click at [47, 67] on icon "button" at bounding box center [52, 65] width 12 height 12
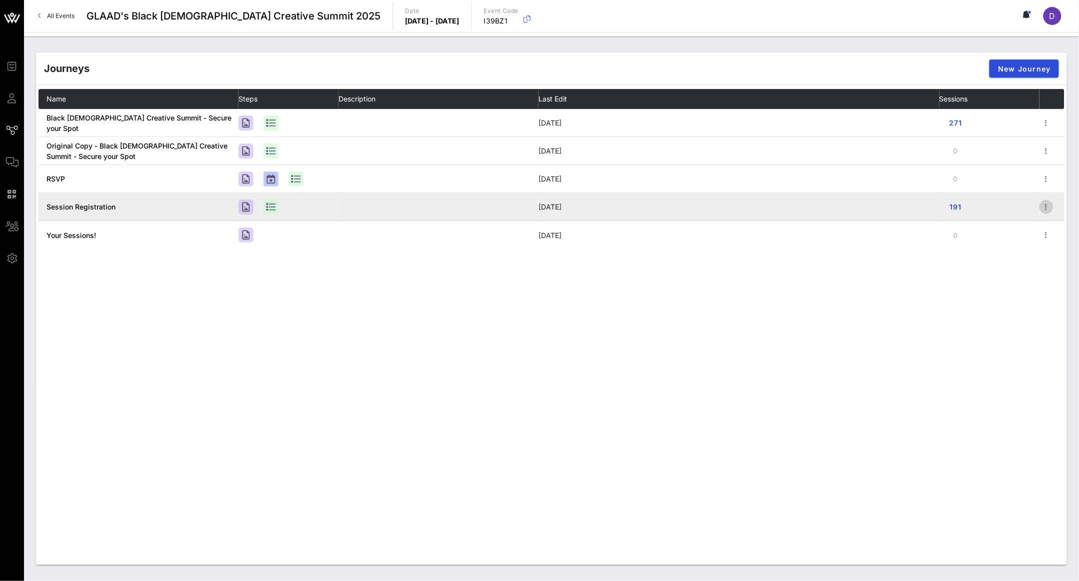
click at [1052, 208] on icon "button" at bounding box center [1047, 207] width 12 height 12
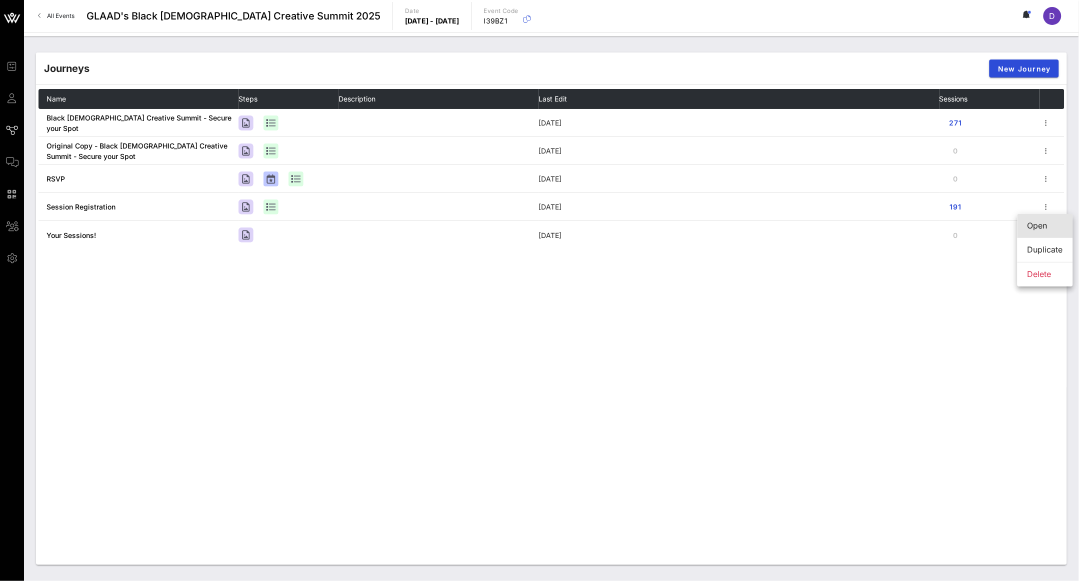
click at [1036, 229] on div "Open" at bounding box center [1046, 226] width 36 height 10
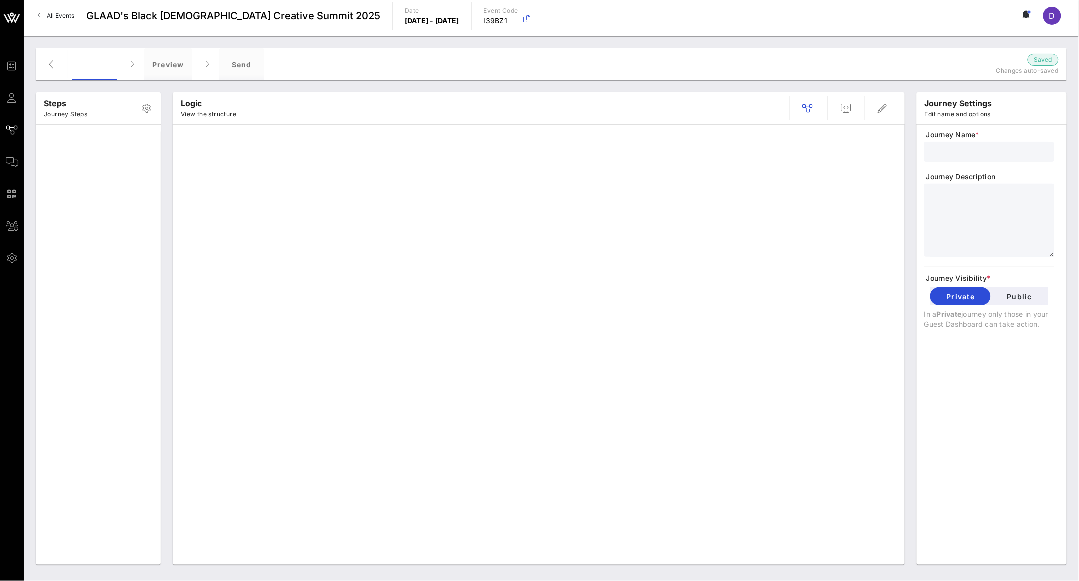
type input "Session Registration"
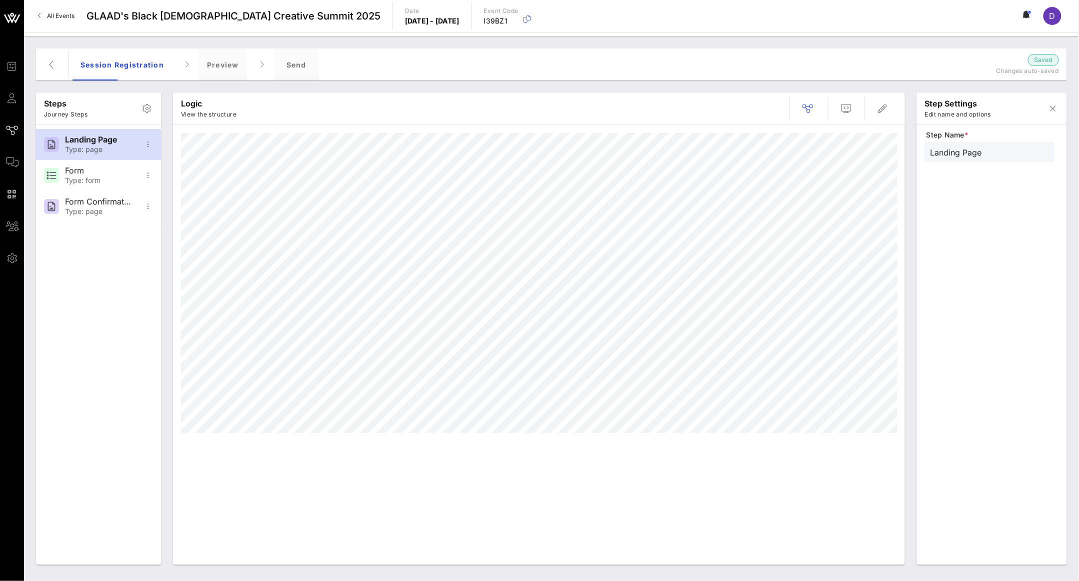
type input "Form"
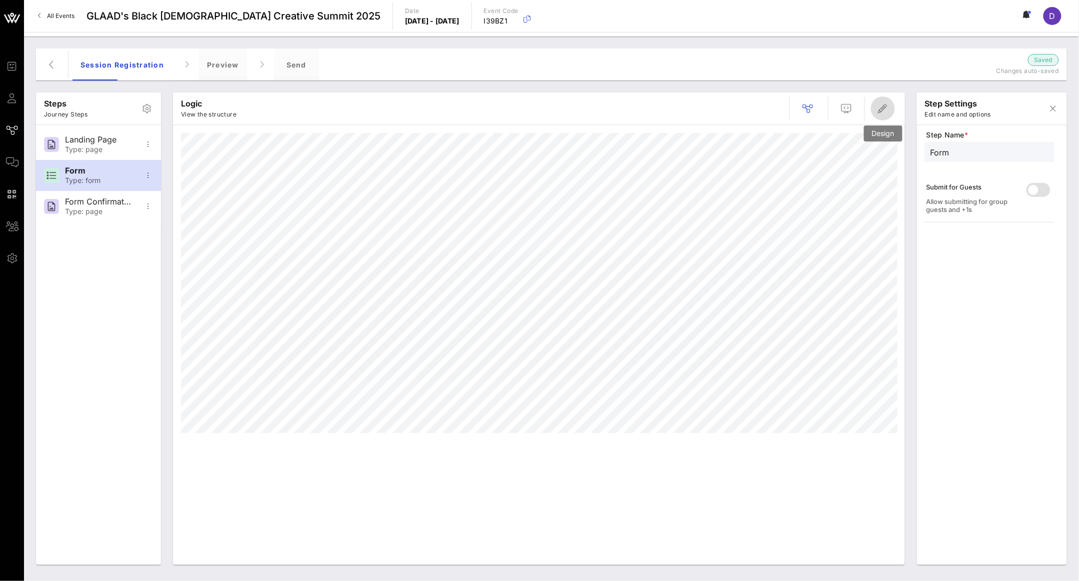
click at [890, 111] on span "button" at bounding box center [883, 109] width 24 height 12
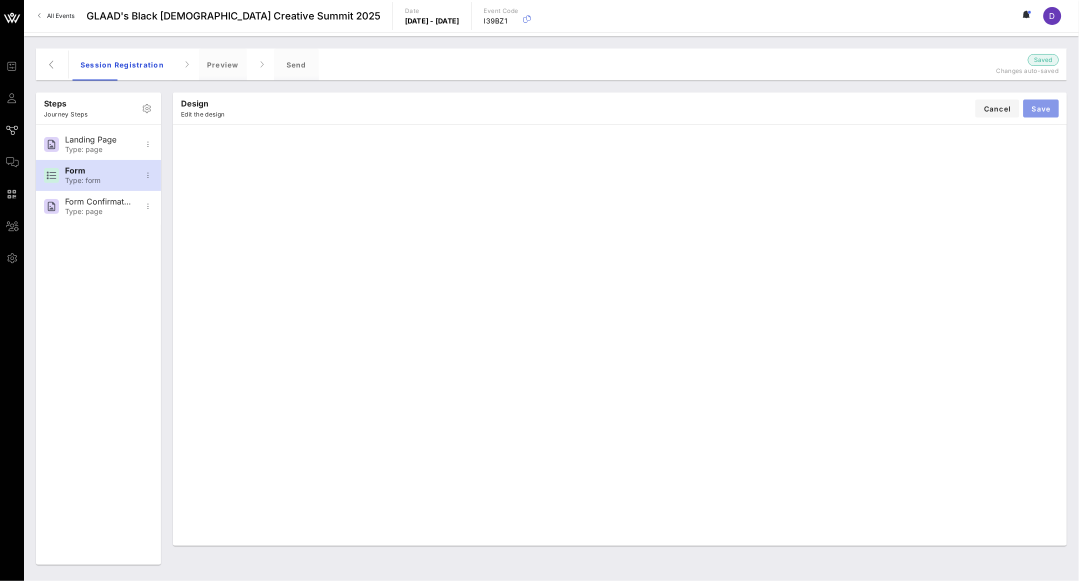
click at [1049, 109] on span "Save" at bounding box center [1042, 109] width 20 height 9
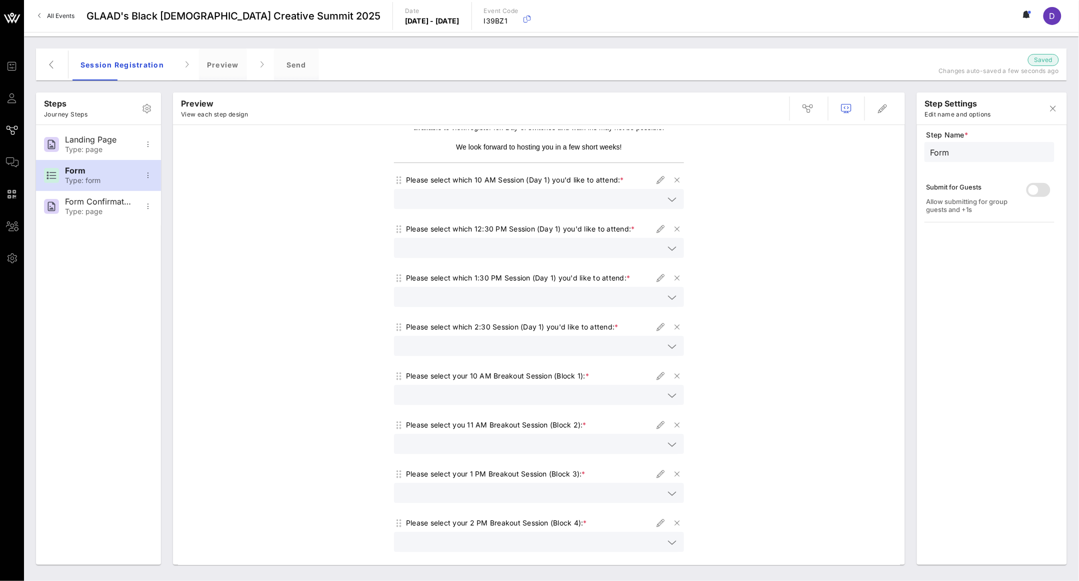
scroll to position [284, 0]
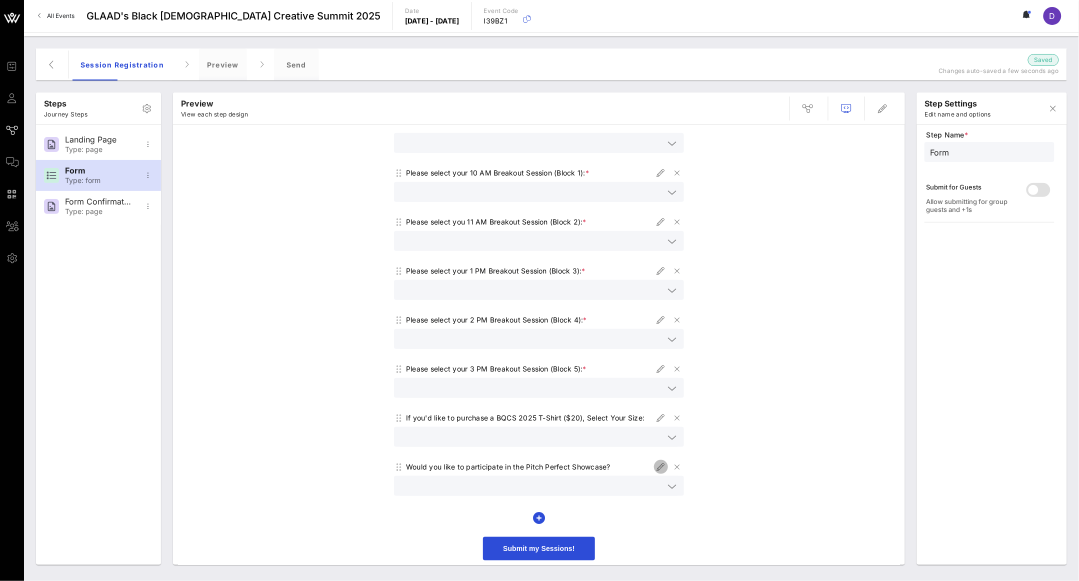
click at [655, 466] on icon "button" at bounding box center [661, 467] width 12 height 12
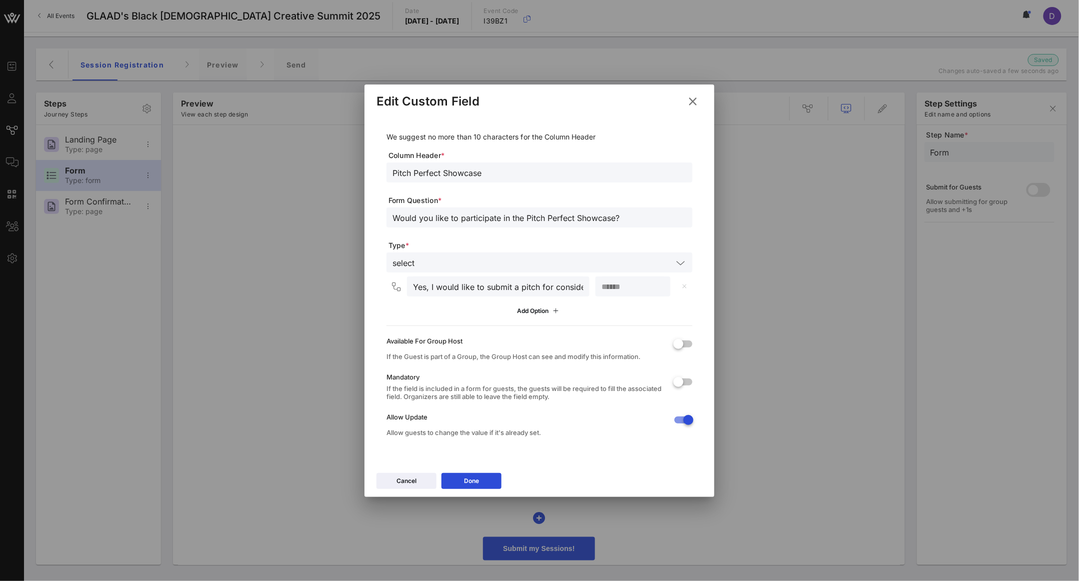
click at [616, 285] on input "**" at bounding box center [633, 286] width 63 height 13
drag, startPoint x: 617, startPoint y: 288, endPoint x: 600, endPoint y: 288, distance: 16.5
click at [600, 288] on div "**" at bounding box center [633, 287] width 75 height 20
click at [620, 281] on input "**" at bounding box center [633, 286] width 63 height 13
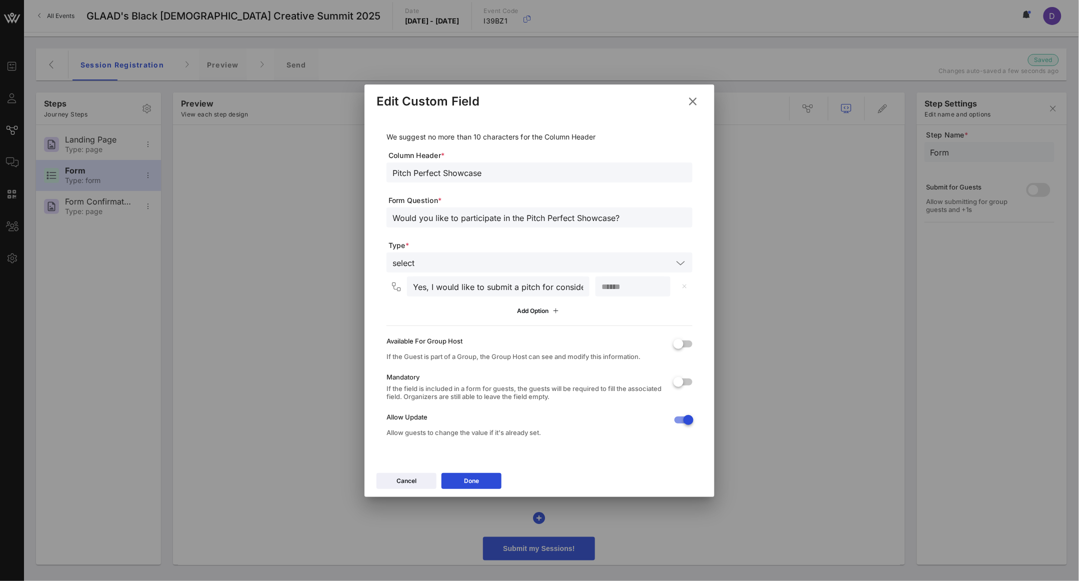
click at [620, 281] on input "**" at bounding box center [633, 286] width 63 height 13
type input "***"
click at [625, 341] on div "Available For Group Host" at bounding box center [526, 341] width 279 height 8
click at [488, 475] on button "Done" at bounding box center [472, 481] width 60 height 16
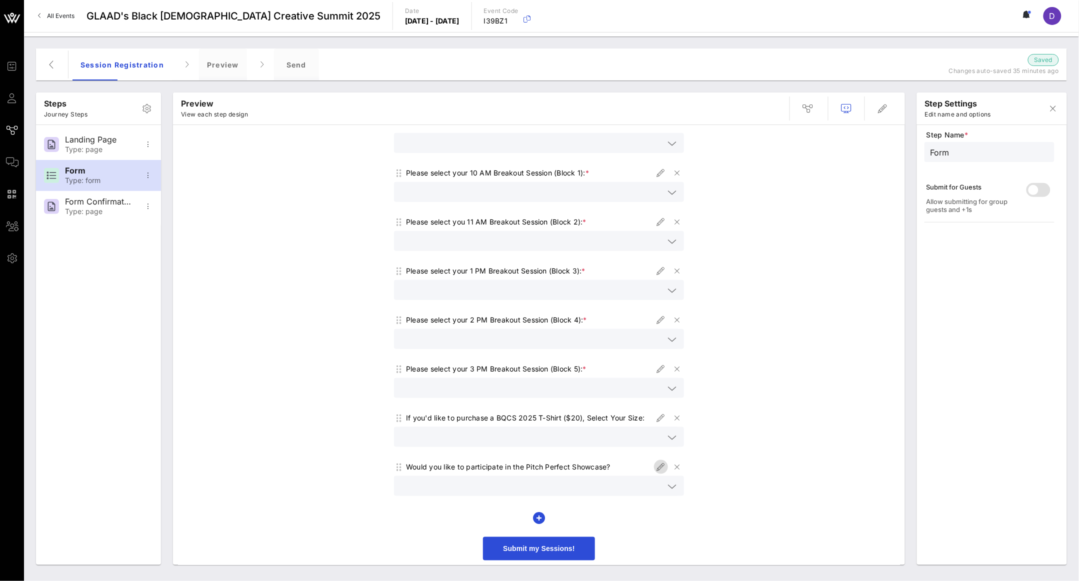
click at [655, 465] on icon "button" at bounding box center [661, 467] width 12 height 12
type input "Pitch Perfect Showcase"
type input "Would you like to participate in the Pitch Perfect Showcase?"
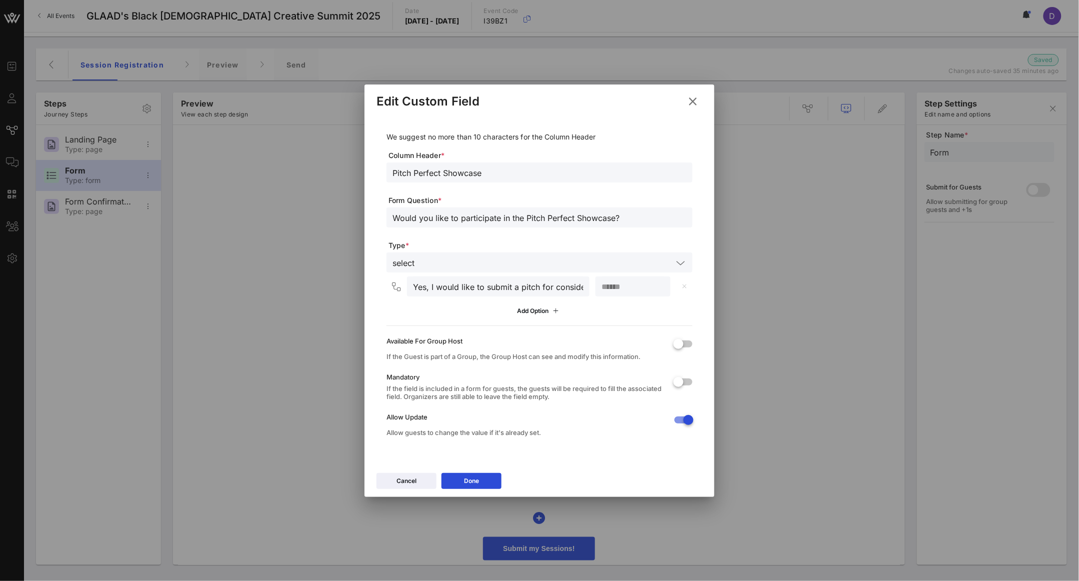
click at [633, 288] on input "***" at bounding box center [633, 286] width 63 height 13
type input "***"
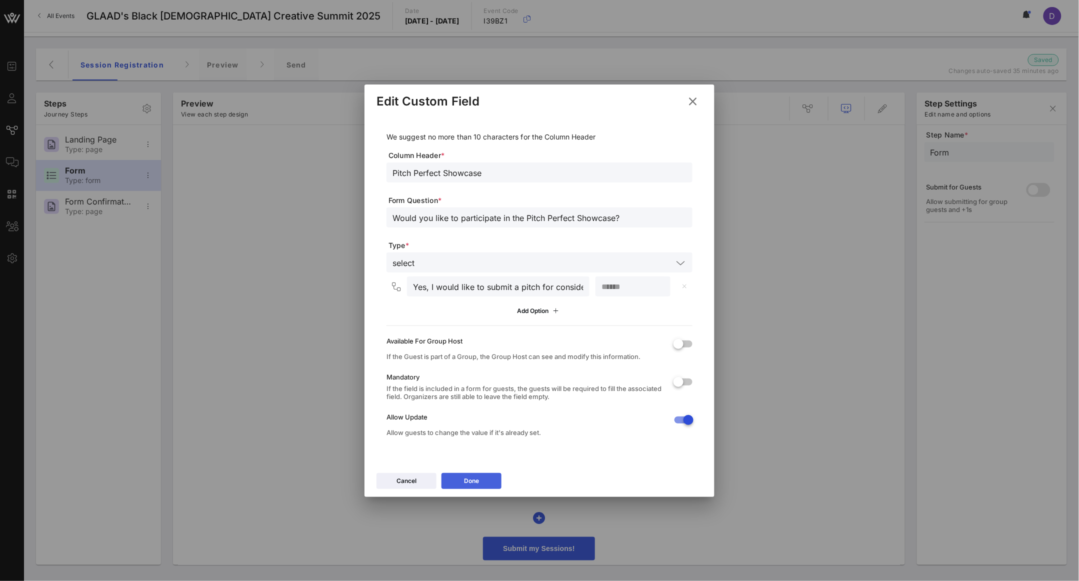
click at [462, 481] on button "Done" at bounding box center [472, 481] width 60 height 16
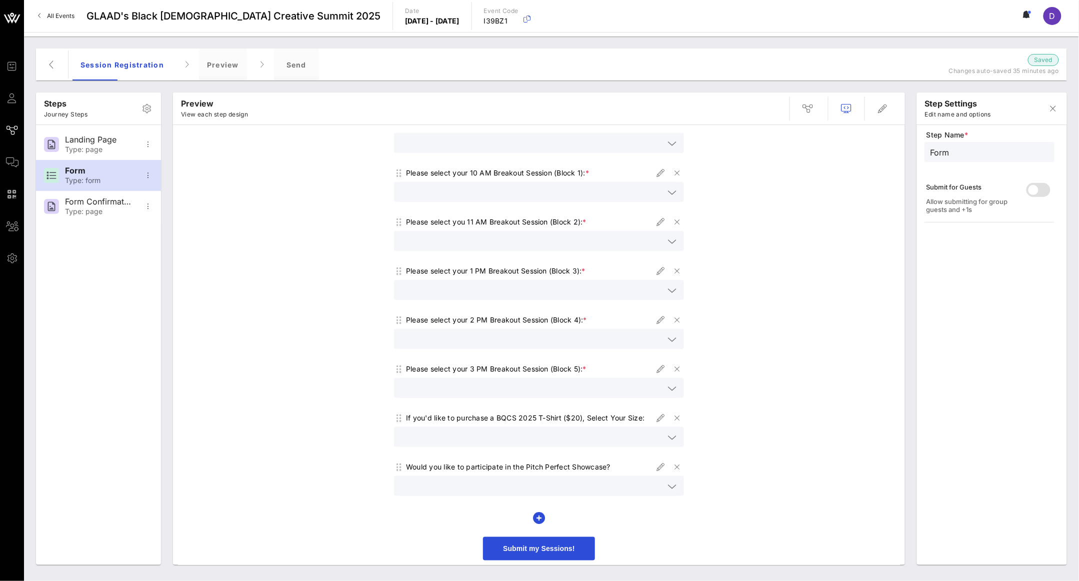
scroll to position [0, 0]
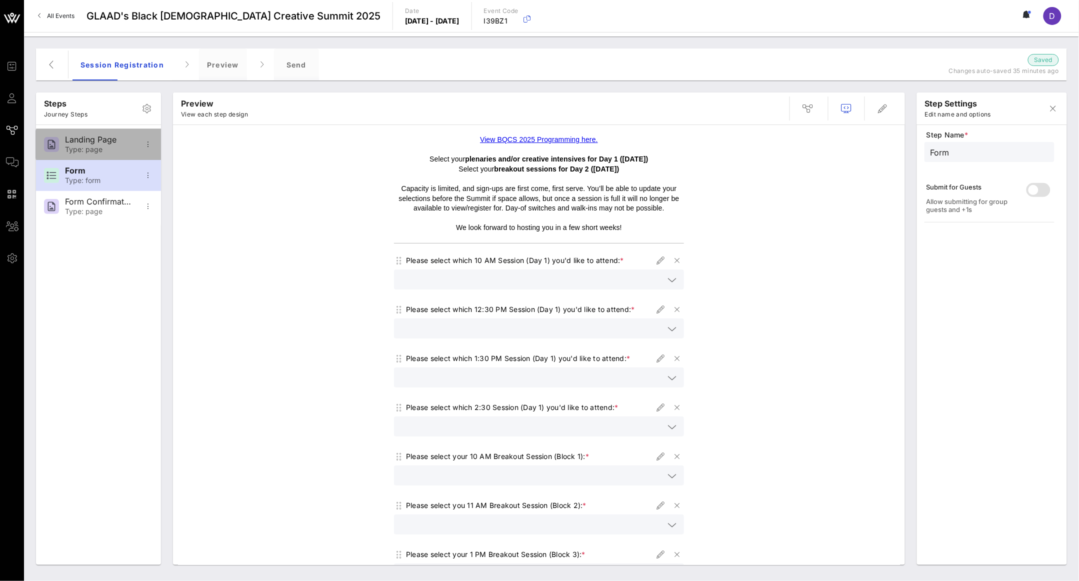
click at [73, 140] on div "Landing Page" at bounding box center [98, 140] width 66 height 10
type input "Landing Page"
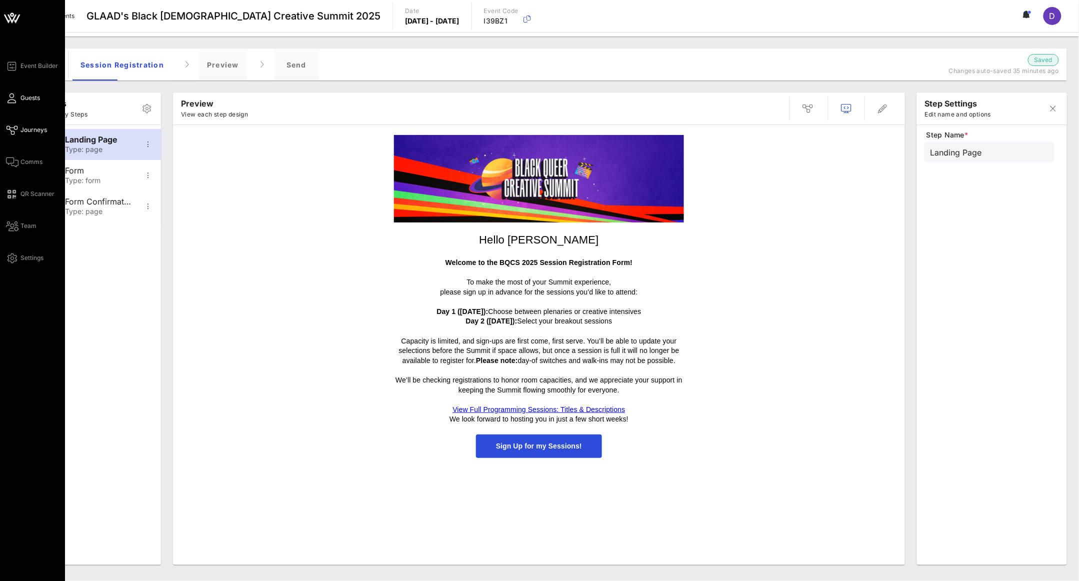
click at [24, 98] on span "Guests" at bounding box center [31, 98] width 20 height 9
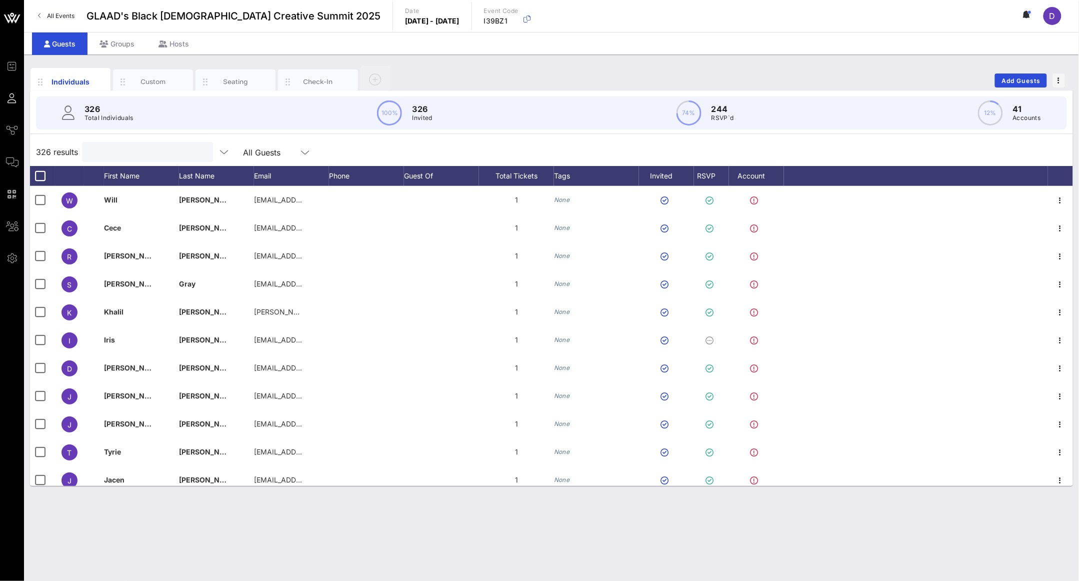
click at [130, 149] on input "text" at bounding box center [146, 152] width 117 height 13
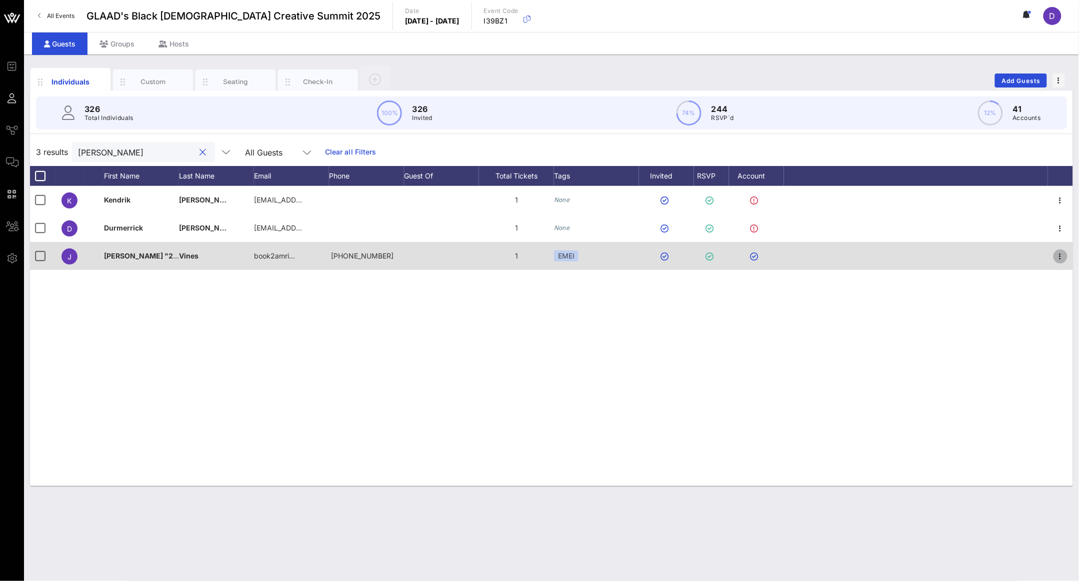
click at [1059, 256] on icon "button" at bounding box center [1061, 257] width 12 height 12
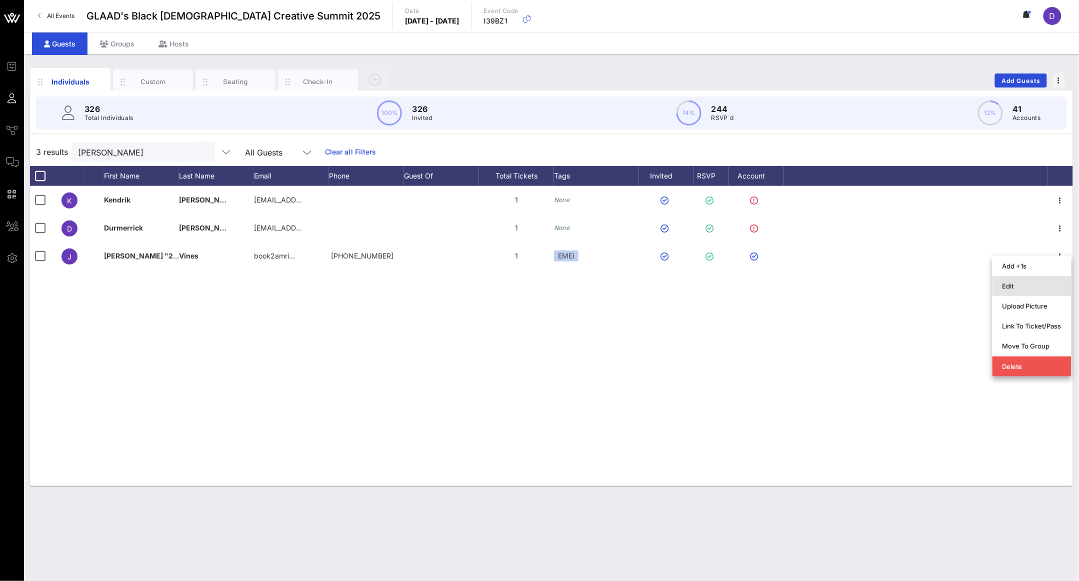
click at [1046, 290] on div "Edit" at bounding box center [1032, 286] width 59 height 8
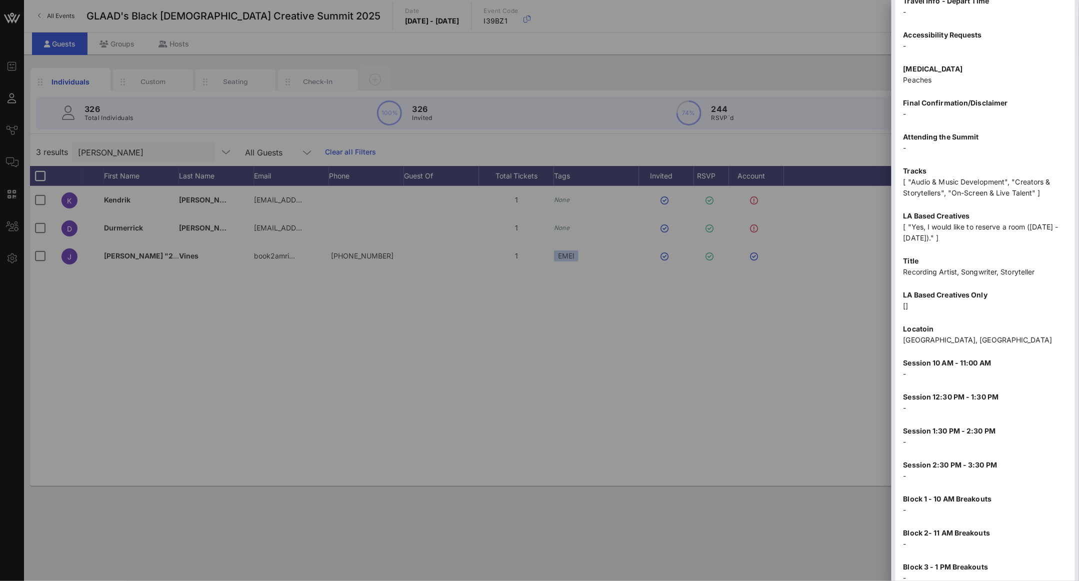
scroll to position [1039, 0]
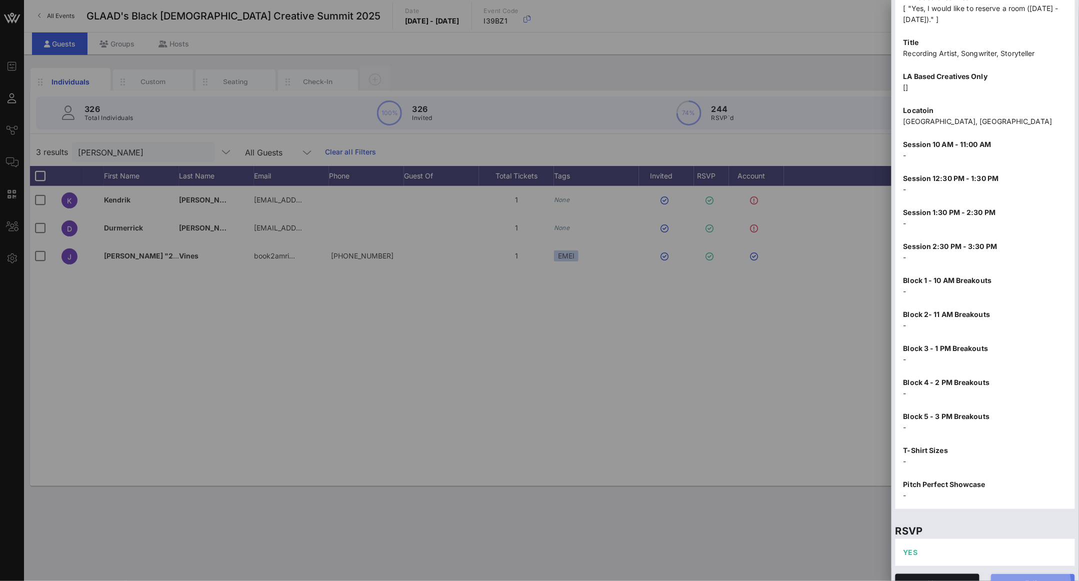
click at [1035, 579] on span "Edit" at bounding box center [1034, 583] width 68 height 9
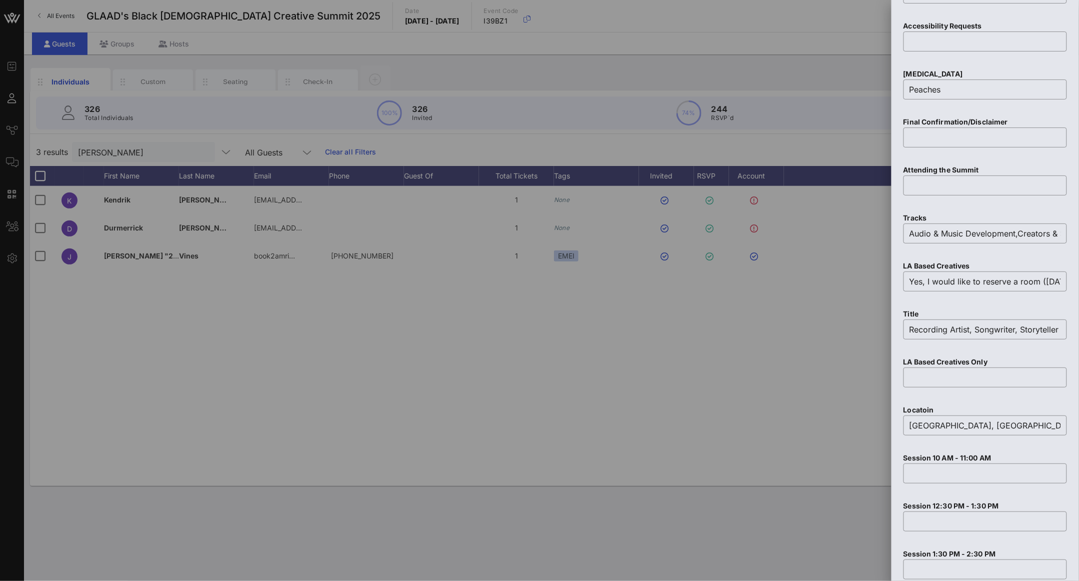
scroll to position [1569, 0]
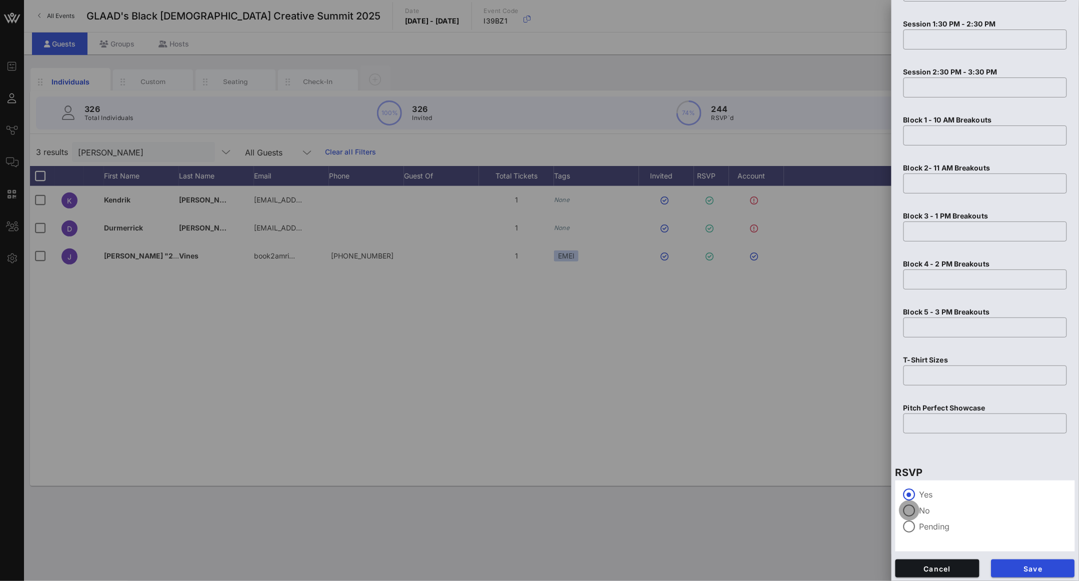
click at [904, 509] on div at bounding box center [909, 510] width 17 height 17
click at [1021, 560] on button "Save" at bounding box center [1034, 569] width 84 height 18
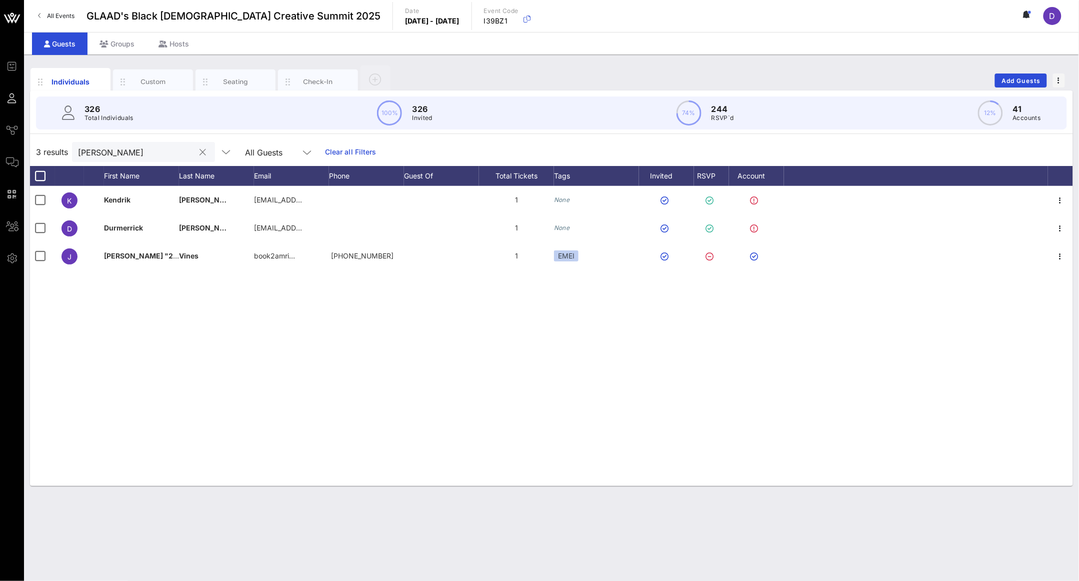
click at [143, 146] on input "[PERSON_NAME]" at bounding box center [136, 152] width 117 height 13
paste input "[PERSON_NAME]"
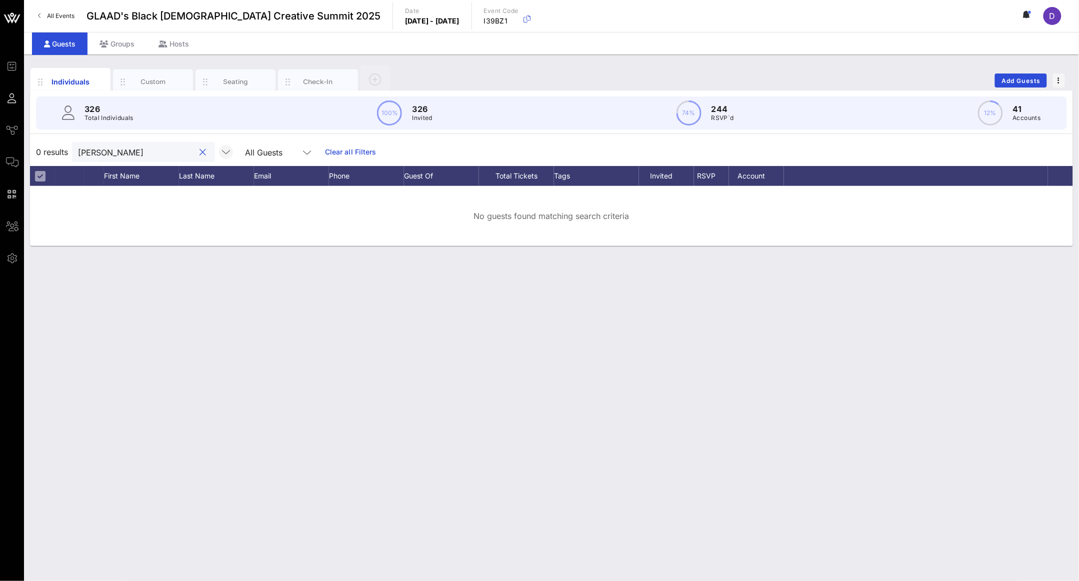
drag, startPoint x: 112, startPoint y: 152, endPoint x: 193, endPoint y: 151, distance: 81.0
click at [193, 151] on div "[PERSON_NAME] All Guests" at bounding box center [195, 152] width 247 height 20
type input "[PERSON_NAME]"
click at [219, 151] on span "button" at bounding box center [226, 152] width 14 height 12
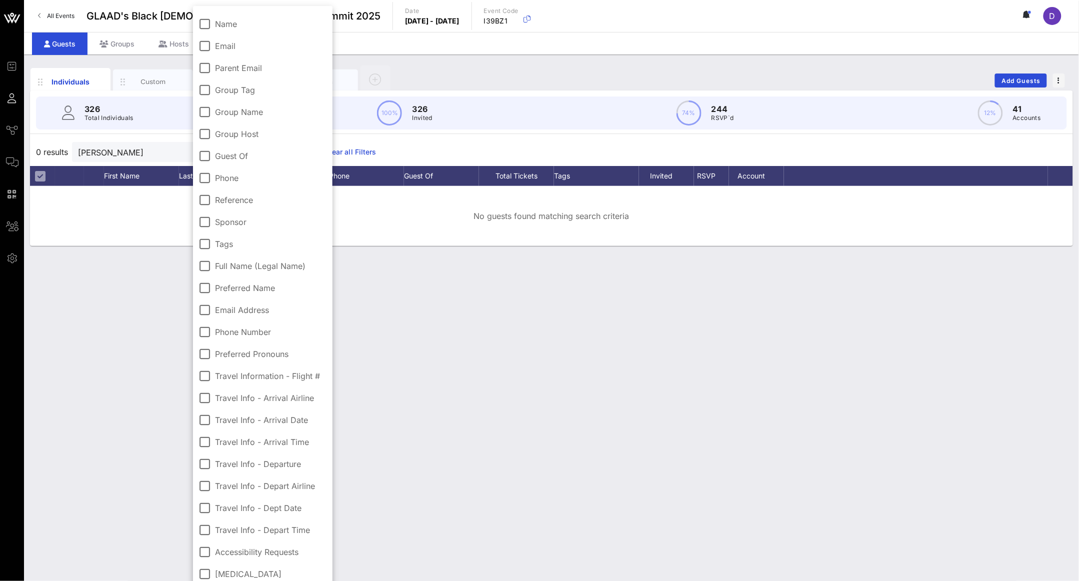
click at [144, 154] on input "[PERSON_NAME]" at bounding box center [136, 152] width 117 height 13
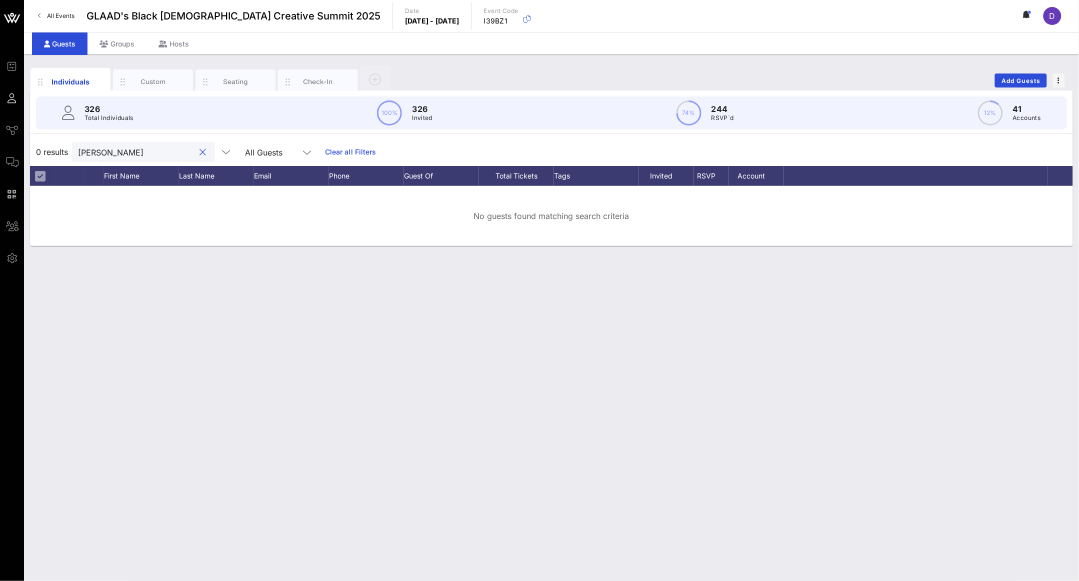
click at [144, 154] on input "[PERSON_NAME]" at bounding box center [136, 152] width 117 height 13
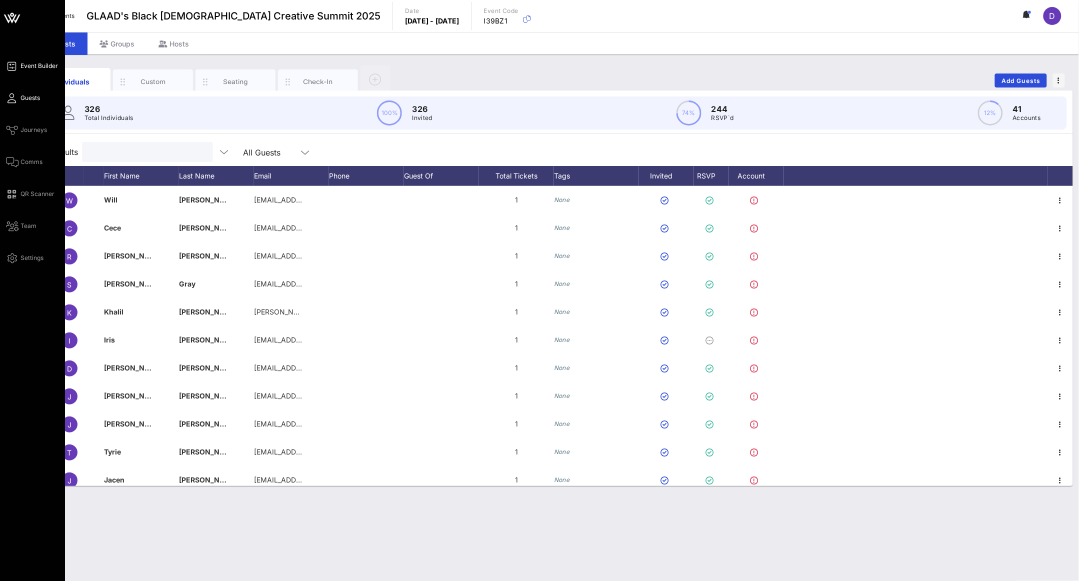
click at [34, 72] on link "Event Builder" at bounding box center [32, 66] width 52 height 12
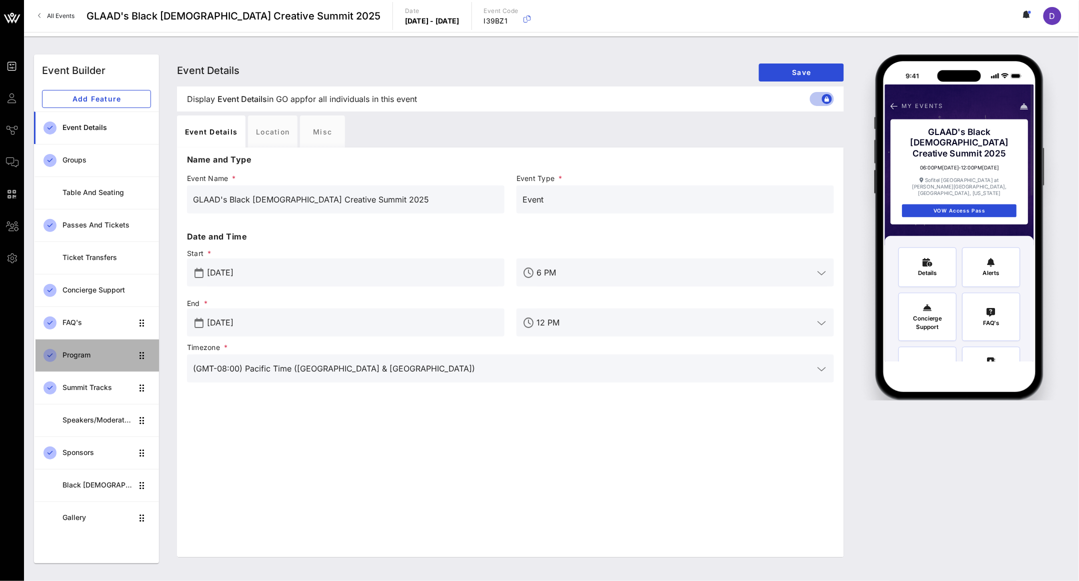
click at [84, 358] on div "Program" at bounding box center [98, 355] width 71 height 9
